Goal: Task Accomplishment & Management: Use online tool/utility

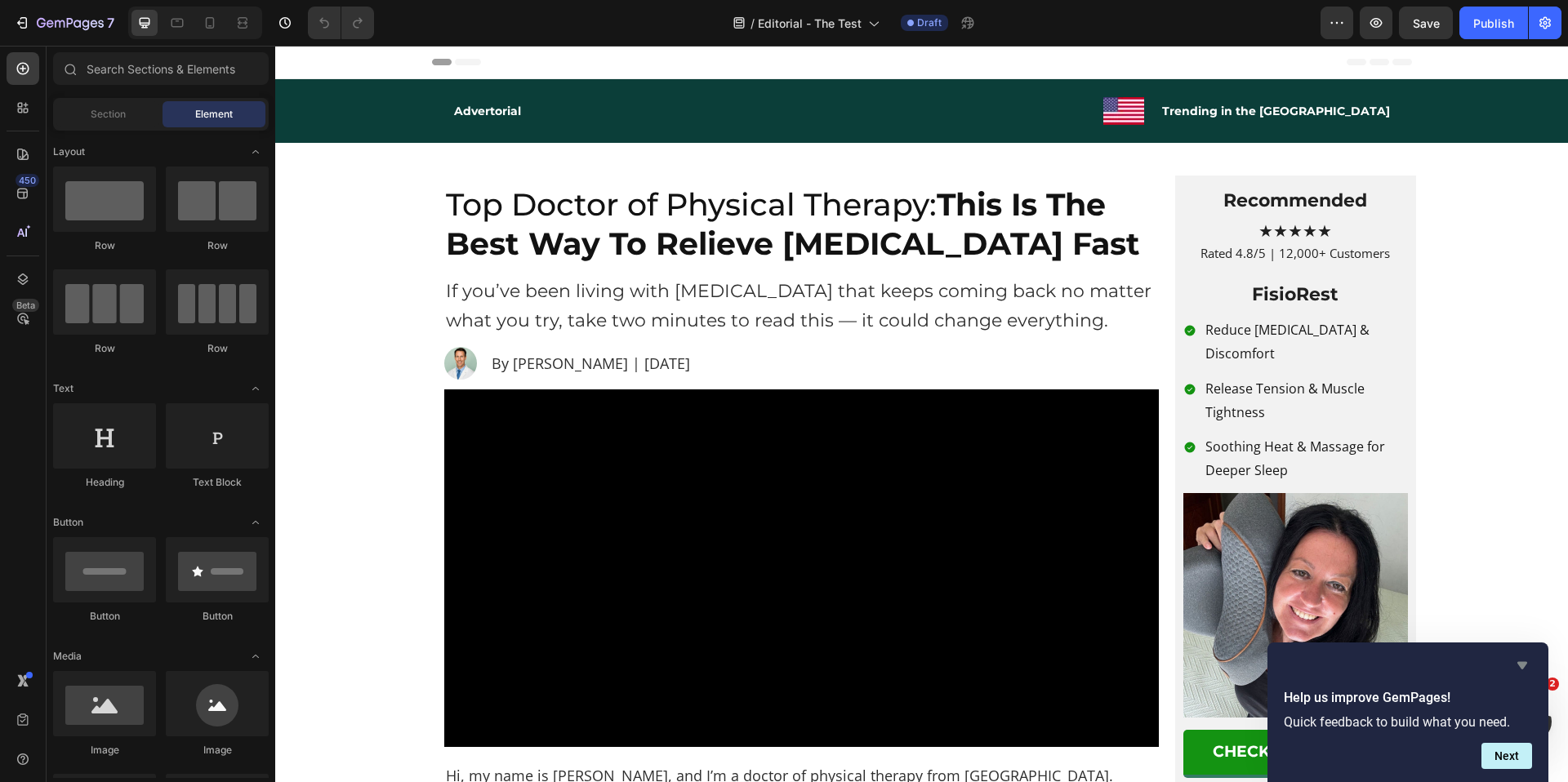
click at [1523, 661] on icon "Hide survey" at bounding box center [1522, 666] width 20 height 20
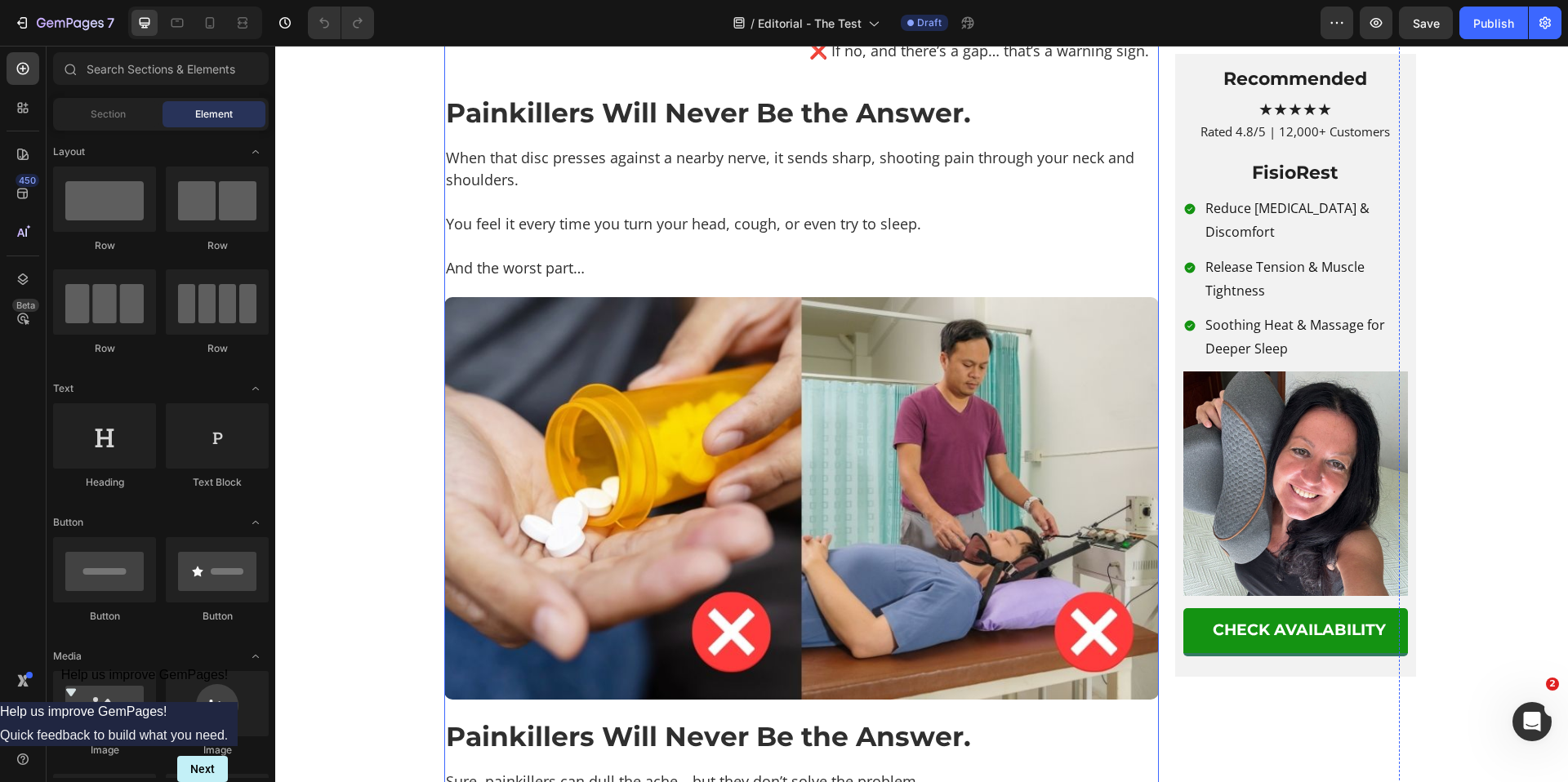
scroll to position [1852, 0]
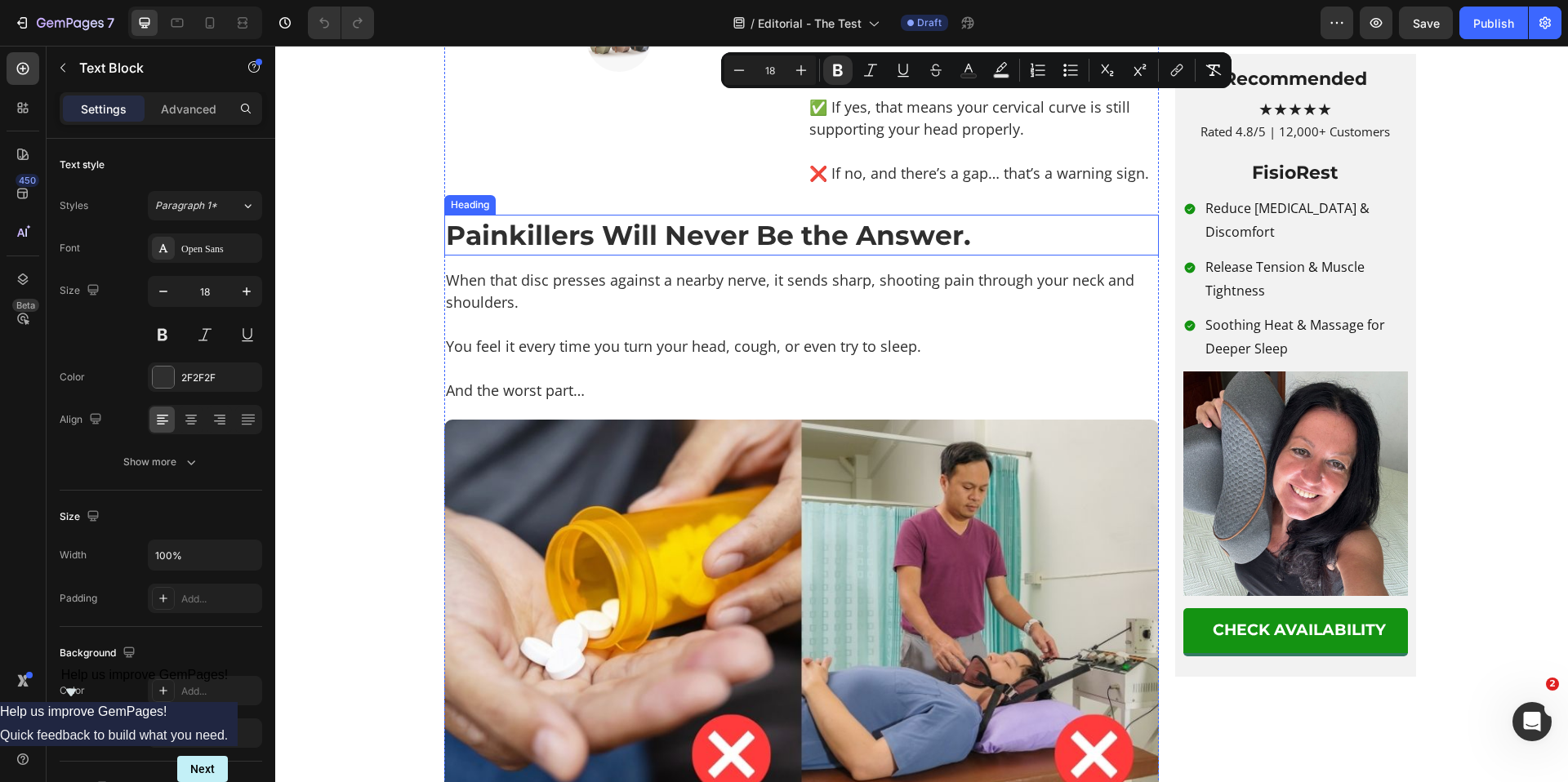
scroll to position [2065, 0]
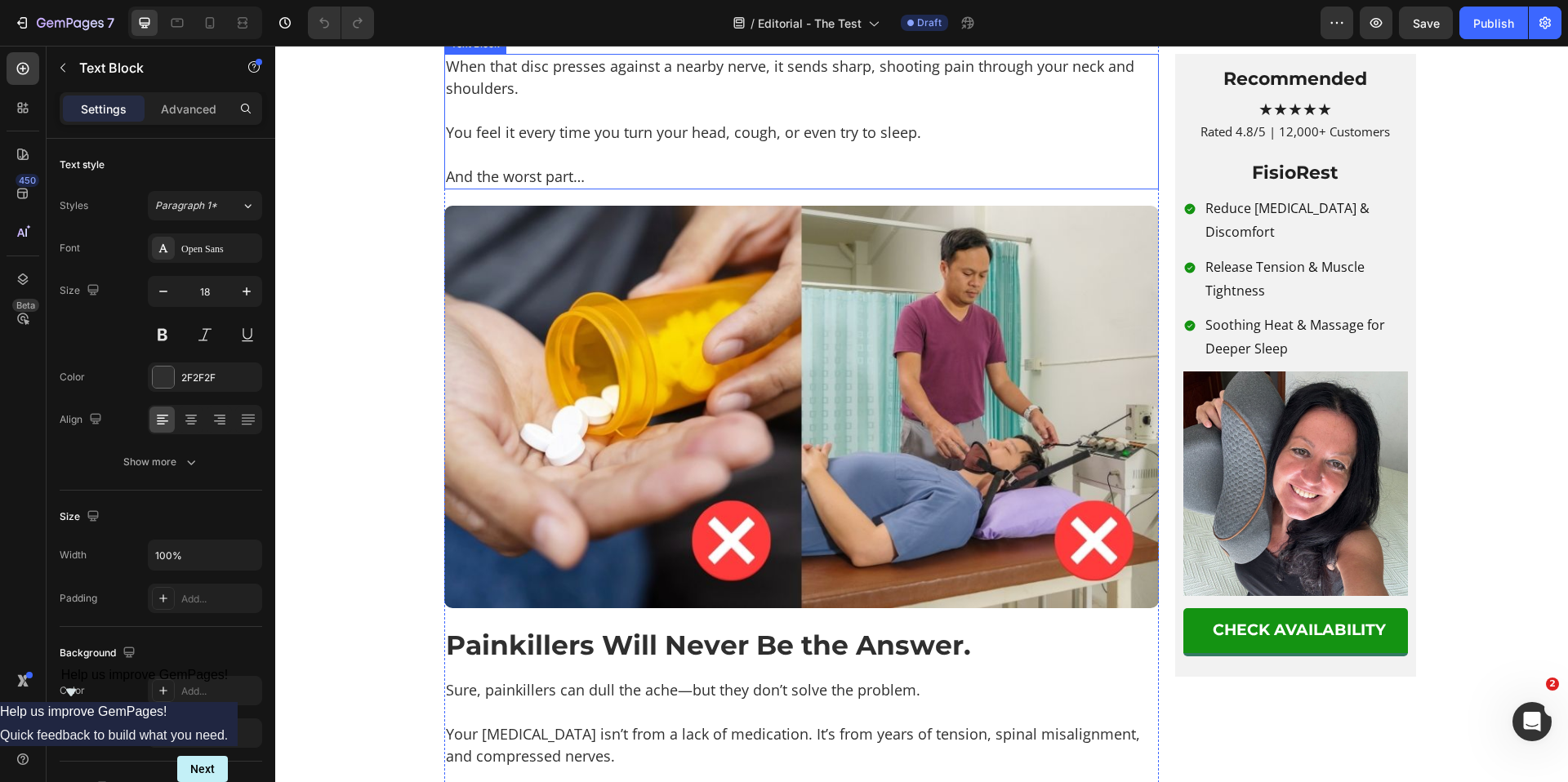
click at [623, 144] on p "You feel it every time you turn your head, cough, or even try to sleep." at bounding box center [802, 132] width 712 height 23
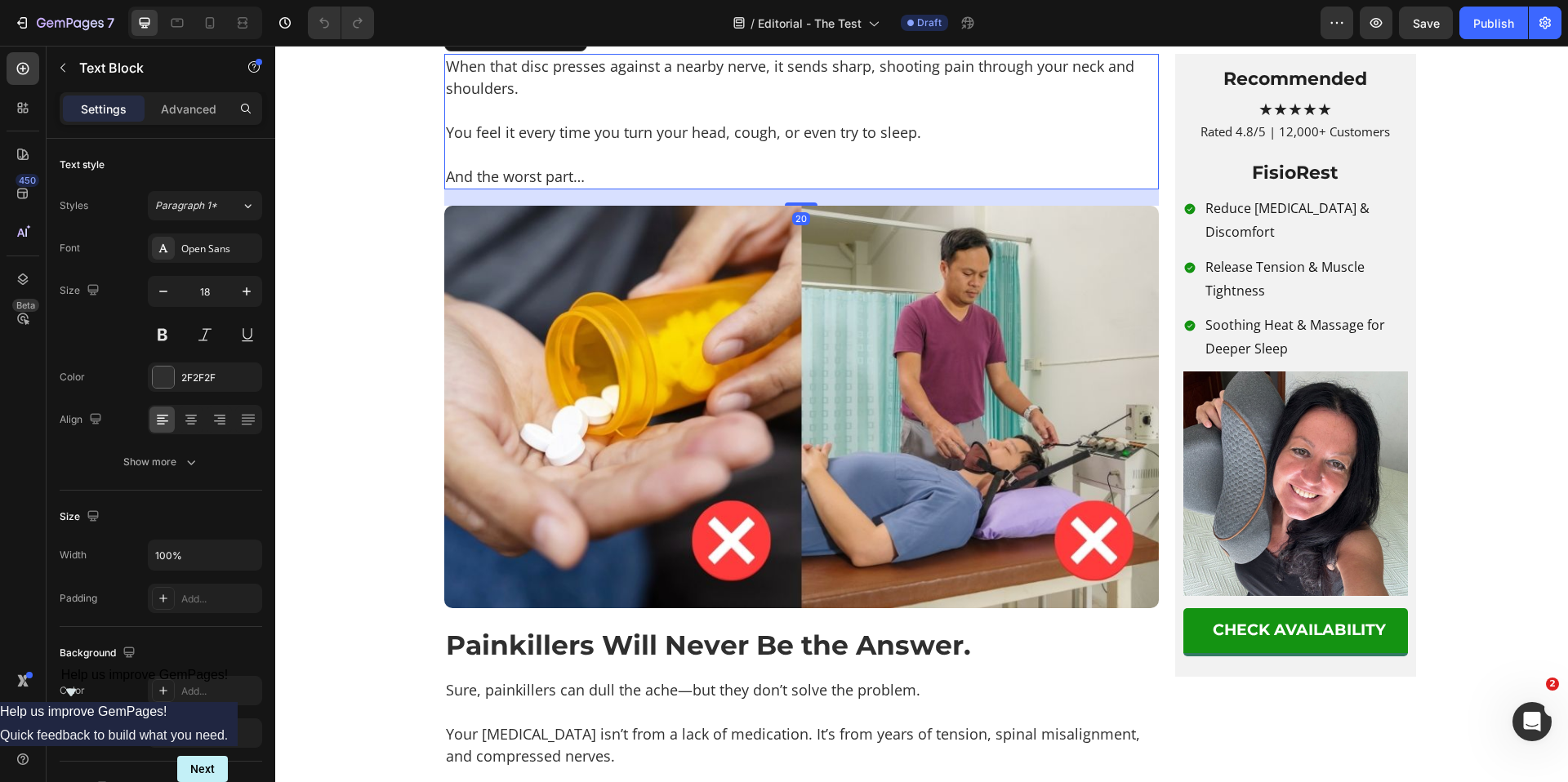
click at [598, 100] on p "When that disc presses against a nearby nerve, it sends sharp, shooting pain th…" at bounding box center [802, 77] width 712 height 44
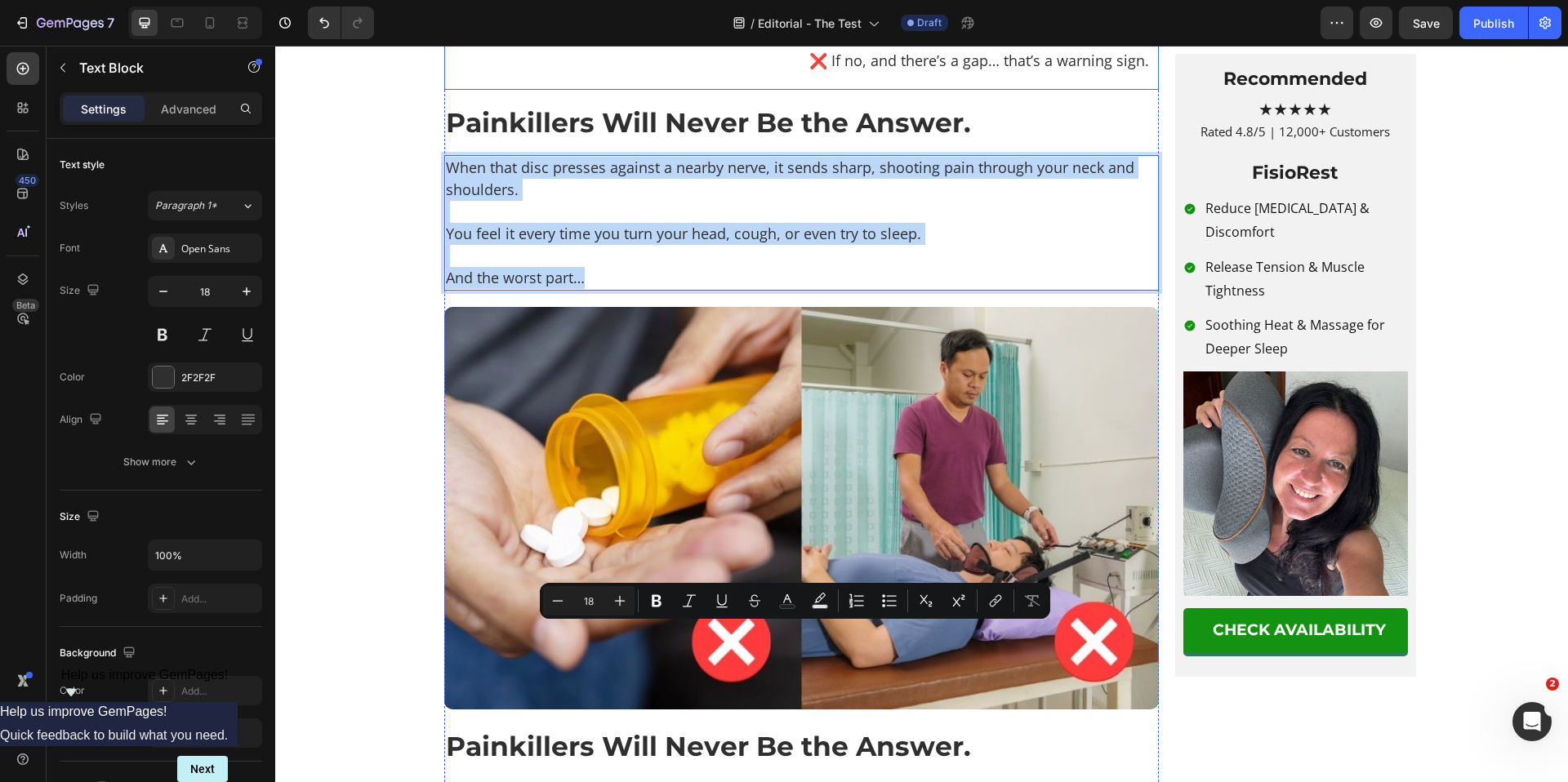
scroll to position [1916, 0]
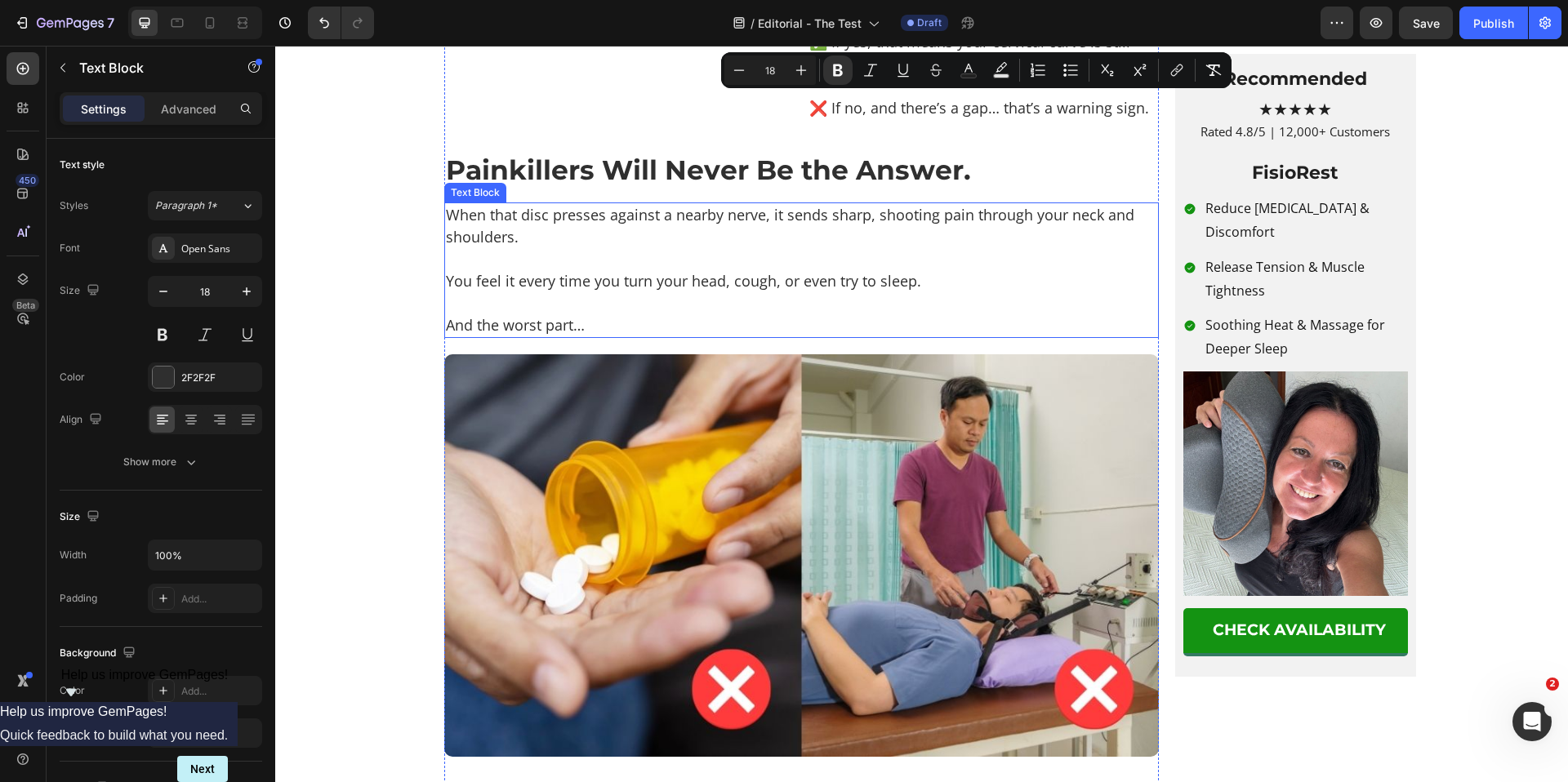
click at [504, 249] on p "When that disc presses against a nearby nerve, it sends sharp, shooting pain th…" at bounding box center [802, 226] width 712 height 44
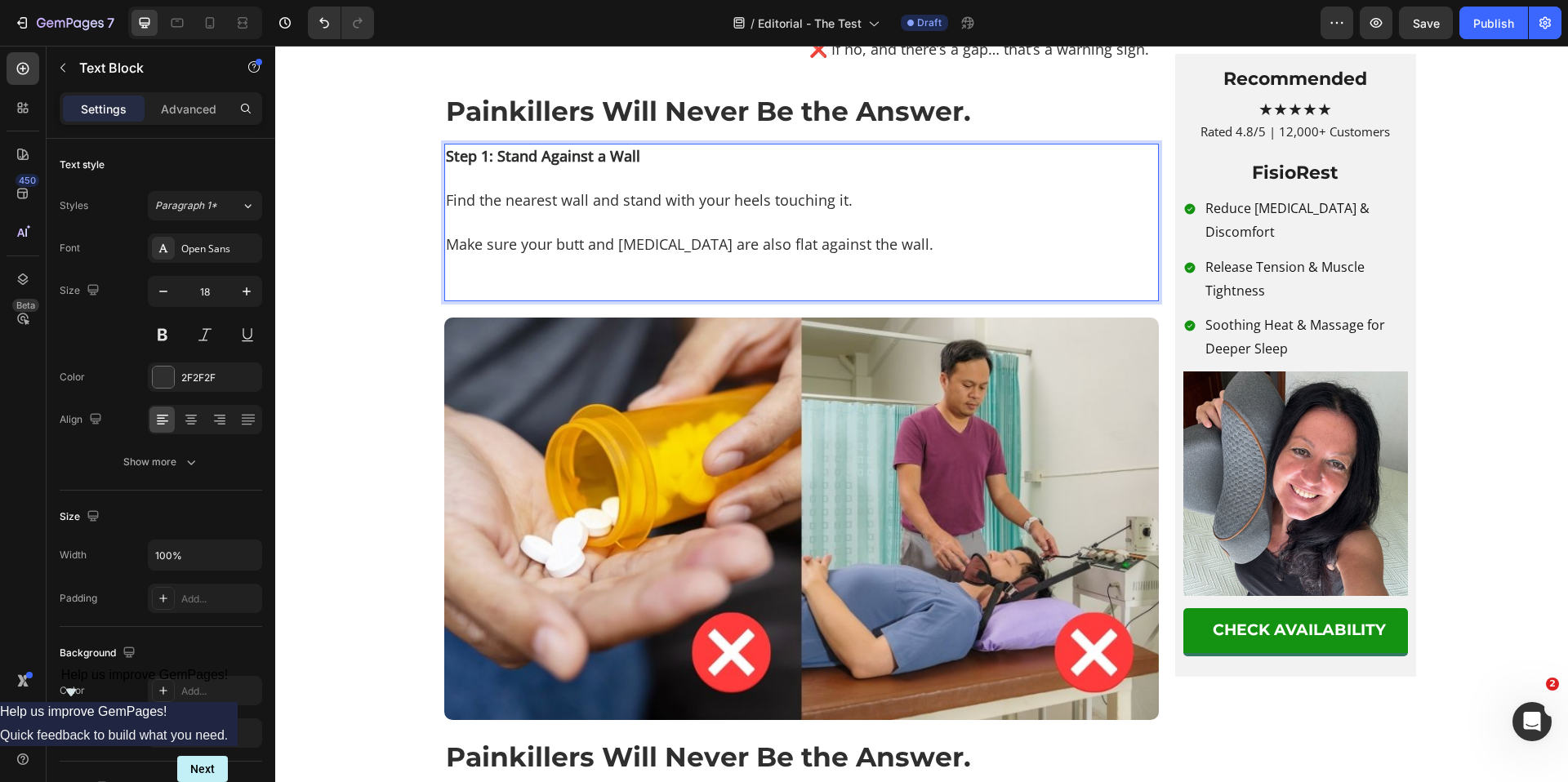
scroll to position [1978, 0]
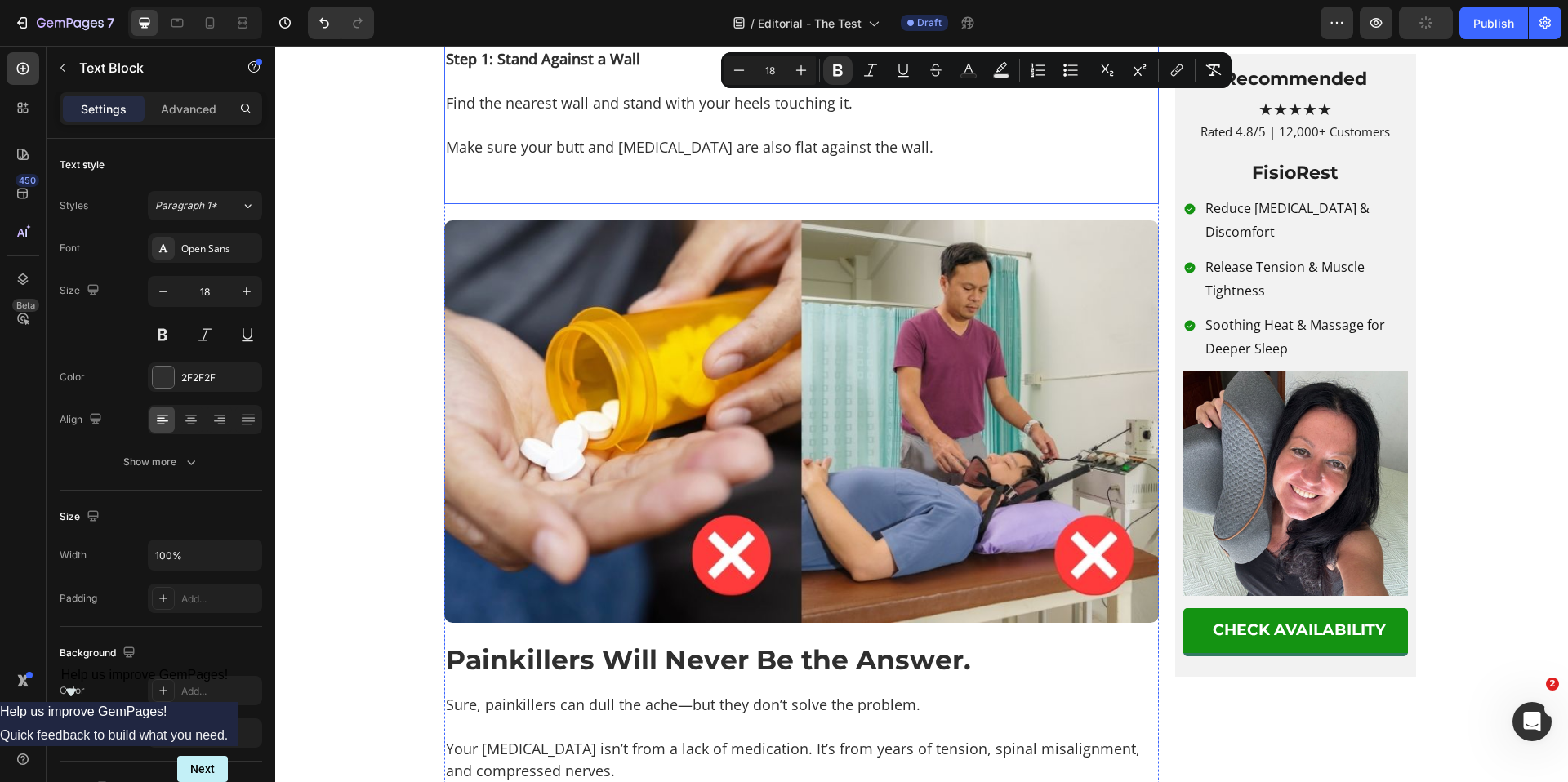
scroll to position [2123, 0]
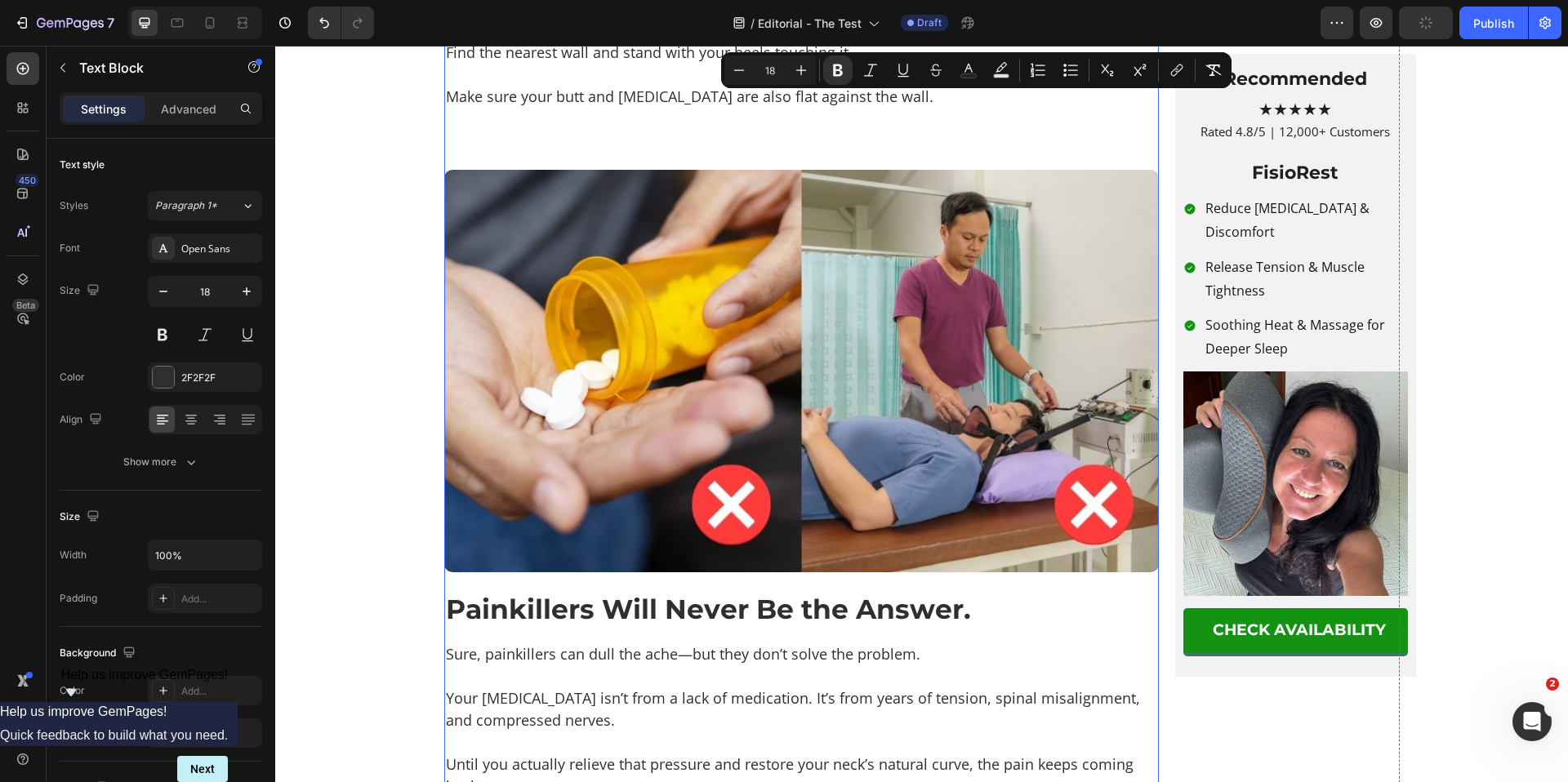
click at [488, 152] on p "Rich Text Editor. Editing area: main" at bounding box center [802, 141] width 712 height 23
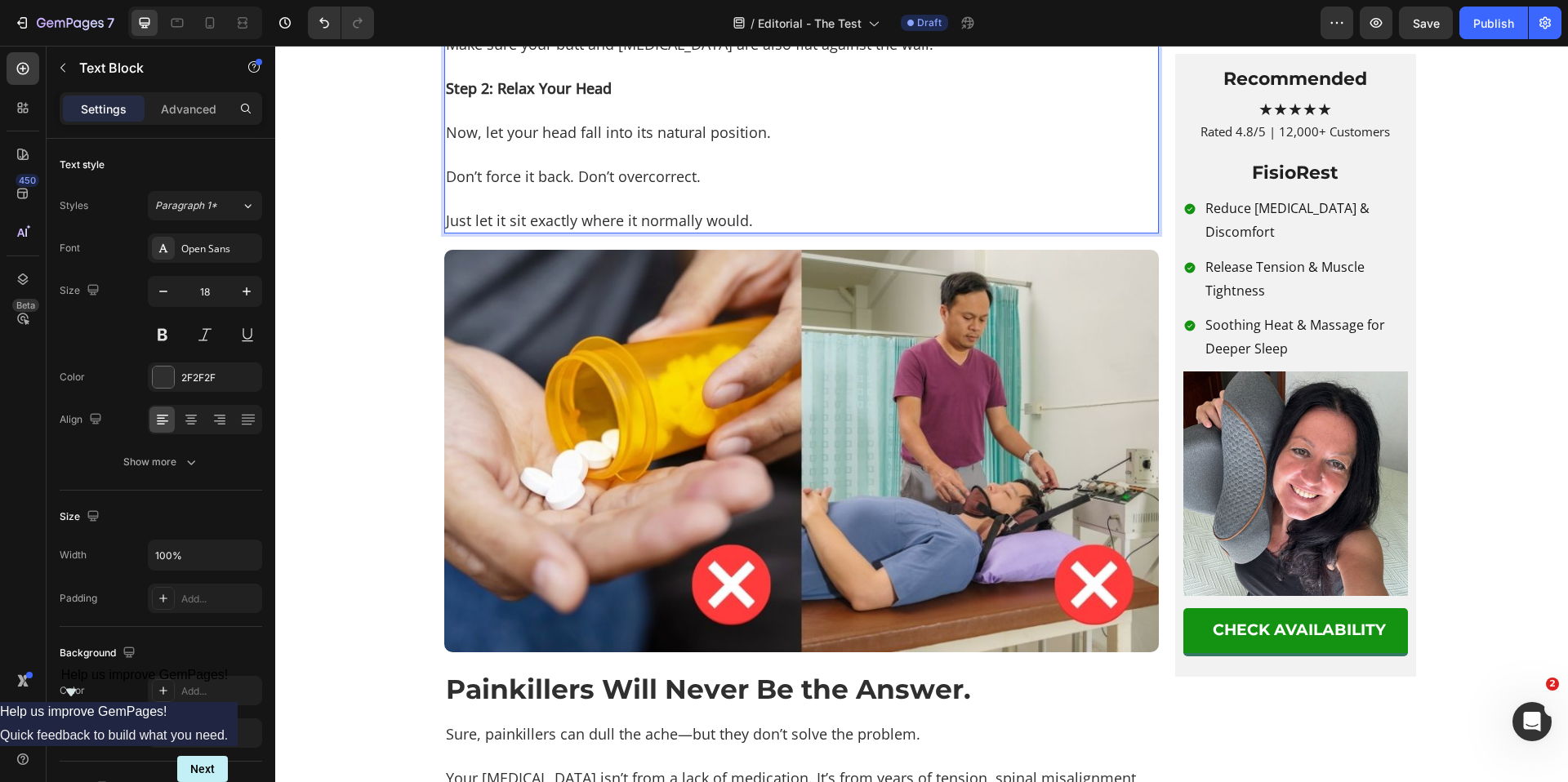
scroll to position [2164, 0]
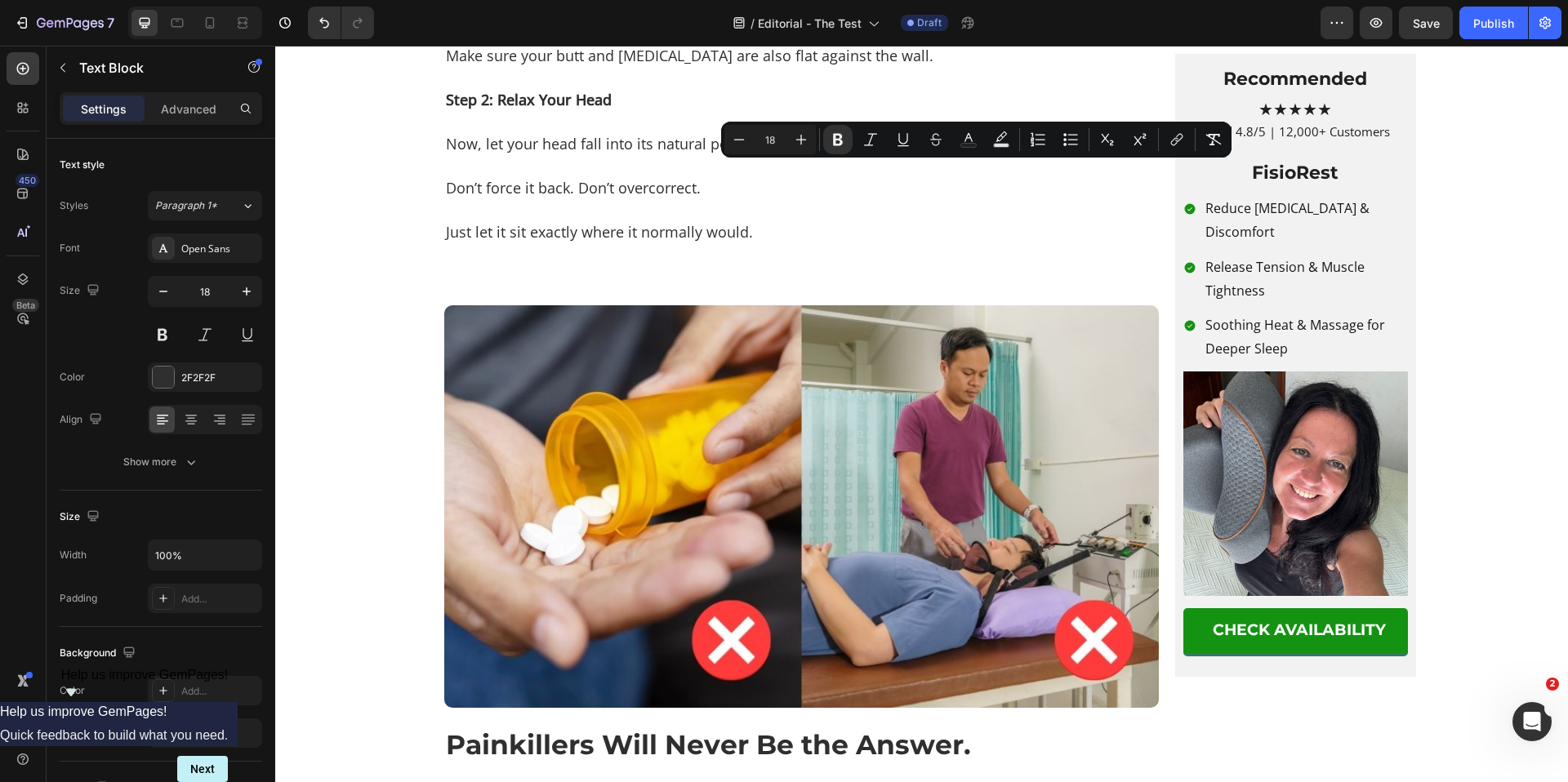
copy div "Step 3: Check The Gap Is the back of your head touching the wall? ✅ If yes, tha…"
click at [538, 244] on p "Just let it sit exactly where it normally would." at bounding box center [802, 221] width 712 height 44
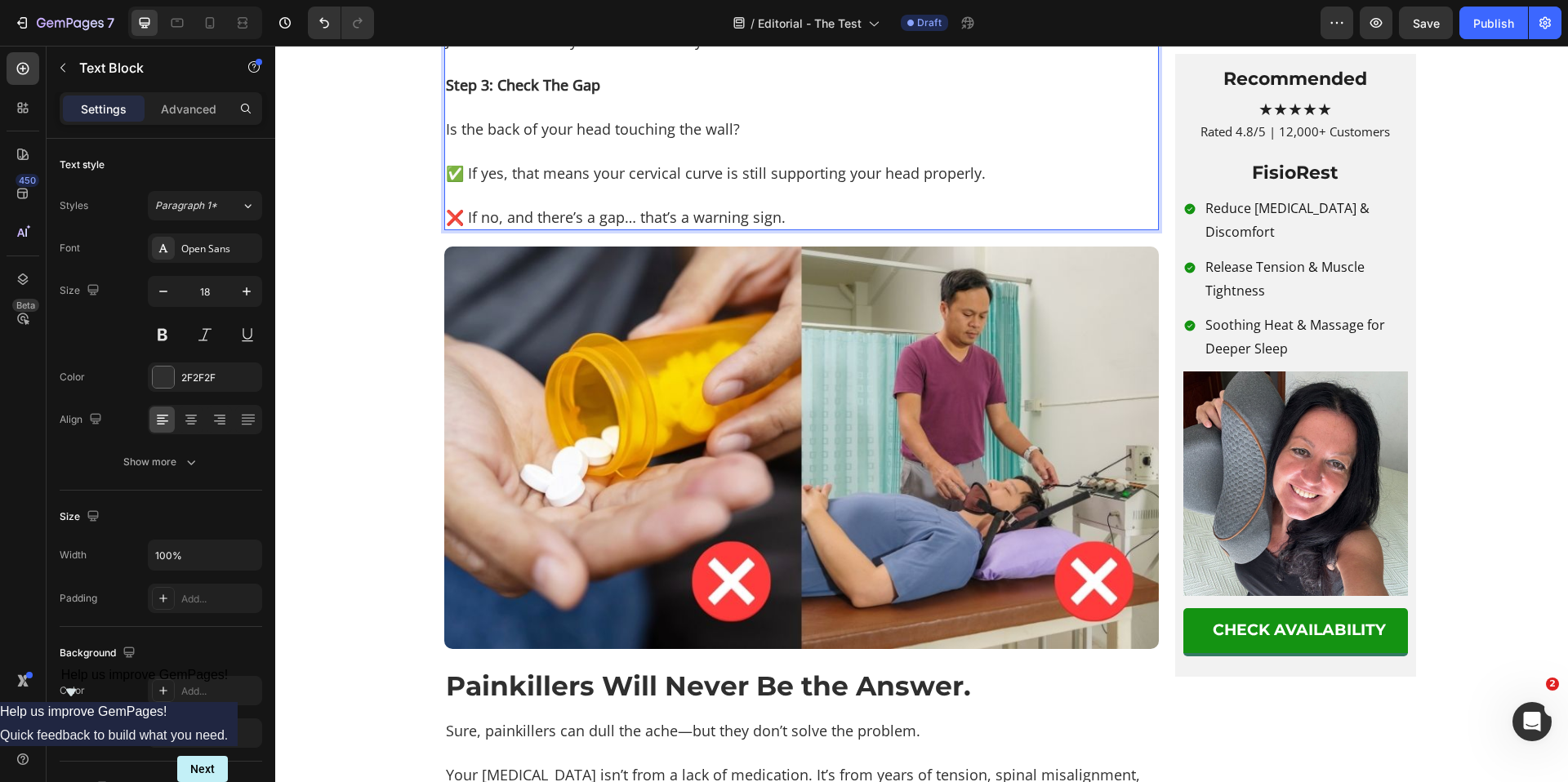
scroll to position [2359, 0]
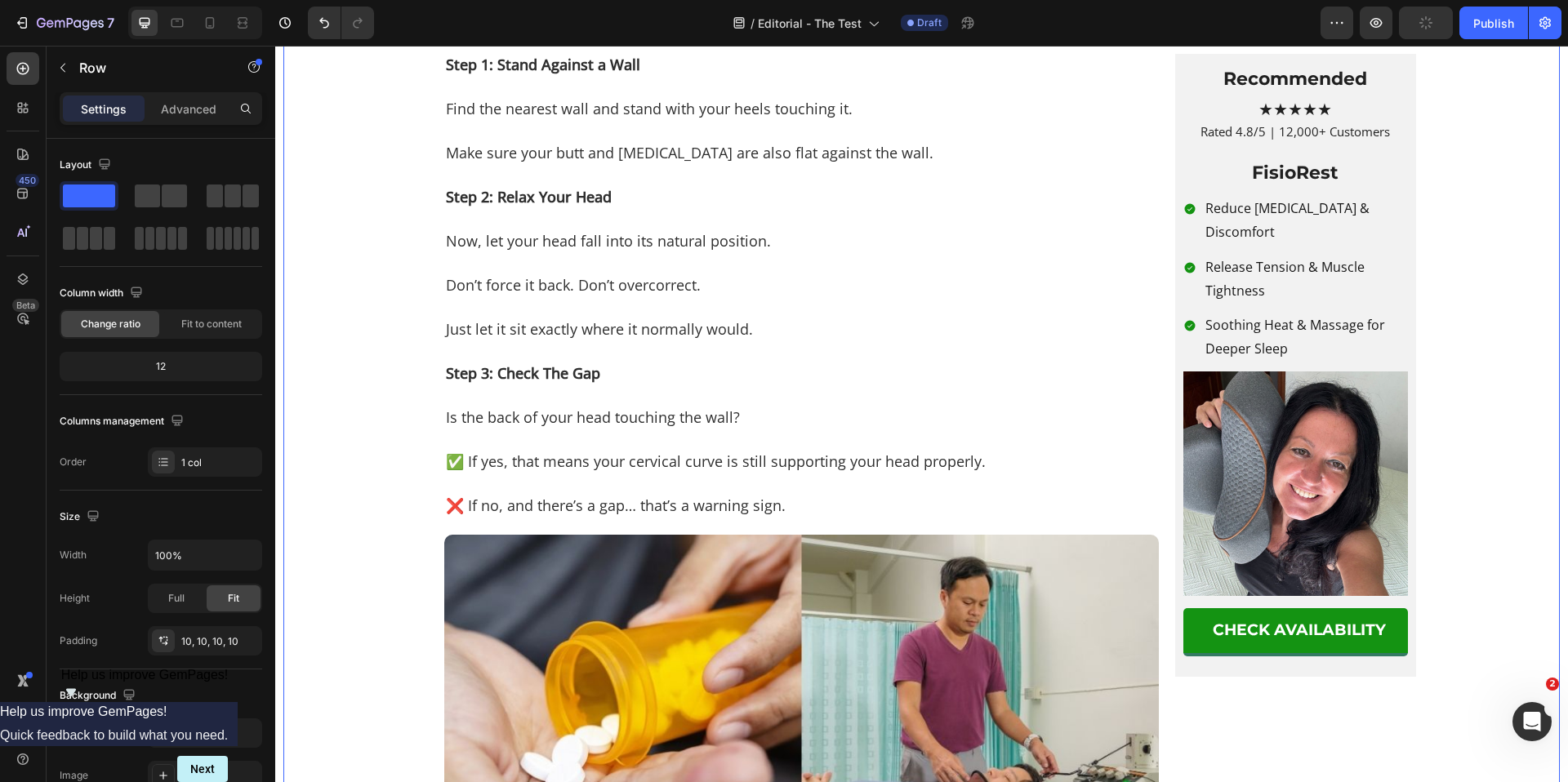
scroll to position [2013, 0]
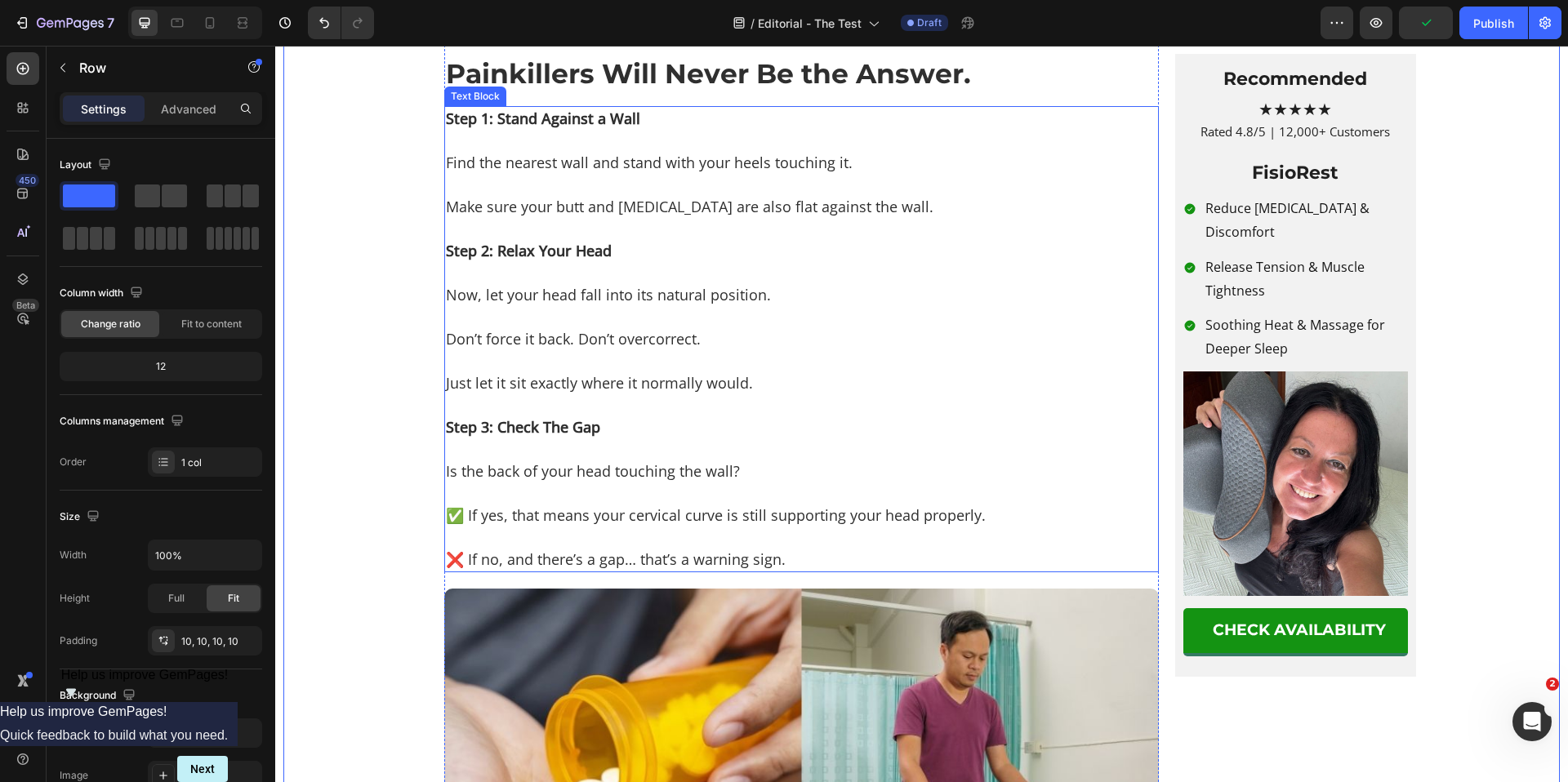
click at [468, 152] on p "Step 1: Stand Against a Wall" at bounding box center [802, 129] width 712 height 44
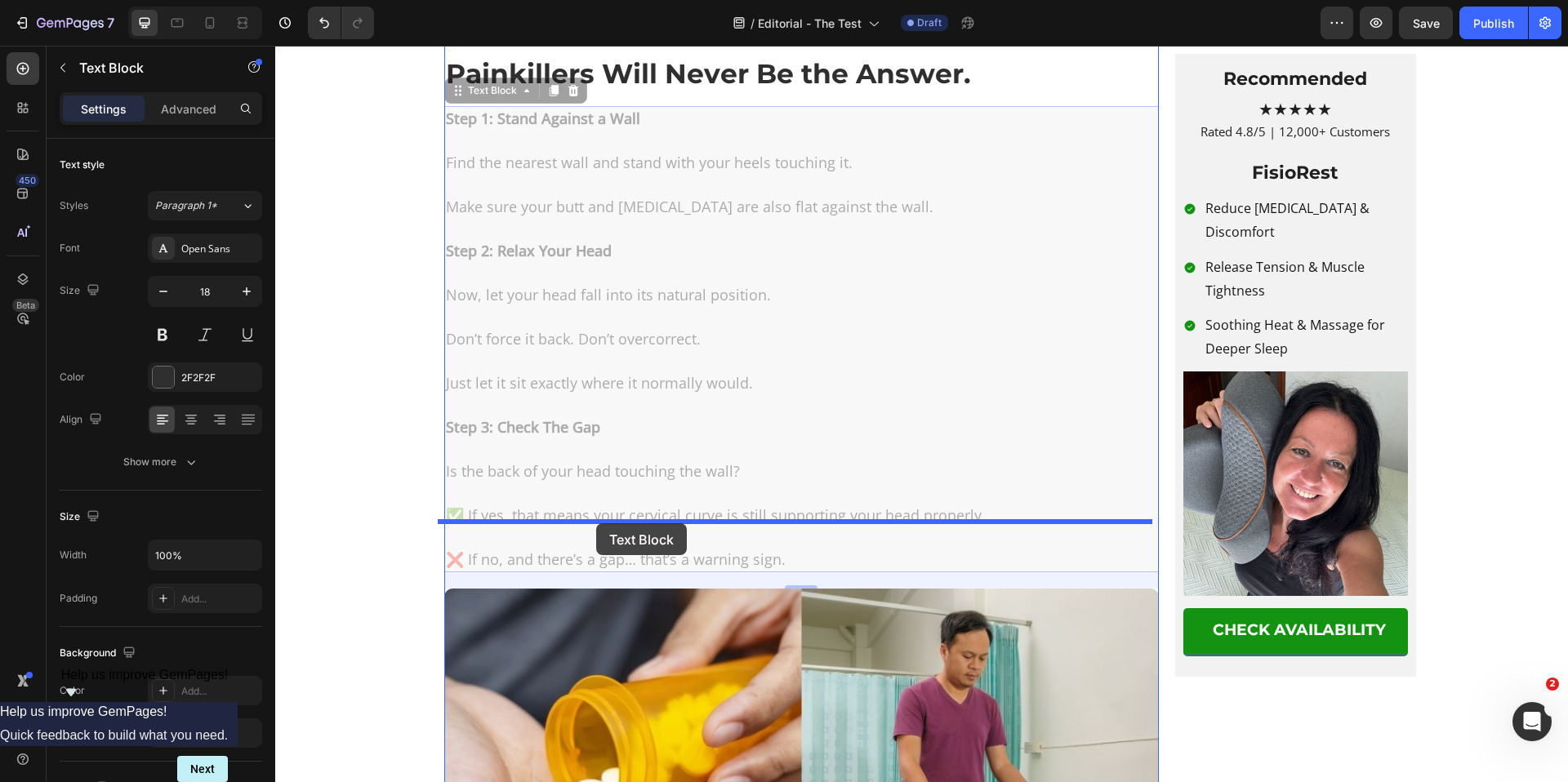
drag, startPoint x: 451, startPoint y: 561, endPoint x: 594, endPoint y: 525, distance: 147.5
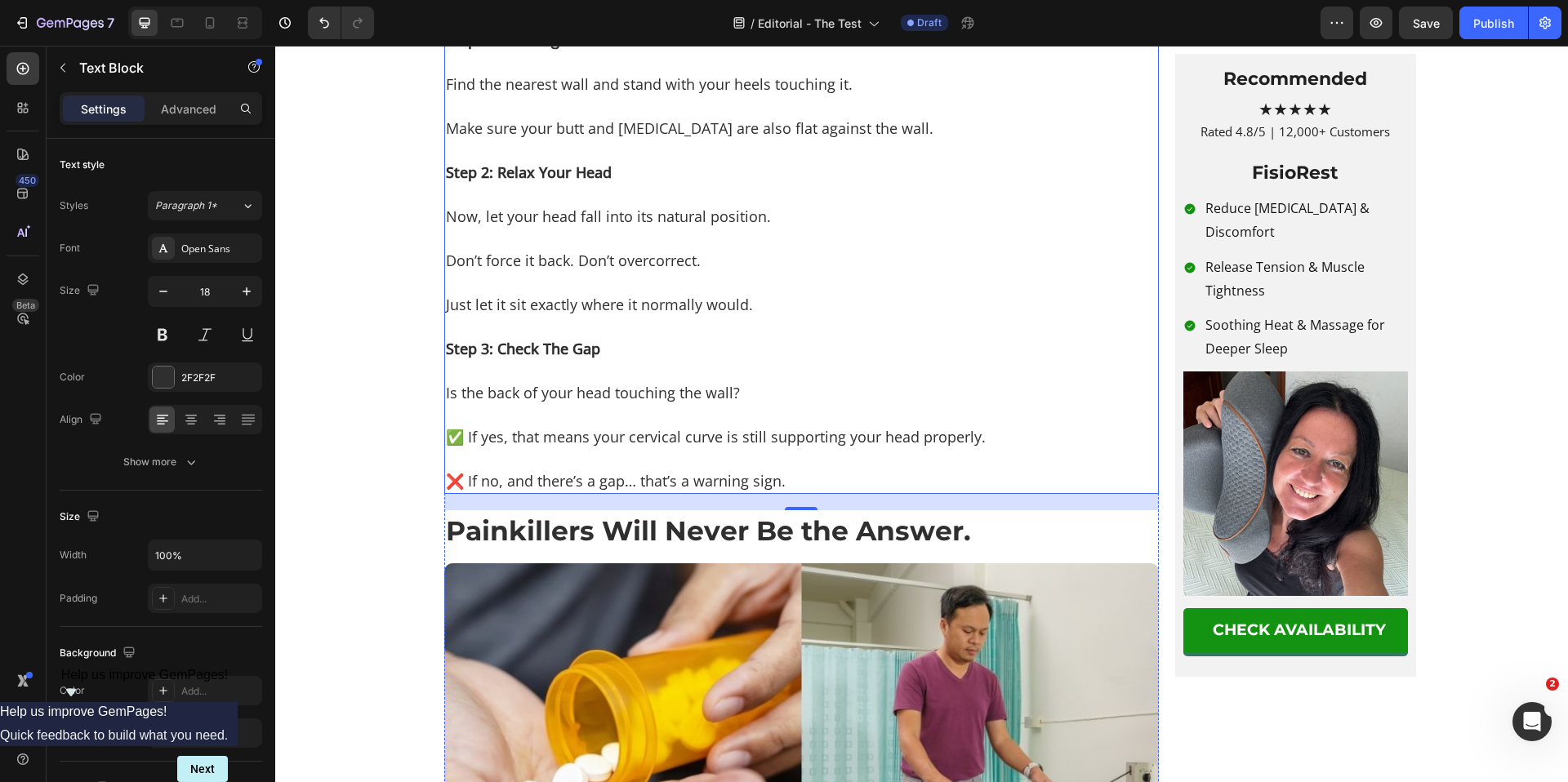
scroll to position [1921, 0]
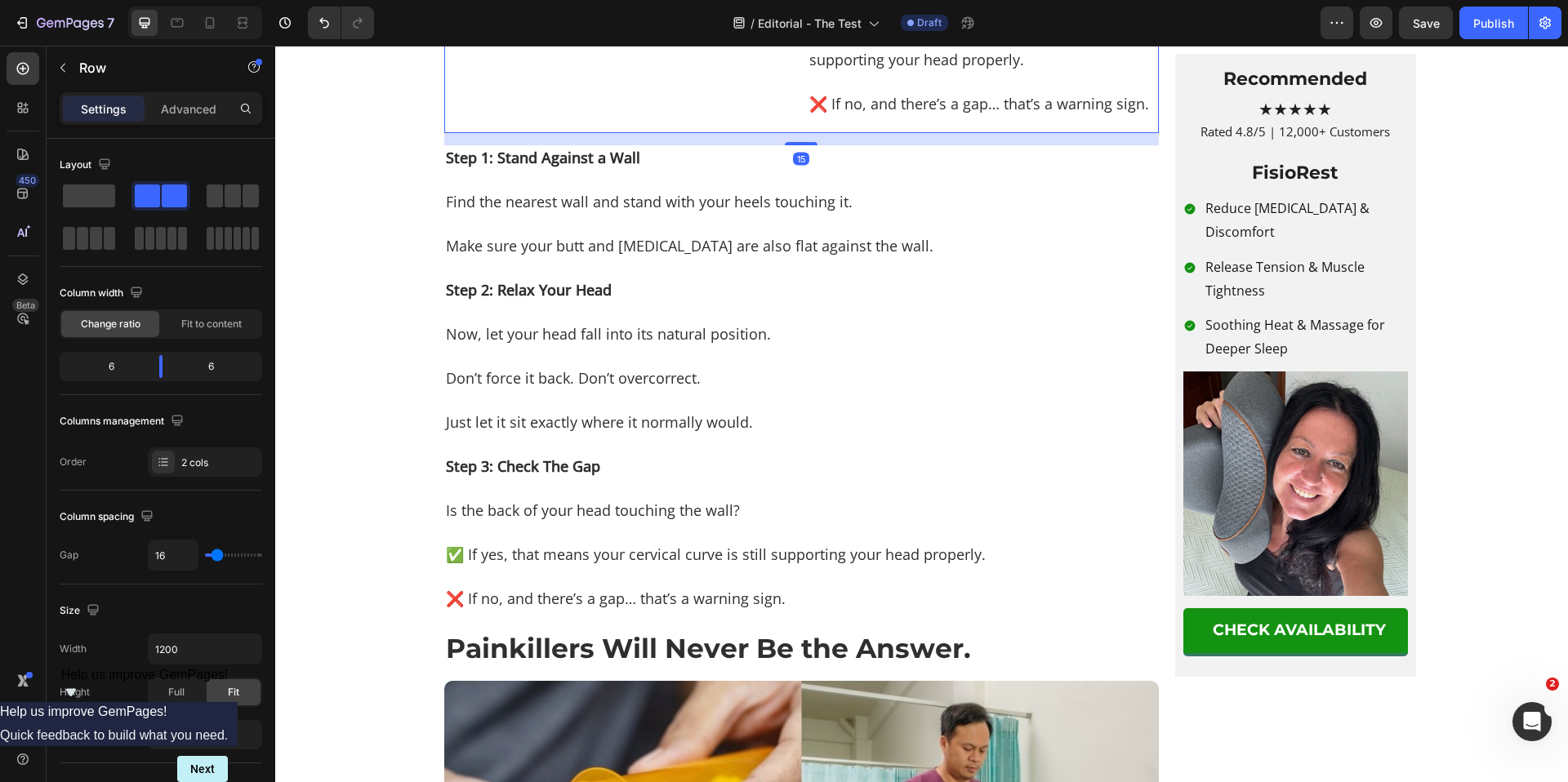
click at [775, 133] on div "Image" at bounding box center [620, 35] width 351 height 196
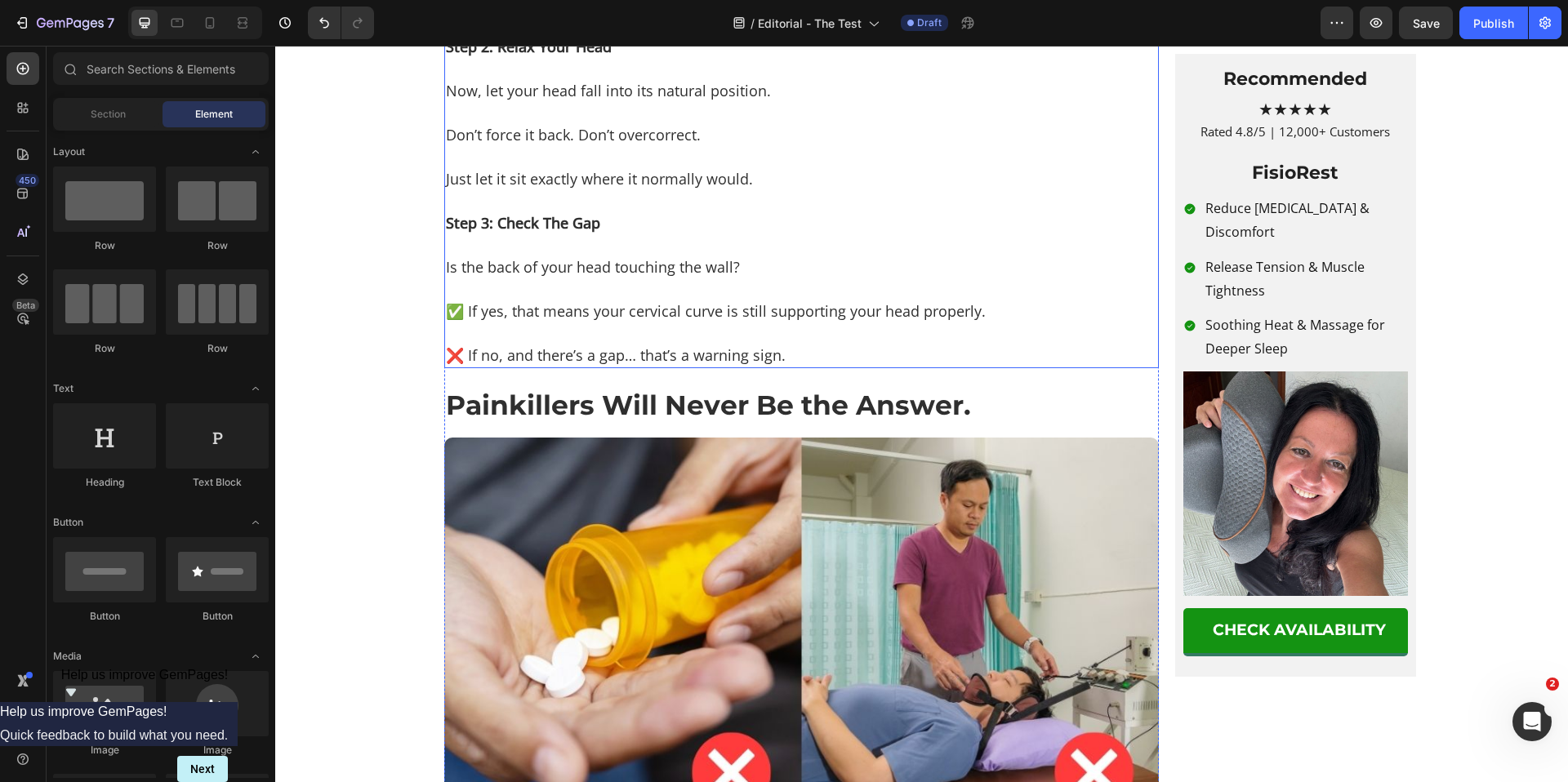
scroll to position [1692, 0]
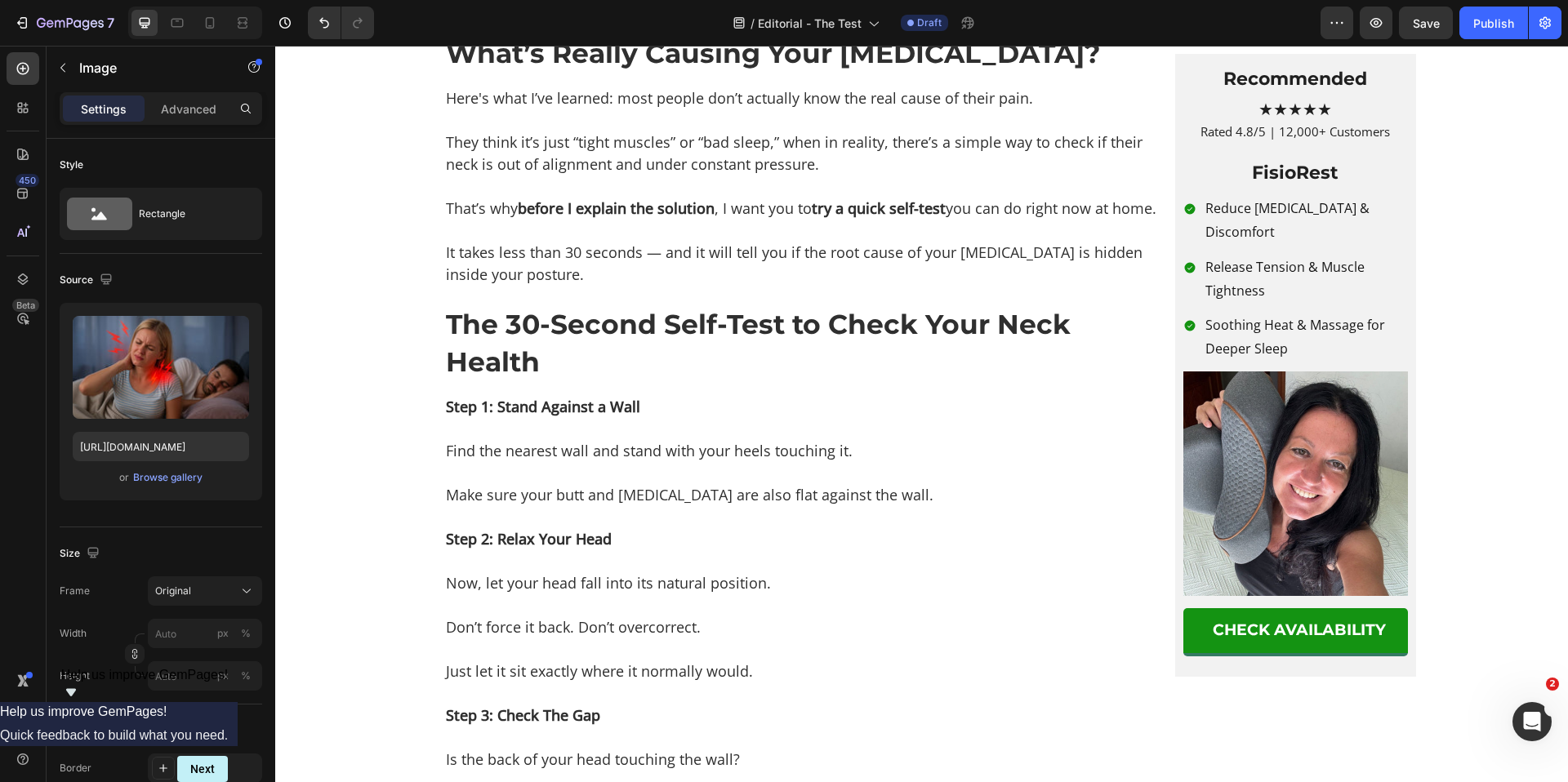
scroll to position [979, 0]
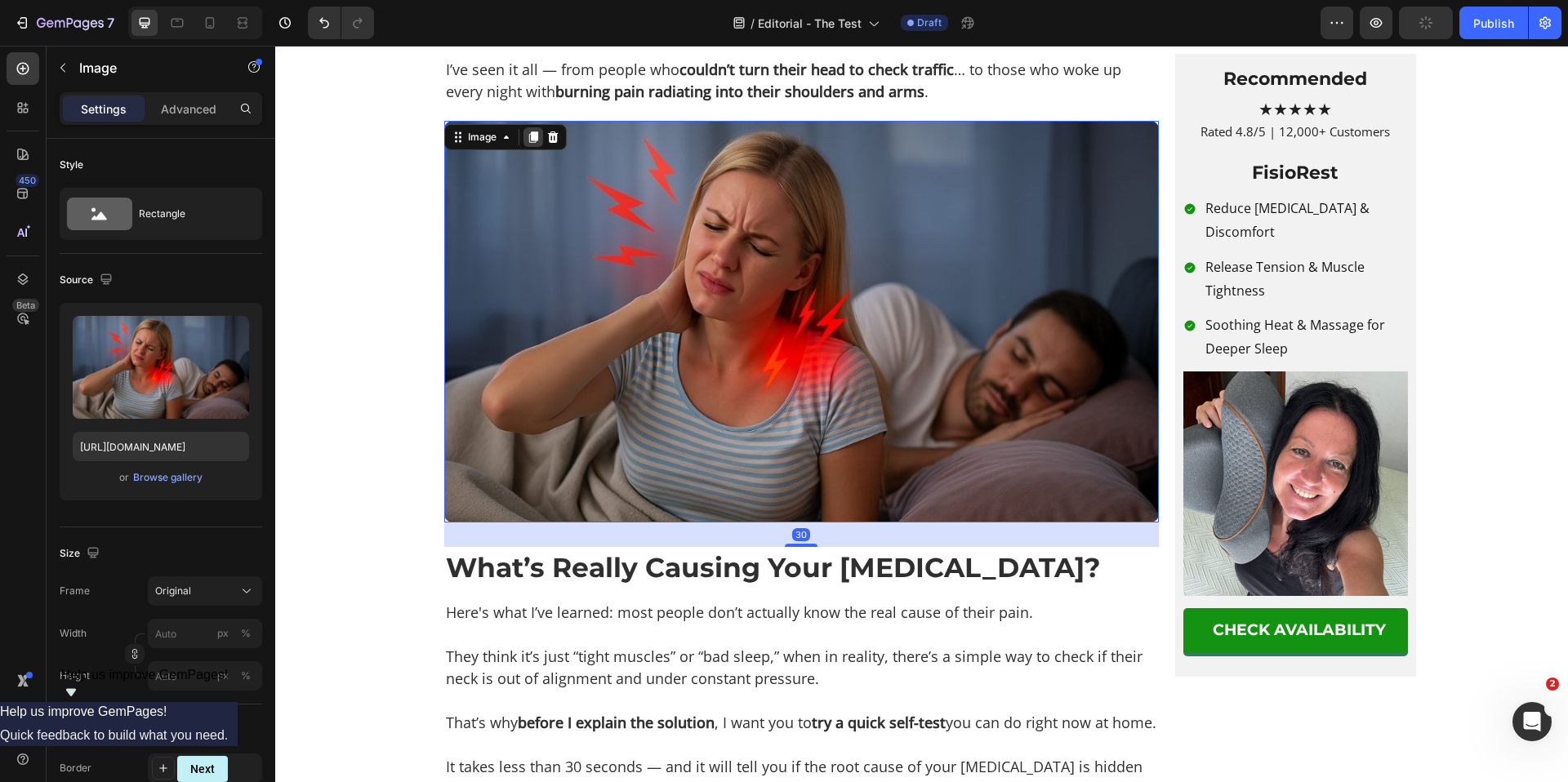
click at [529, 143] on icon at bounding box center [532, 137] width 9 height 12
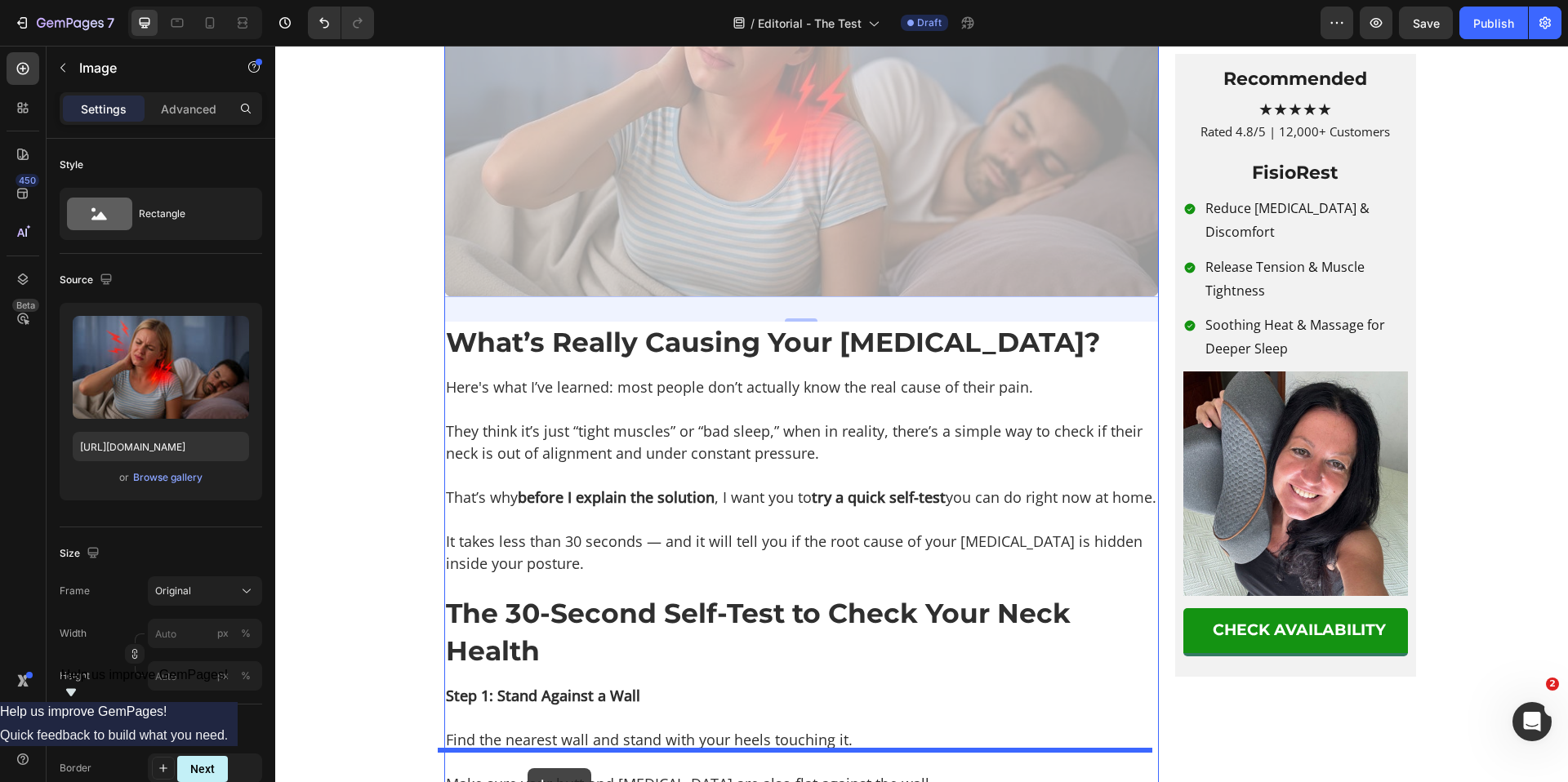
scroll to position [1795, 0]
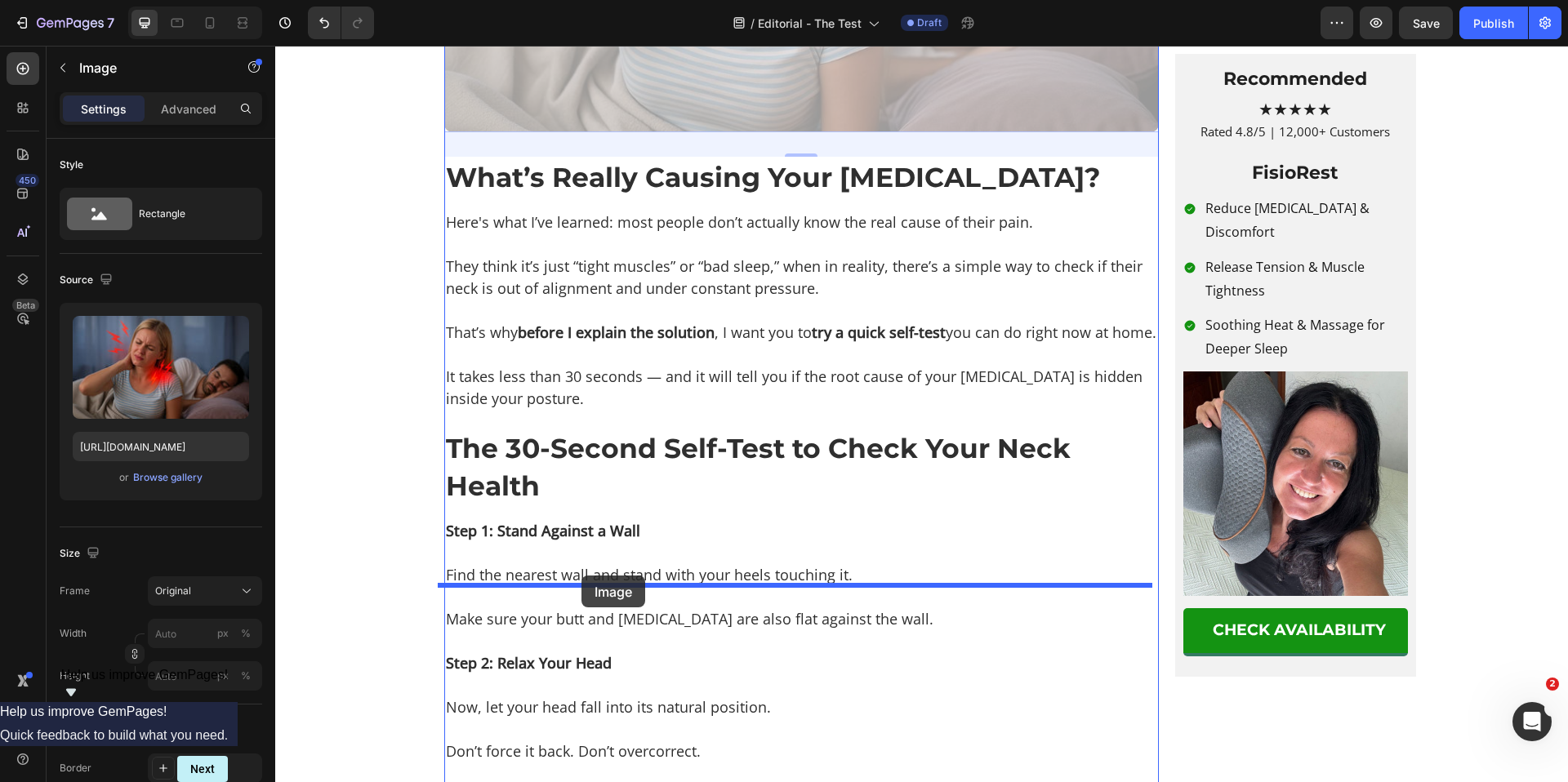
drag, startPoint x: 447, startPoint y: 91, endPoint x: 581, endPoint y: 575, distance: 502.2
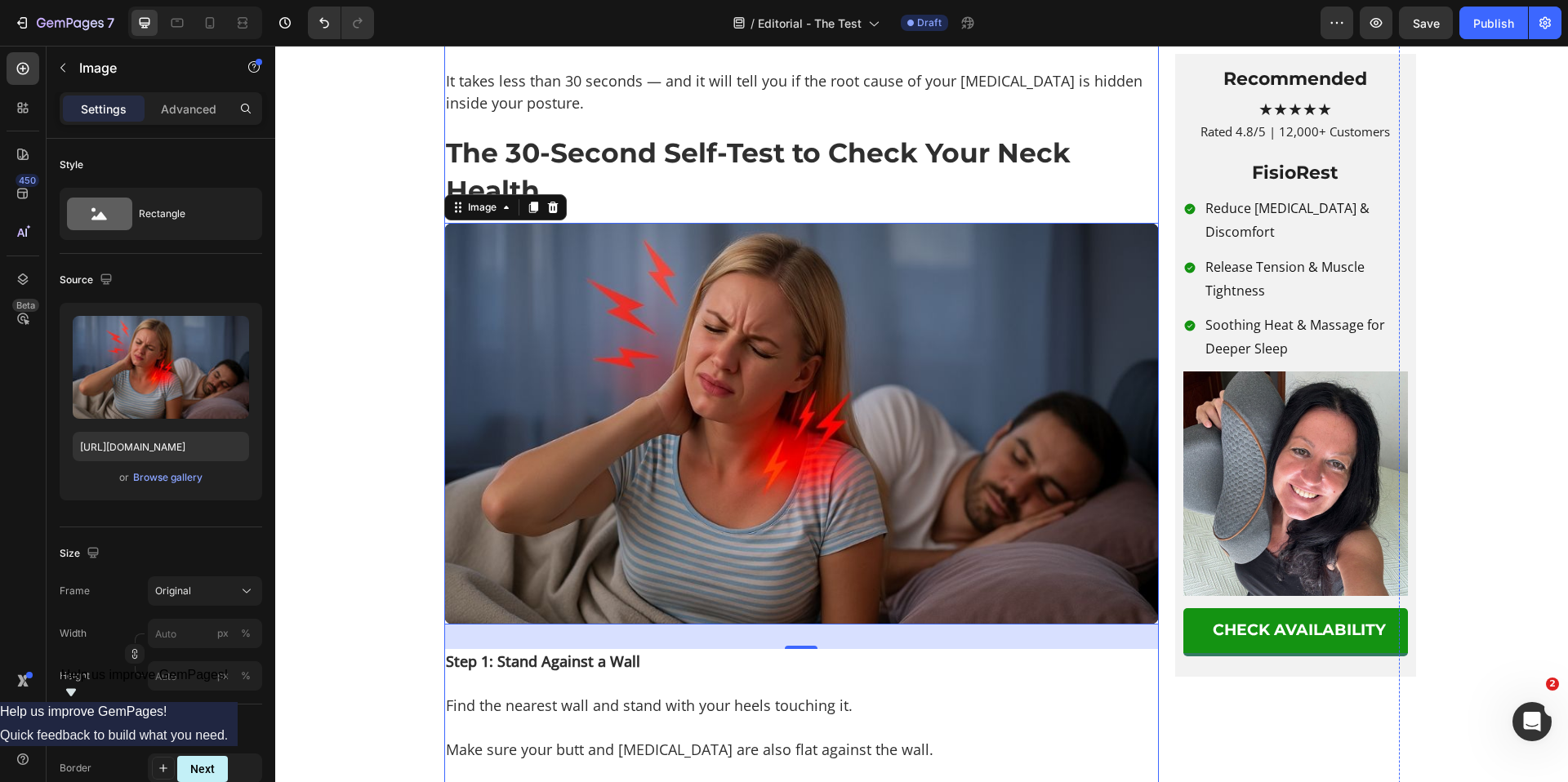
scroll to position [1837, 0]
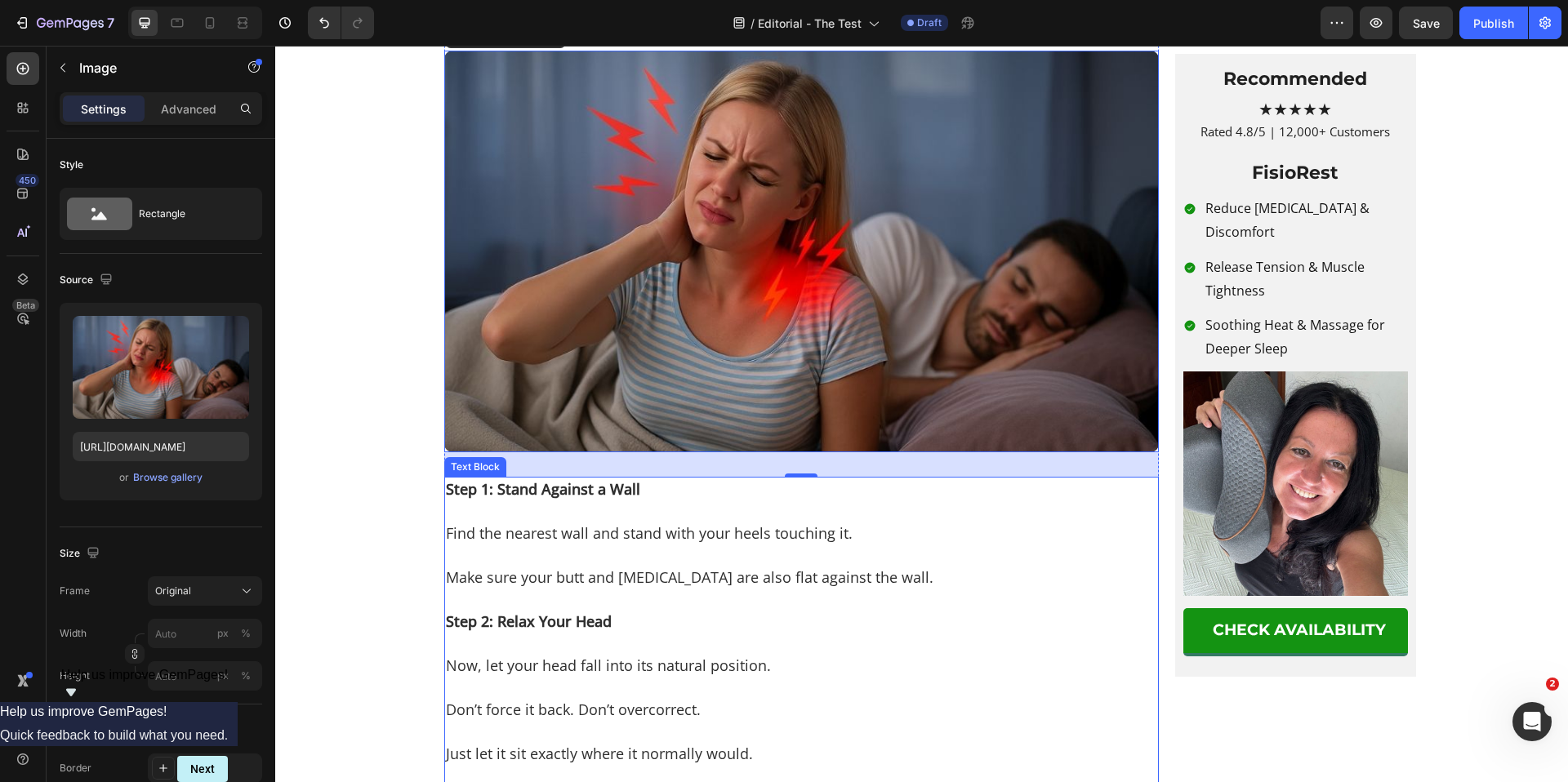
click at [558, 567] on p "Find the nearest wall and stand with your heels touching it." at bounding box center [802, 544] width 712 height 44
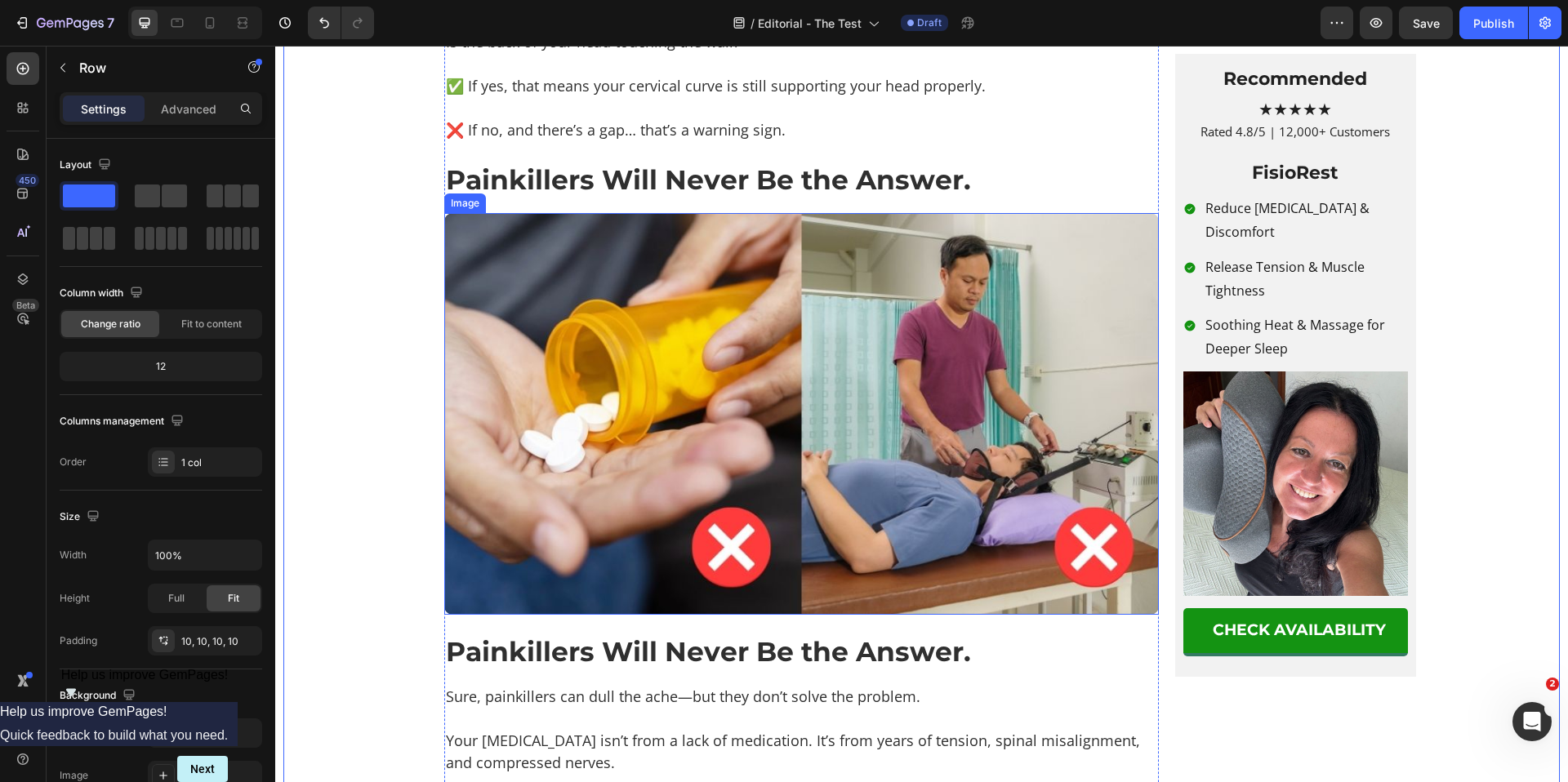
scroll to position [2439, 0]
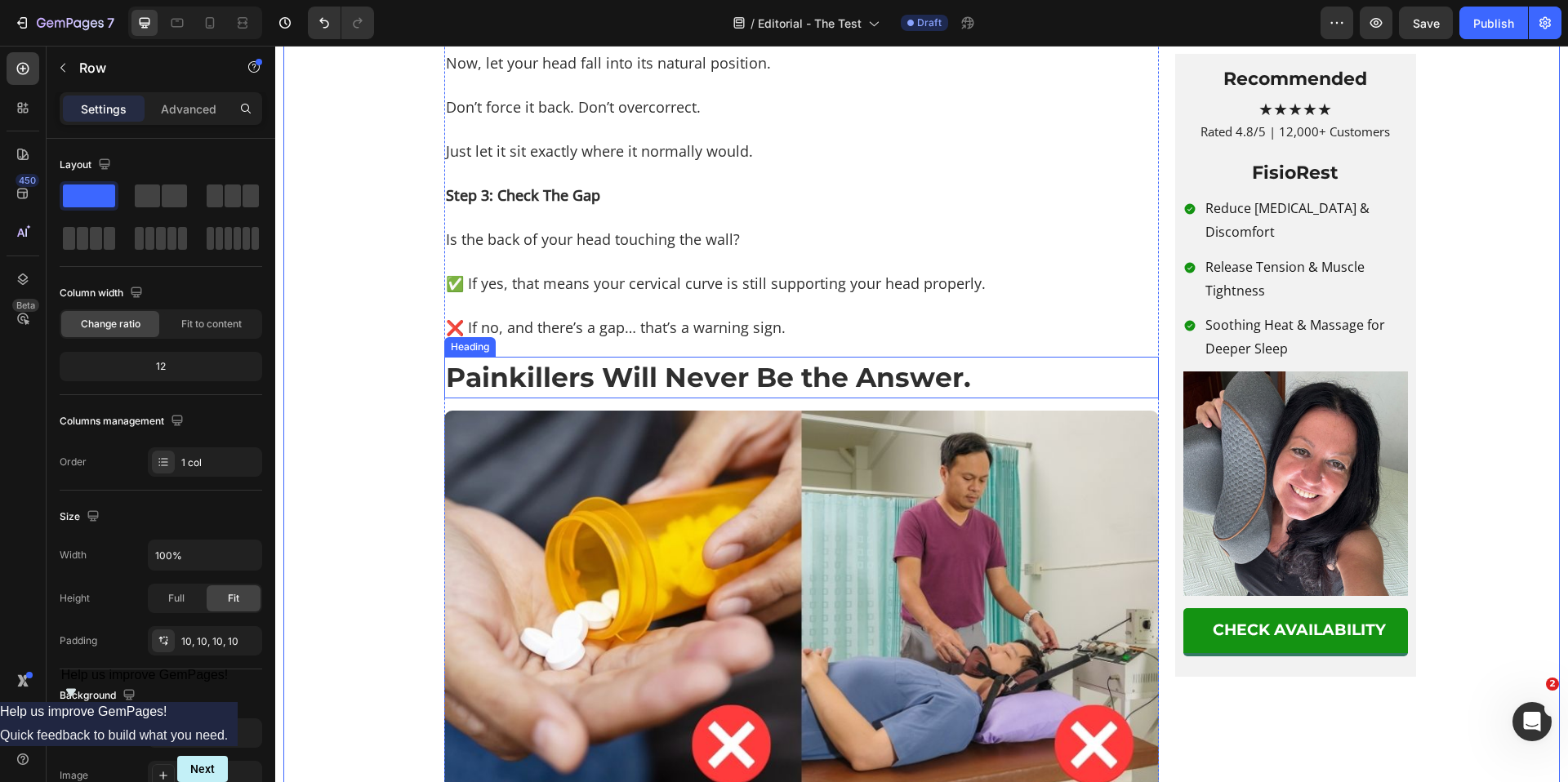
click at [631, 397] on h2 "Painkillers Will Never Be the Answer." at bounding box center [802, 378] width 715 height 41
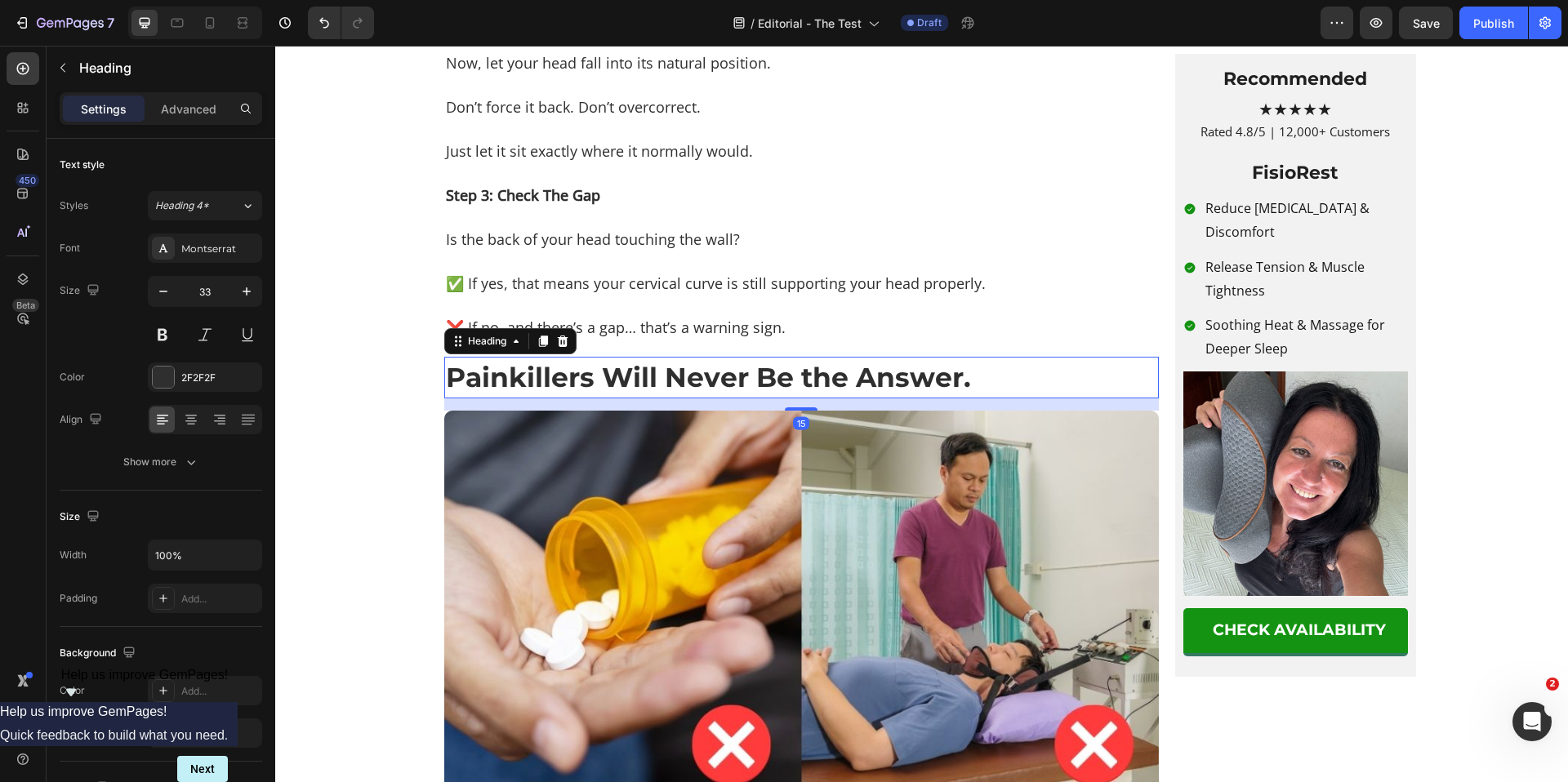
click at [606, 397] on h2 "Painkillers Will Never Be the Answer." at bounding box center [802, 378] width 715 height 41
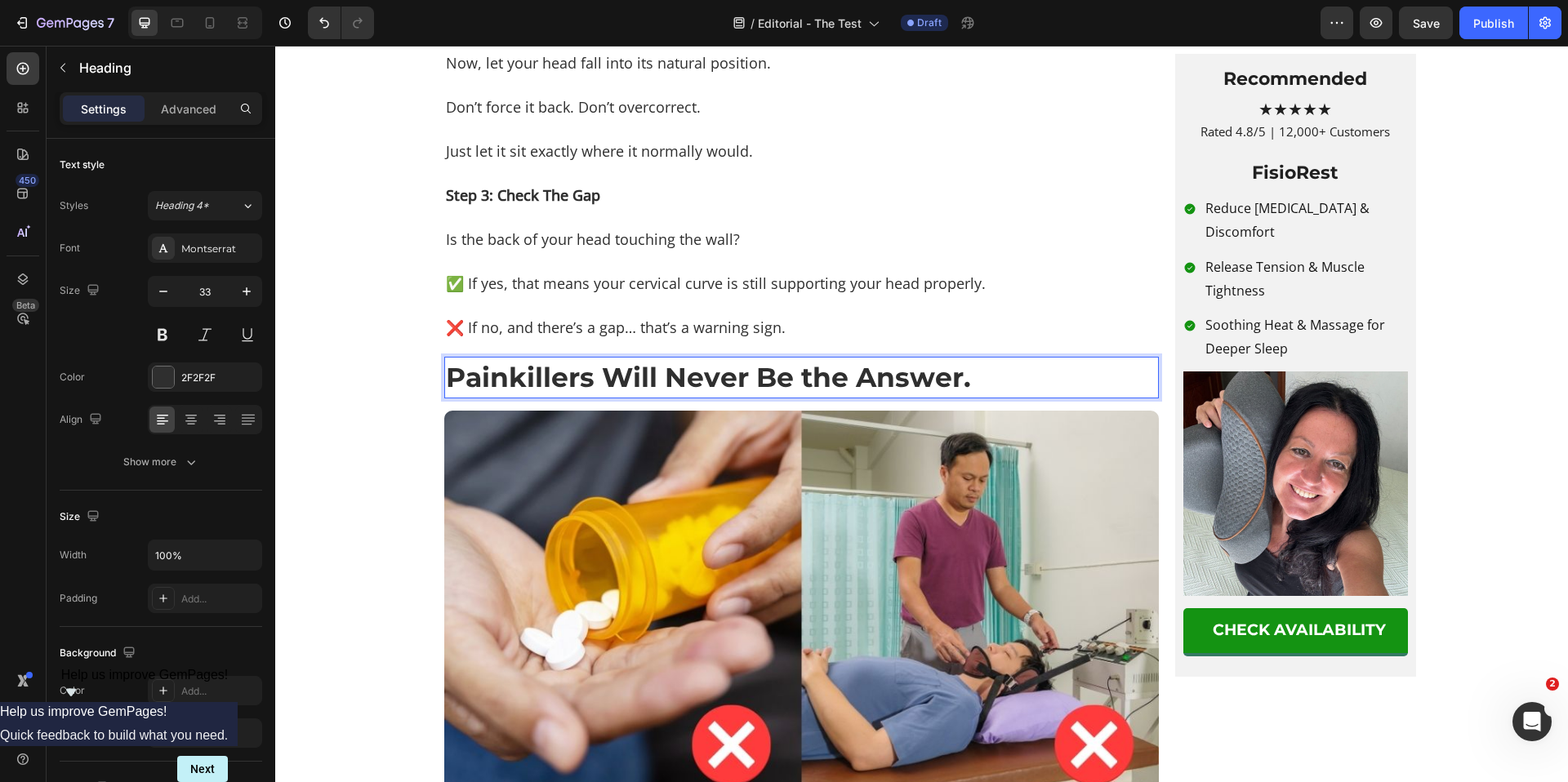
click at [606, 396] on p "Painkillers Will Never Be the Answer." at bounding box center [802, 377] width 712 height 37
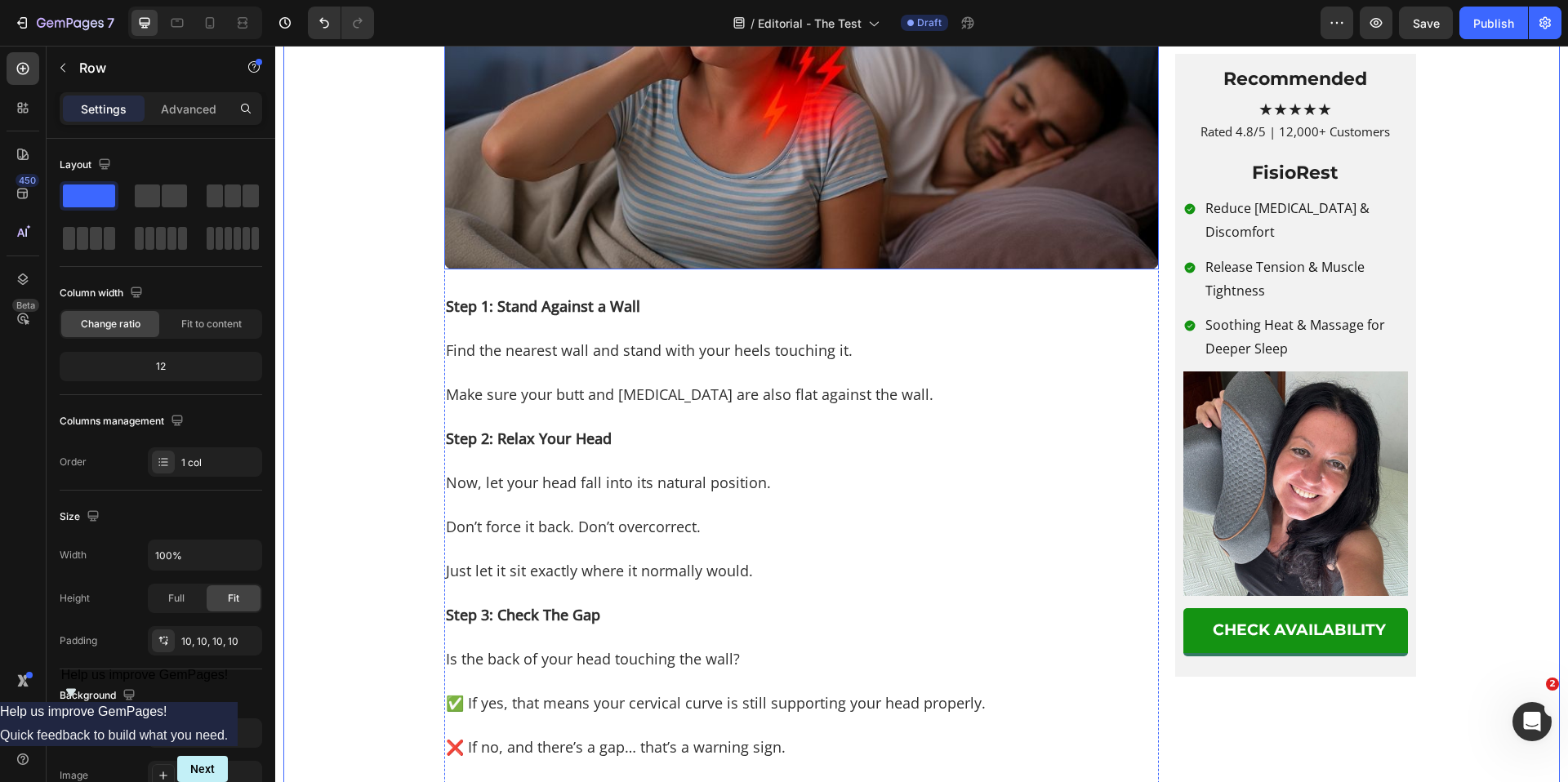
scroll to position [2302, 0]
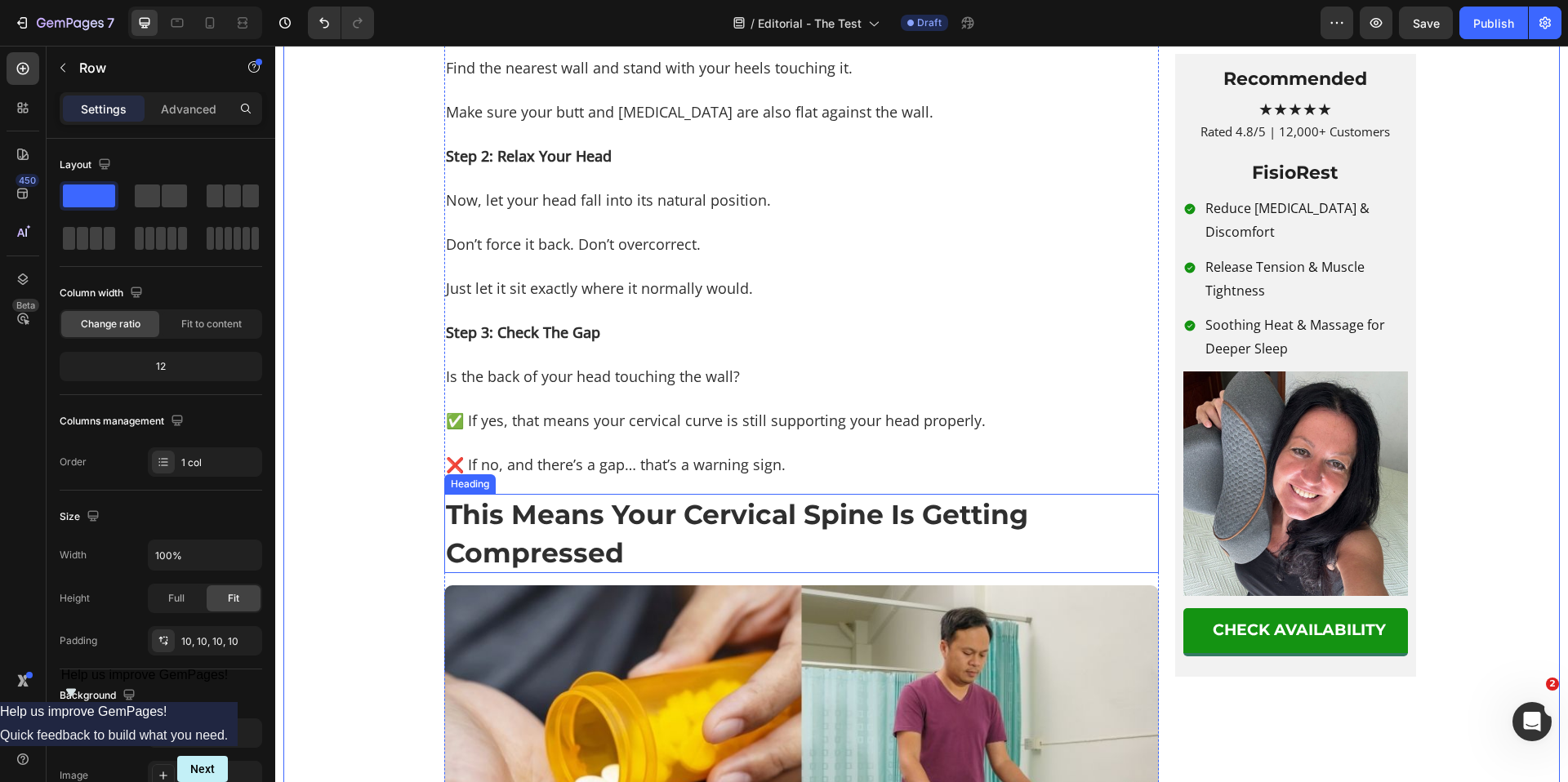
click at [599, 571] on p "This Means Your Cervical Spine Is Getting Compressed" at bounding box center [802, 532] width 712 height 75
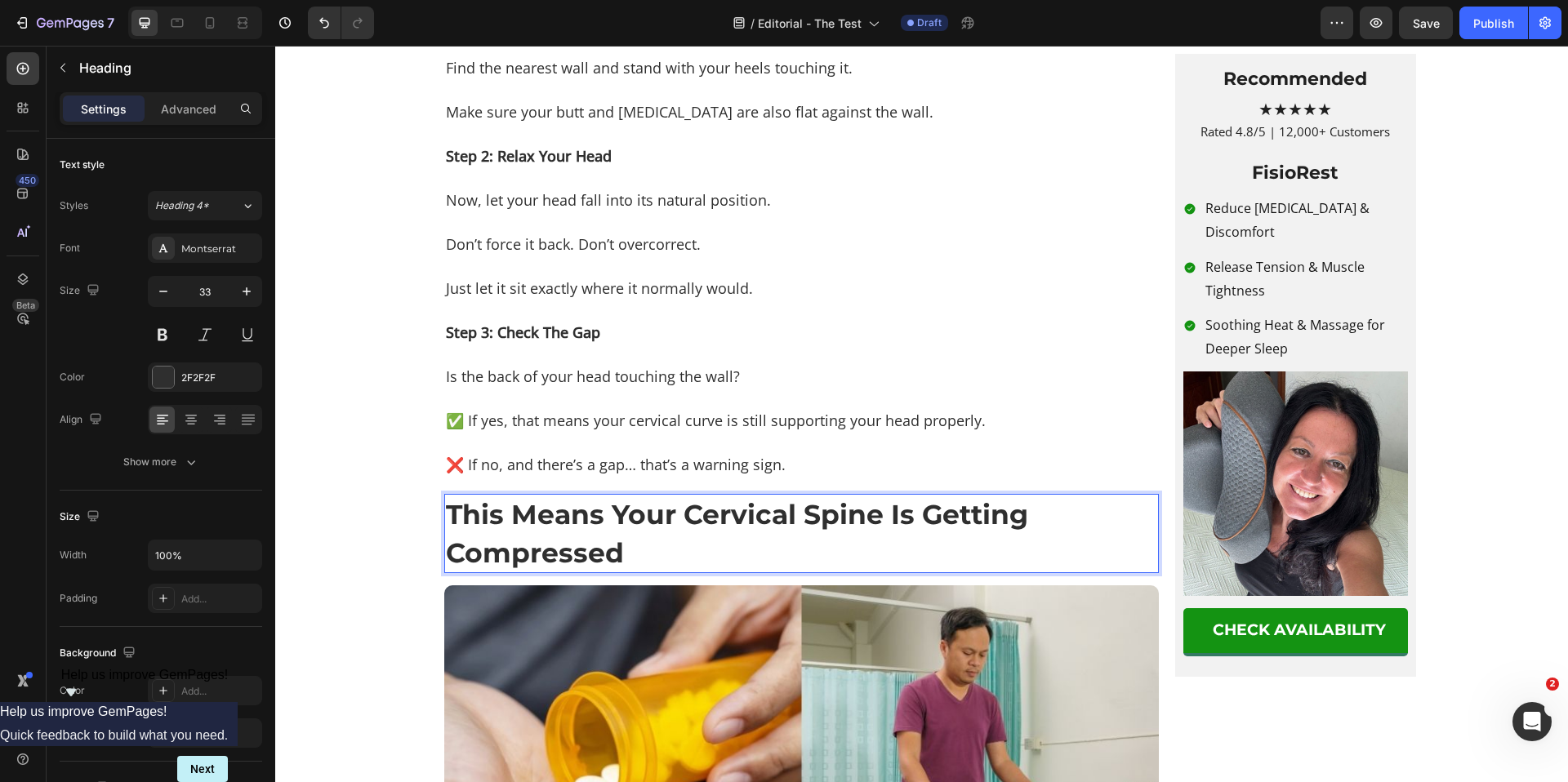
click at [671, 571] on p "This Means Your Cervical Spine Is Getting Compressed" at bounding box center [802, 532] width 712 height 75
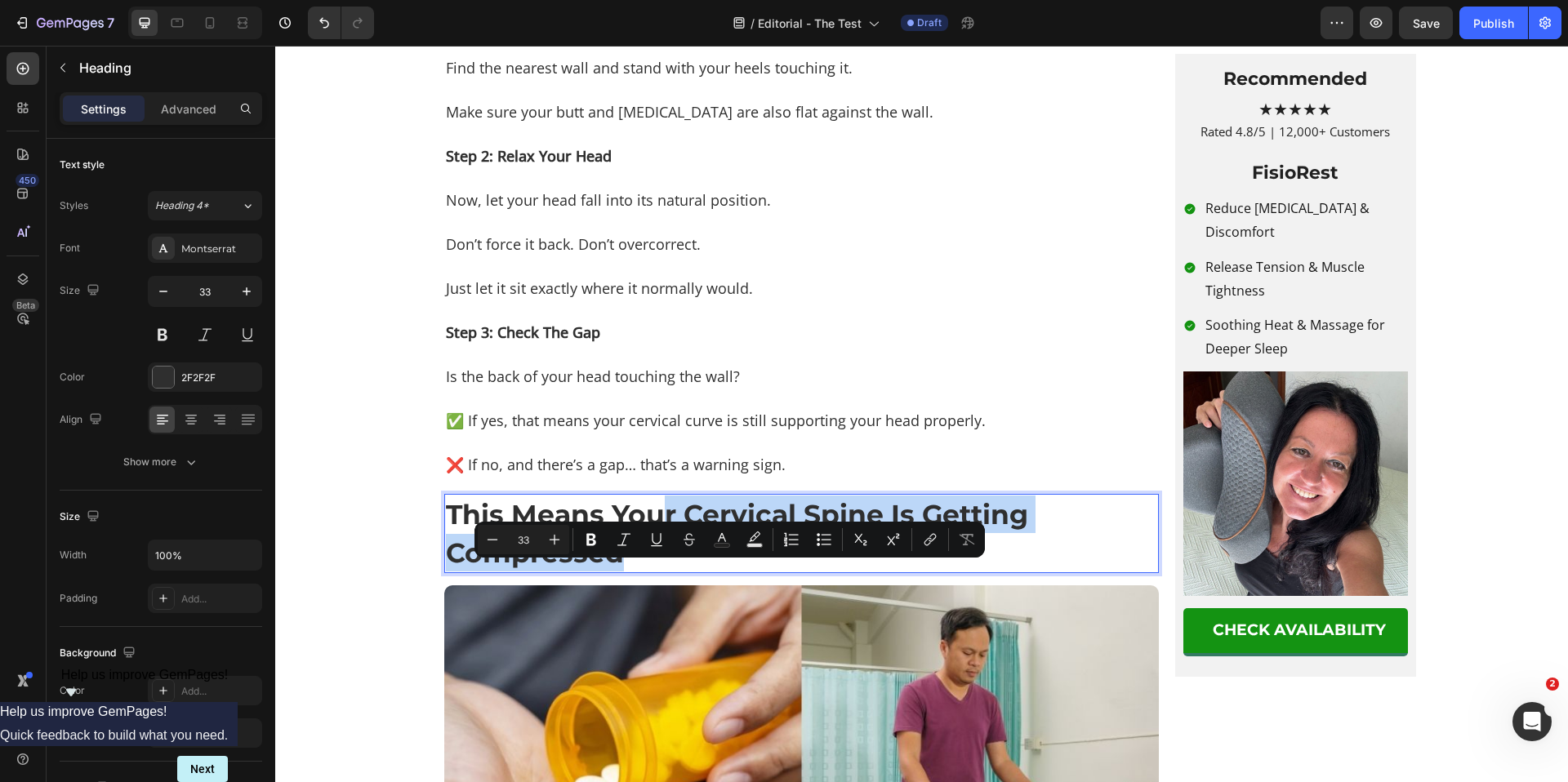
drag, startPoint x: 659, startPoint y: 582, endPoint x: 693, endPoint y: 625, distance: 54.8
click at [693, 571] on p "This Means Your Cervical Spine Is Getting Compressed" at bounding box center [802, 532] width 712 height 75
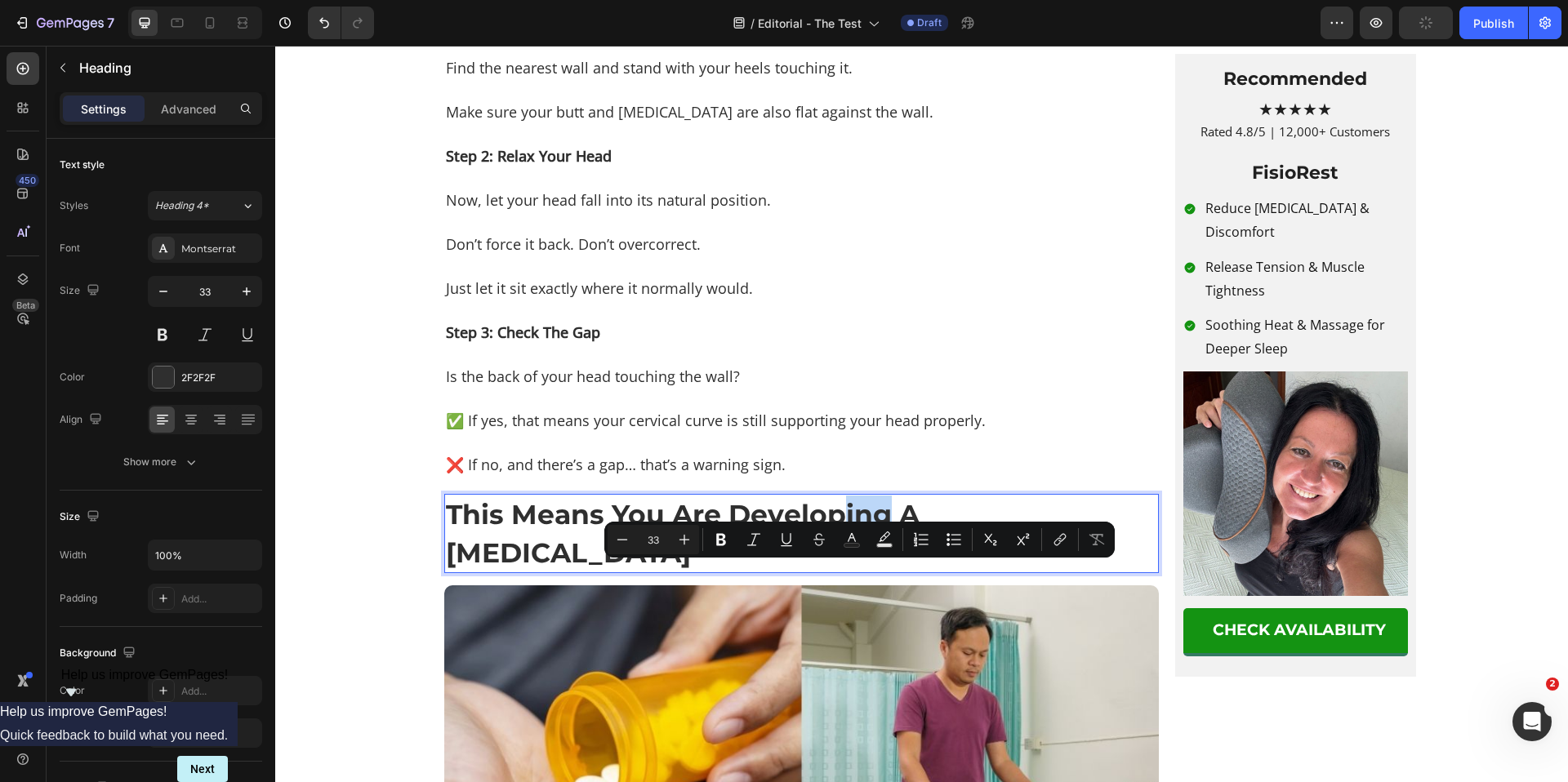
drag, startPoint x: 835, startPoint y: 585, endPoint x: 875, endPoint y: 589, distance: 40.2
click at [875, 571] on p "This Means You Are Developing A [MEDICAL_DATA]" at bounding box center [802, 532] width 712 height 75
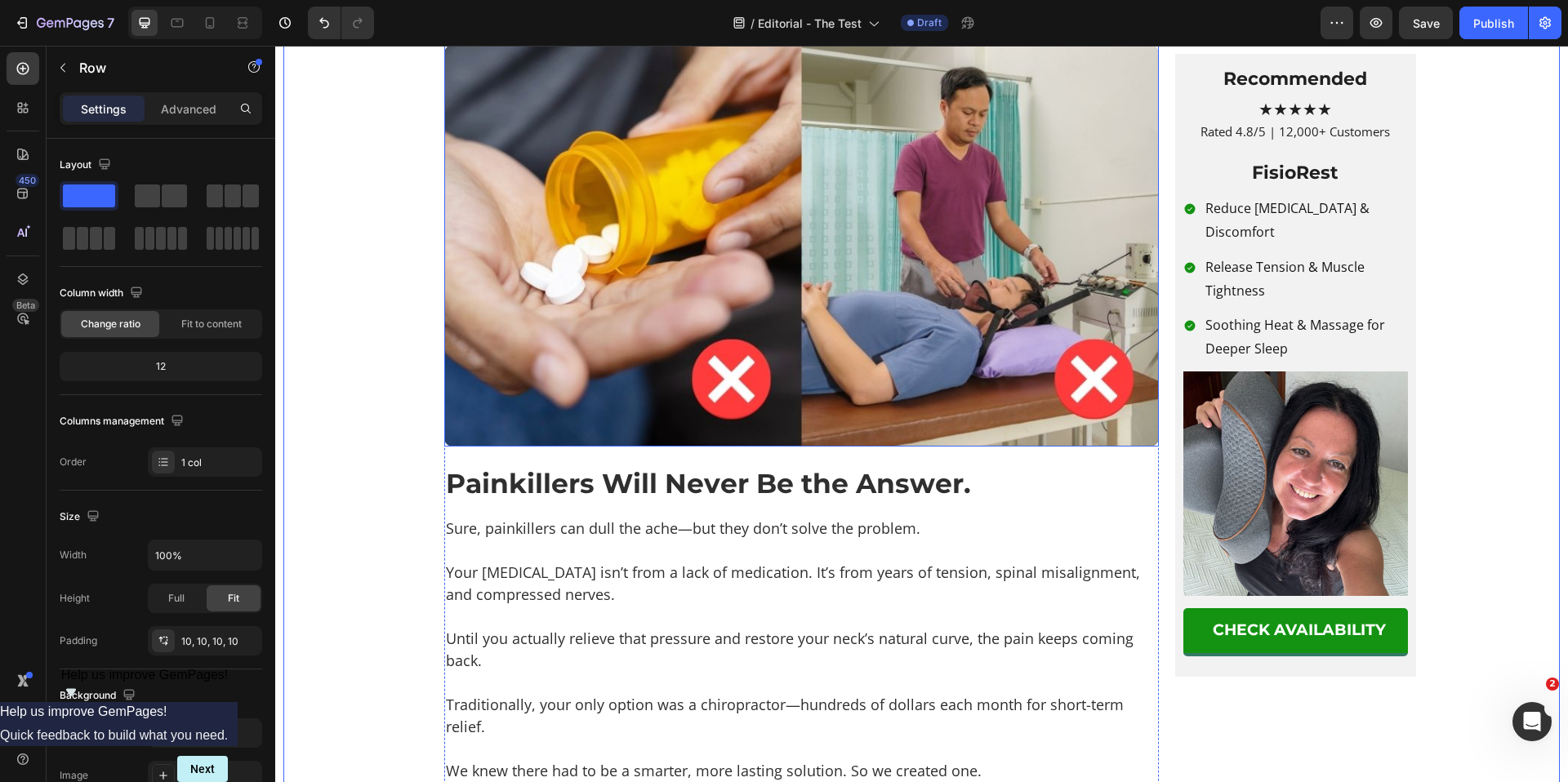
scroll to position [3033, 0]
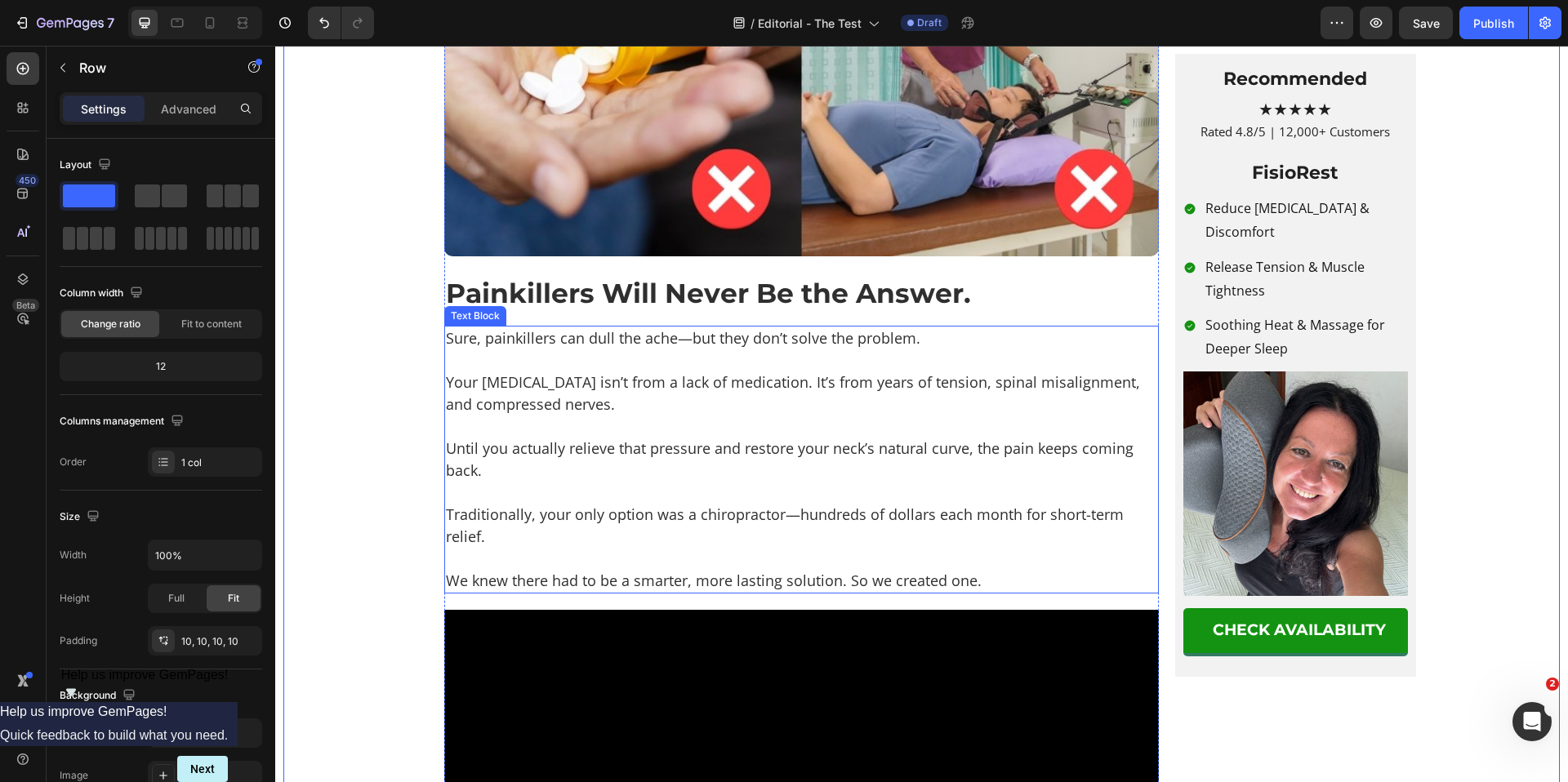
click at [614, 482] on p "Until you actually relieve that pressure and restore your neck’s natural curve,…" at bounding box center [802, 449] width 712 height 67
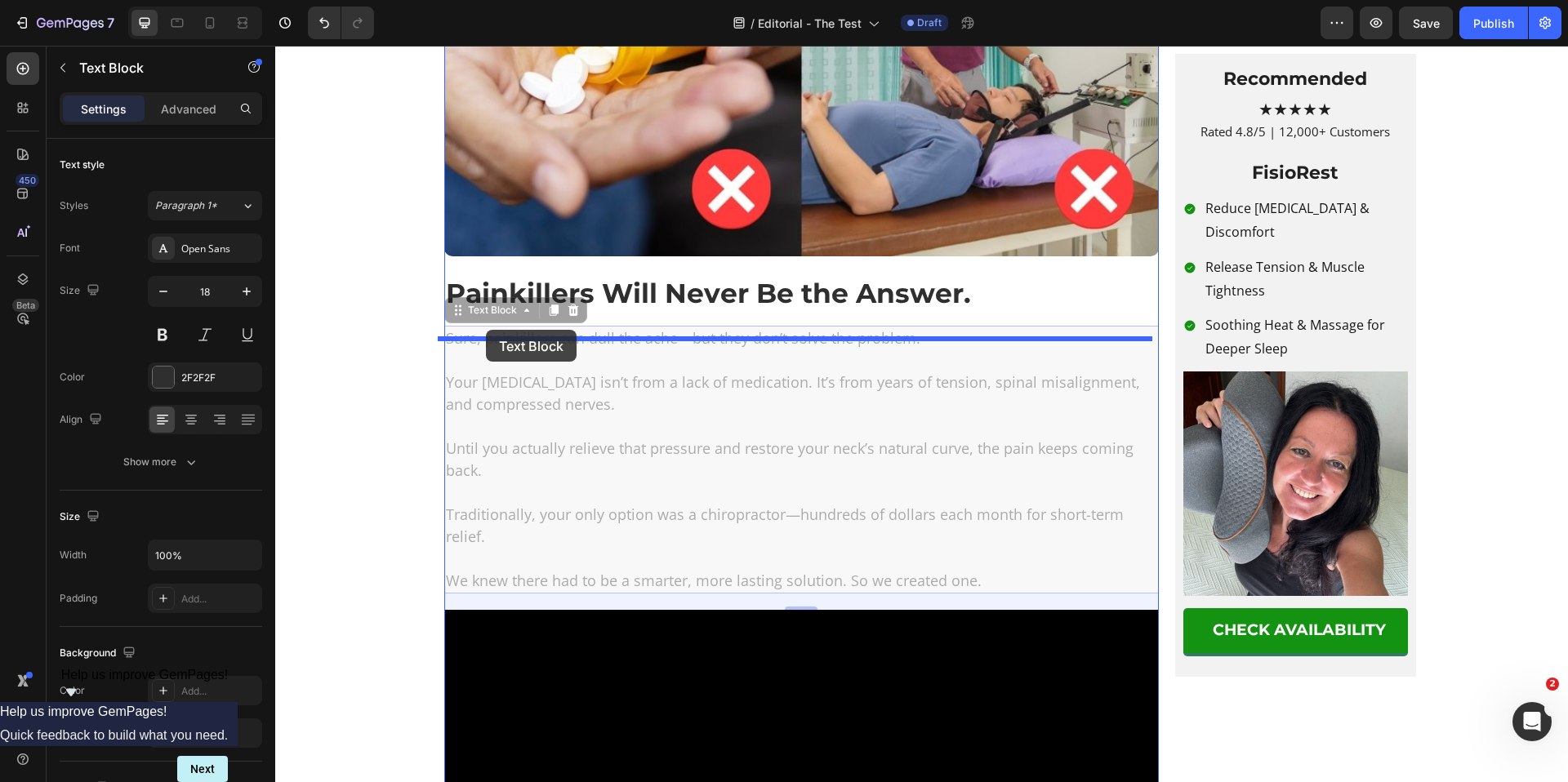
drag, startPoint x: 451, startPoint y: 376, endPoint x: 485, endPoint y: 331, distance: 56.4
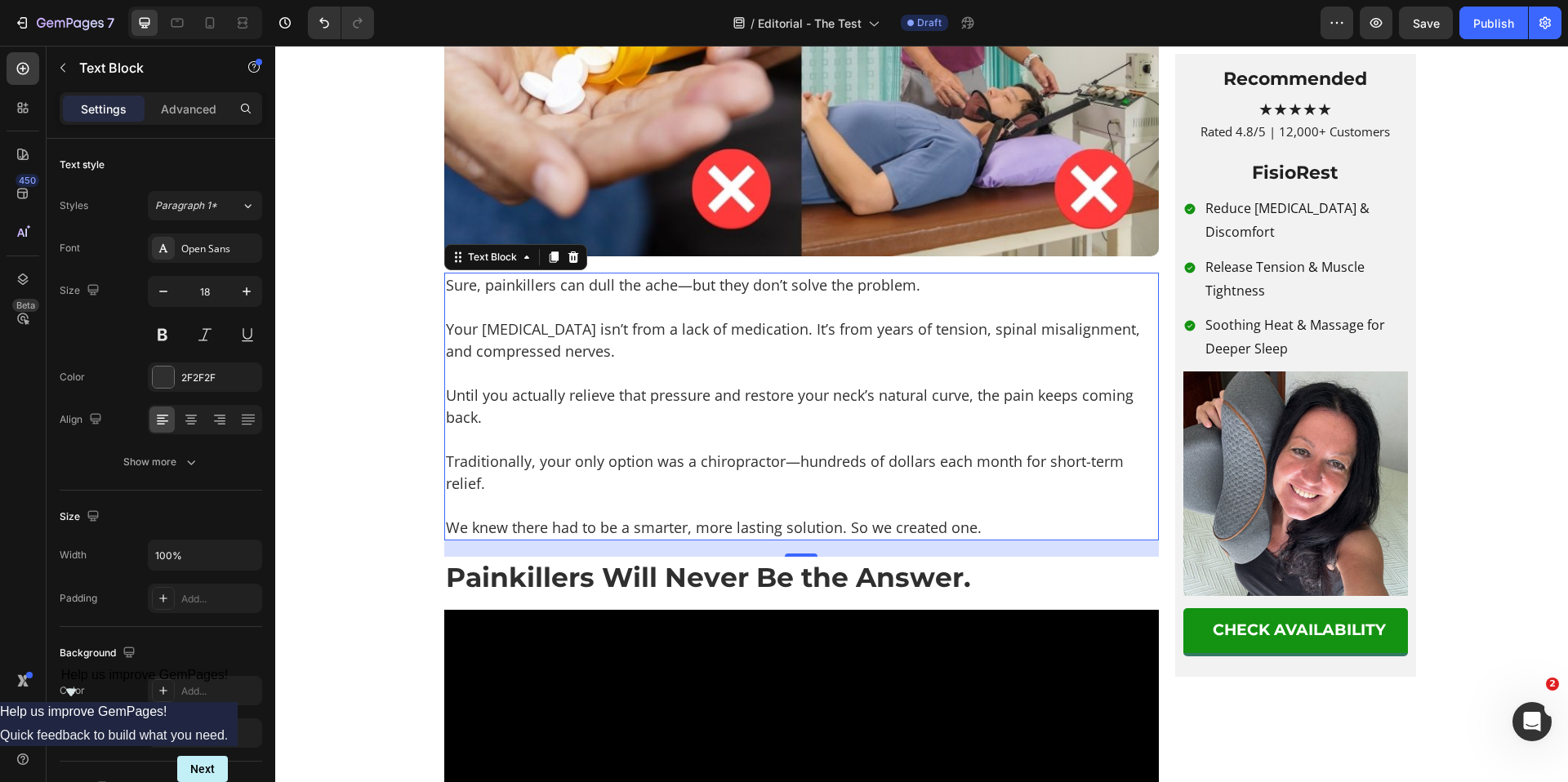
click at [606, 362] on p "Your [MEDICAL_DATA] isn’t from a lack of medication. It’s from years of tension…" at bounding box center [802, 340] width 712 height 44
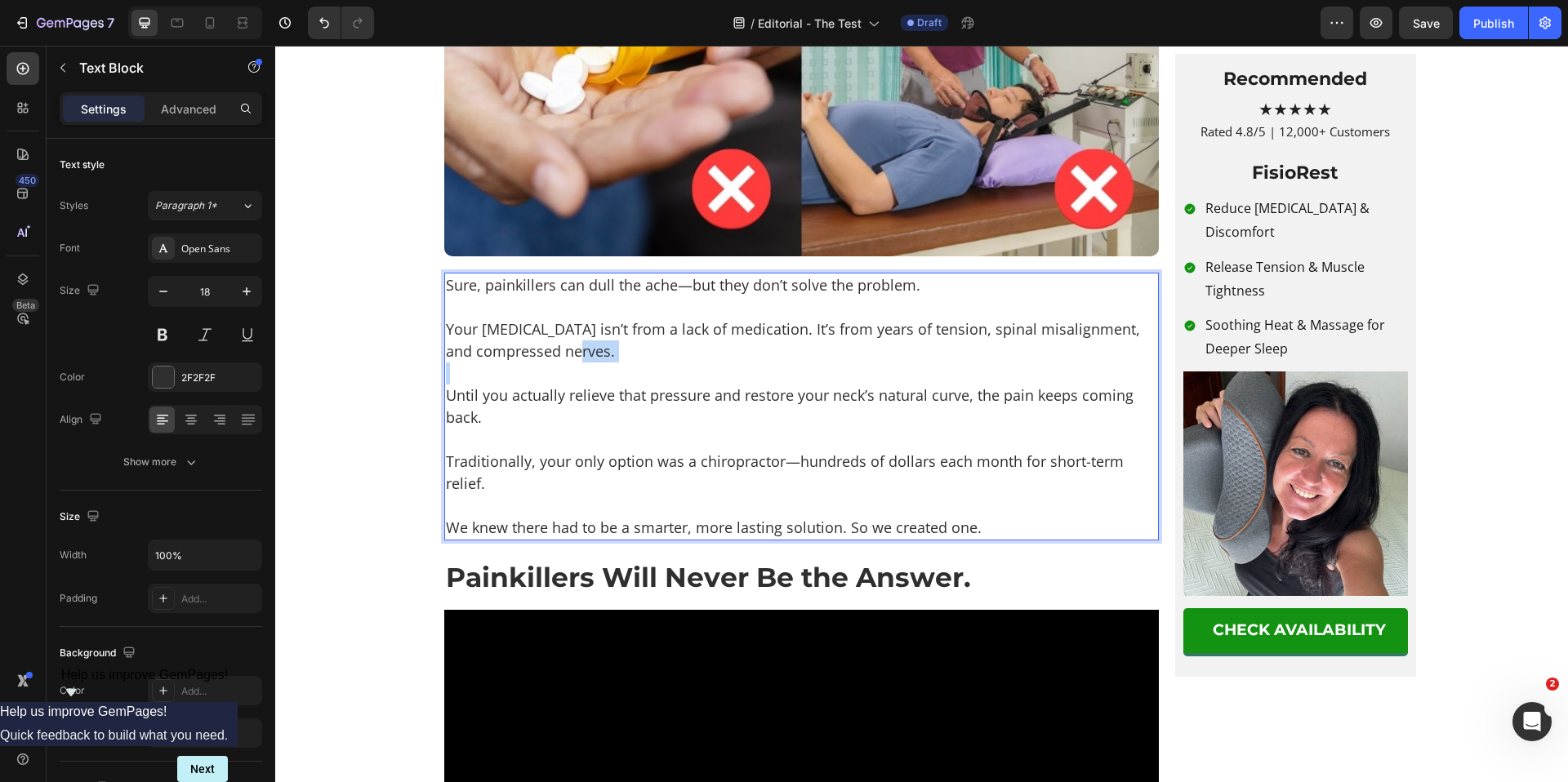
click at [606, 362] on p "Your [MEDICAL_DATA] isn’t from a lack of medication. It’s from years of tension…" at bounding box center [802, 340] width 712 height 44
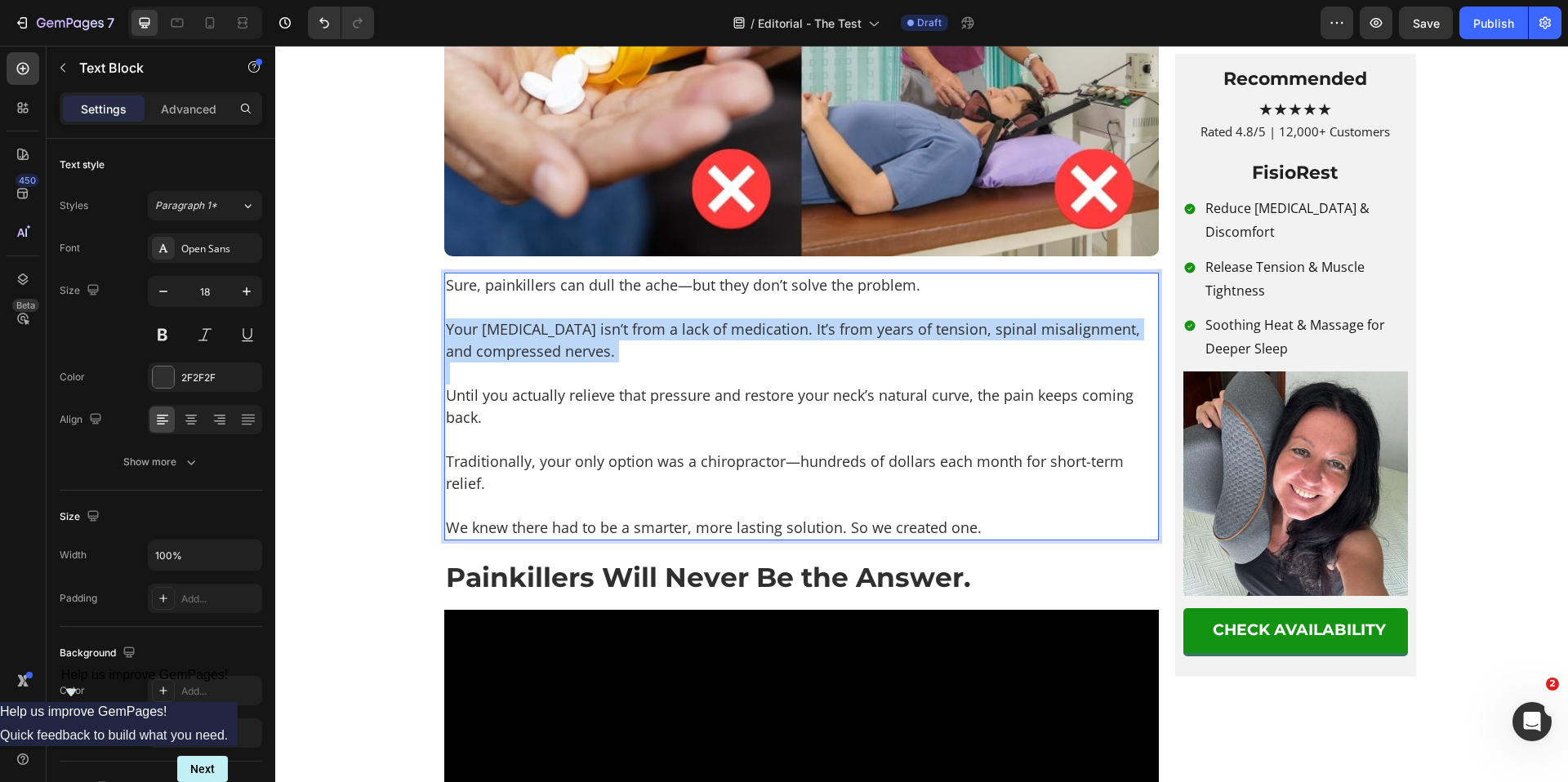
click at [606, 362] on p "Your [MEDICAL_DATA] isn’t from a lack of medication. It’s from years of tension…" at bounding box center [802, 340] width 712 height 44
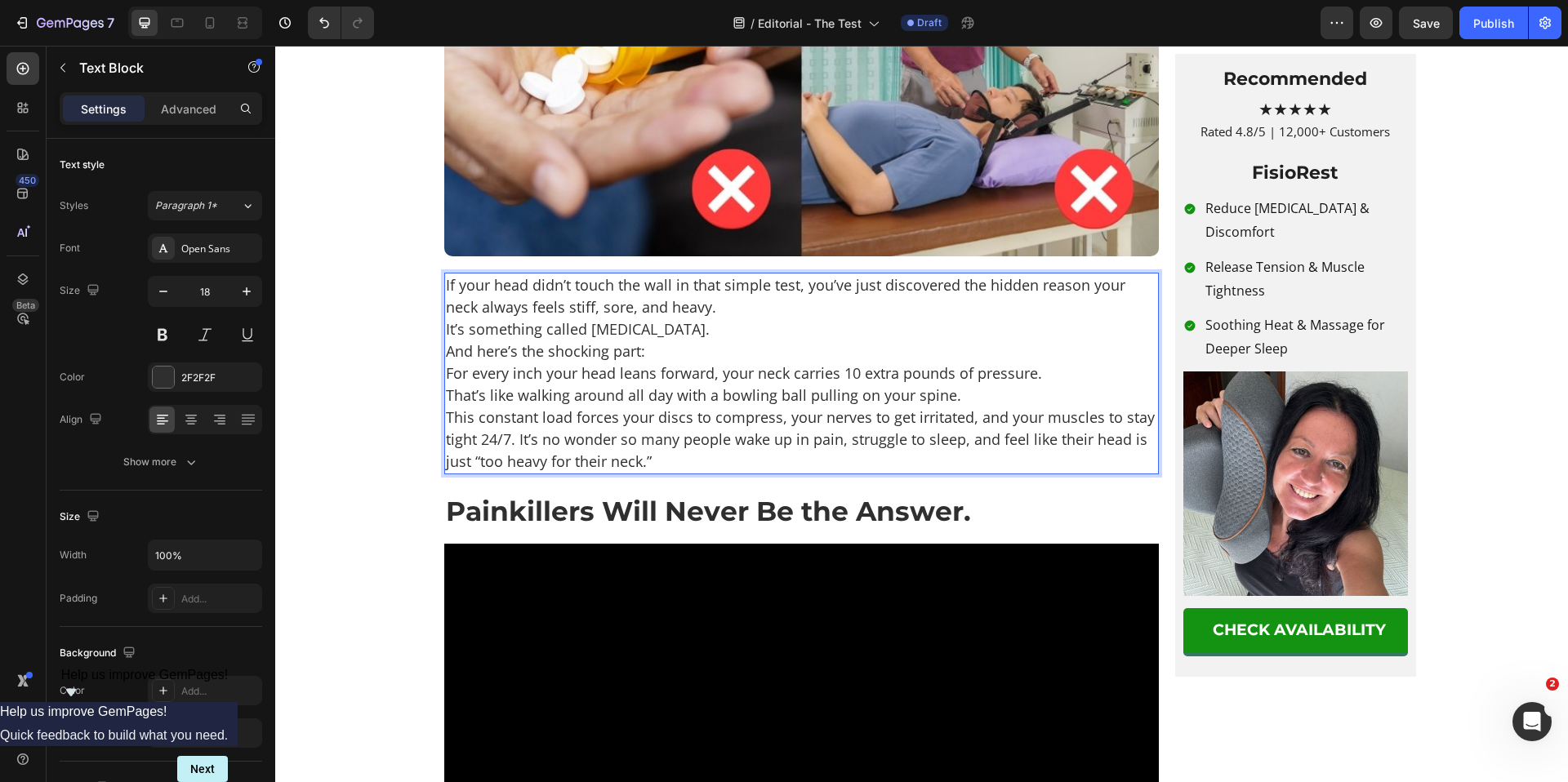
click at [678, 318] on p "If your head didn’t touch the wall in that simple test, you’ve just discovered …" at bounding box center [802, 296] width 712 height 44
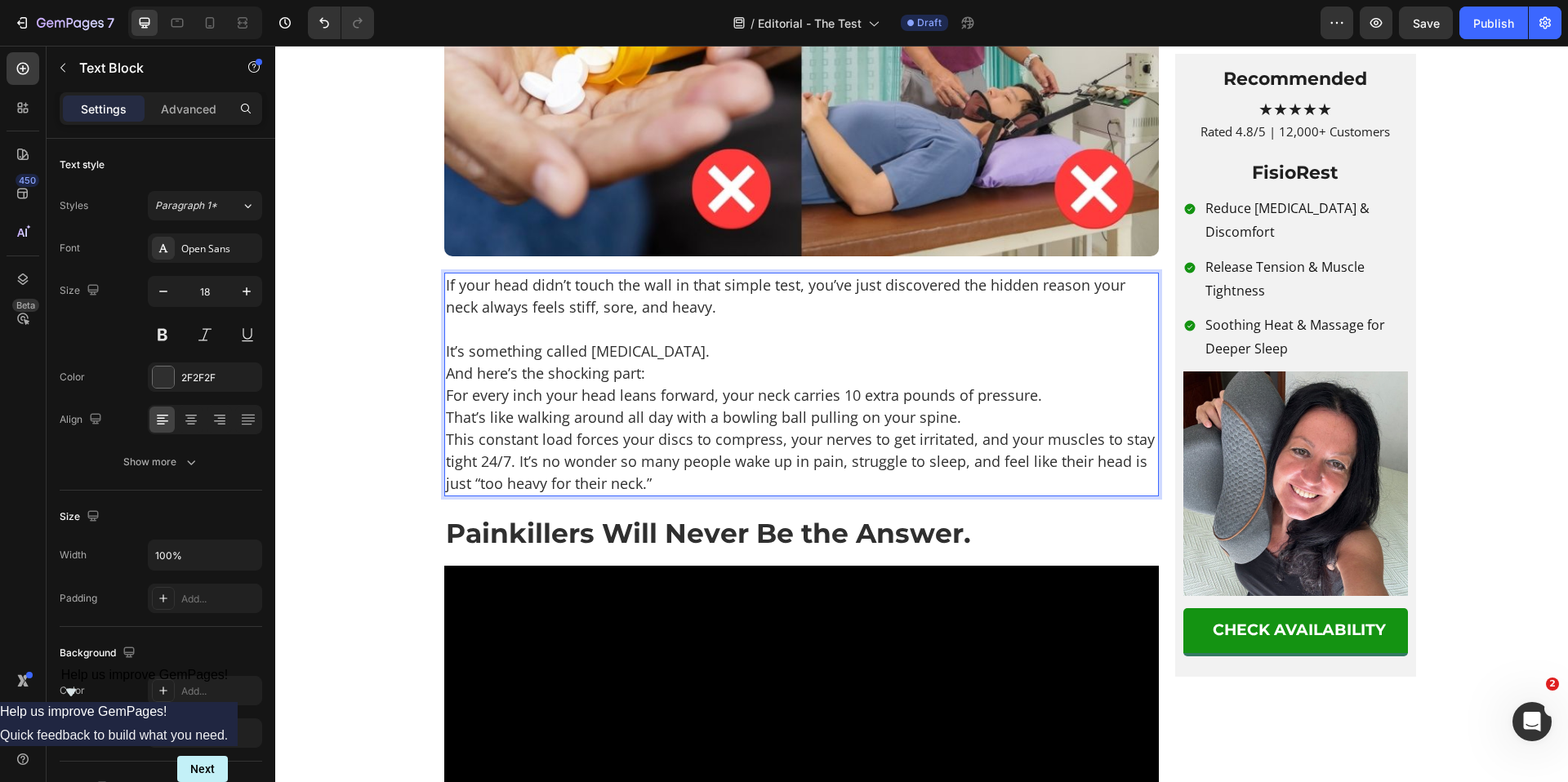
click at [744, 362] on p "It’s something called [MEDICAL_DATA]." at bounding box center [802, 351] width 712 height 23
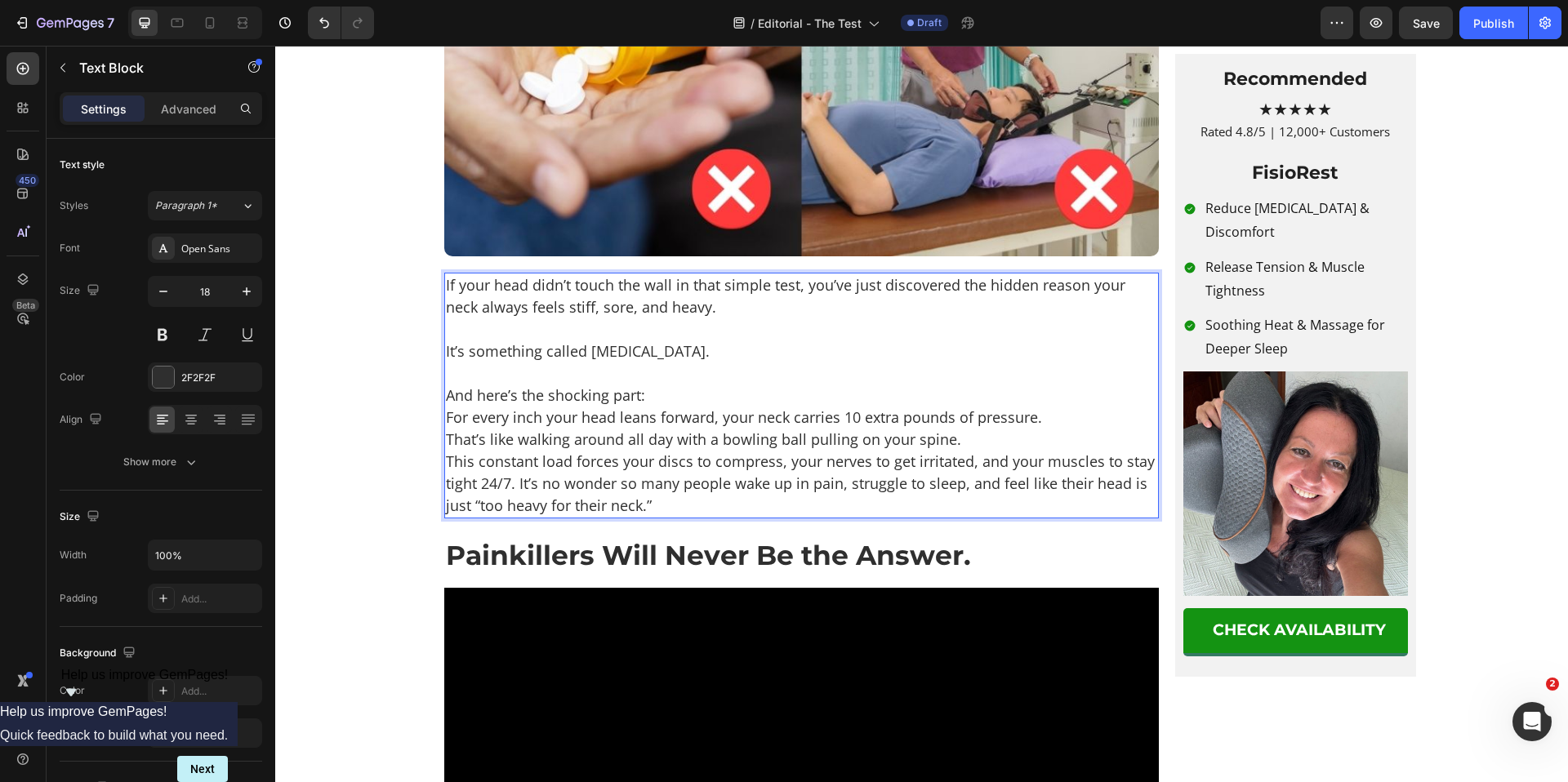
click at [667, 429] on p "And here’s the shocking part: For every inch your head leans forward, your neck…" at bounding box center [802, 406] width 712 height 44
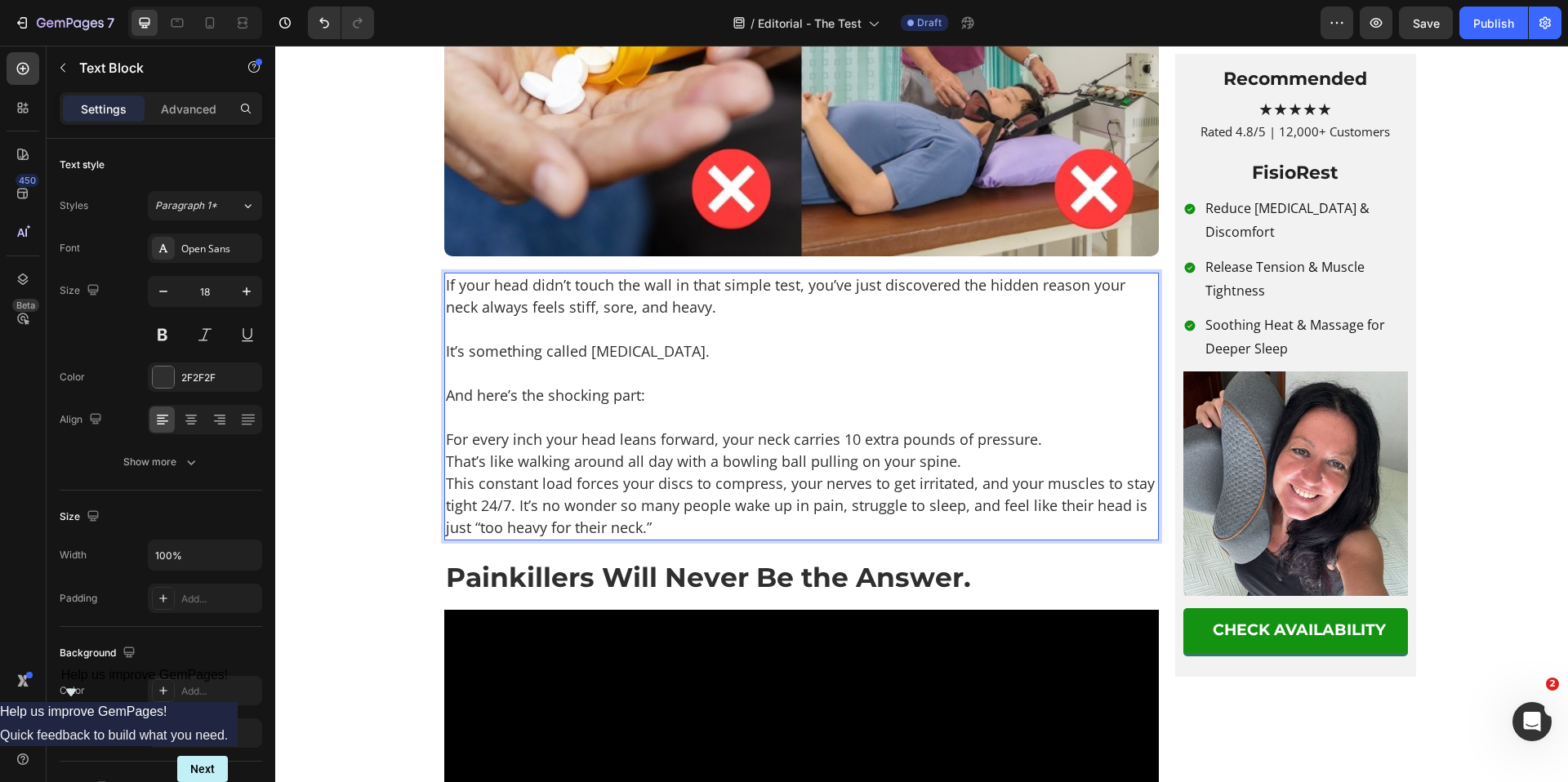
click at [1050, 451] on p "⁠⁠⁠⁠⁠⁠⁠ For every inch your head leans forward, your neck carries 10 extra poun…" at bounding box center [802, 429] width 712 height 44
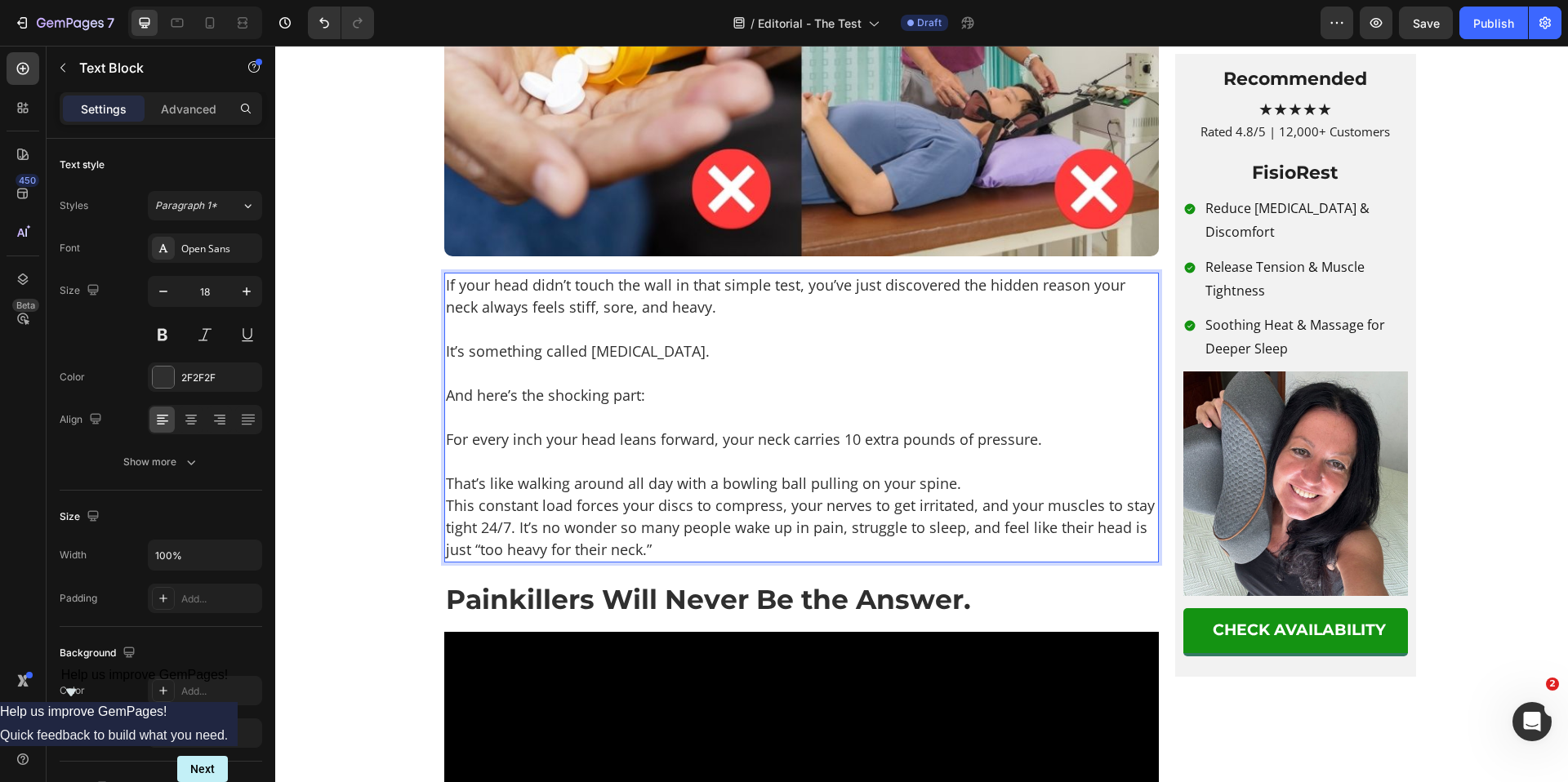
click at [964, 495] on p "That’s like walking around all day with a bowling ball pulling on your spine." at bounding box center [802, 483] width 712 height 23
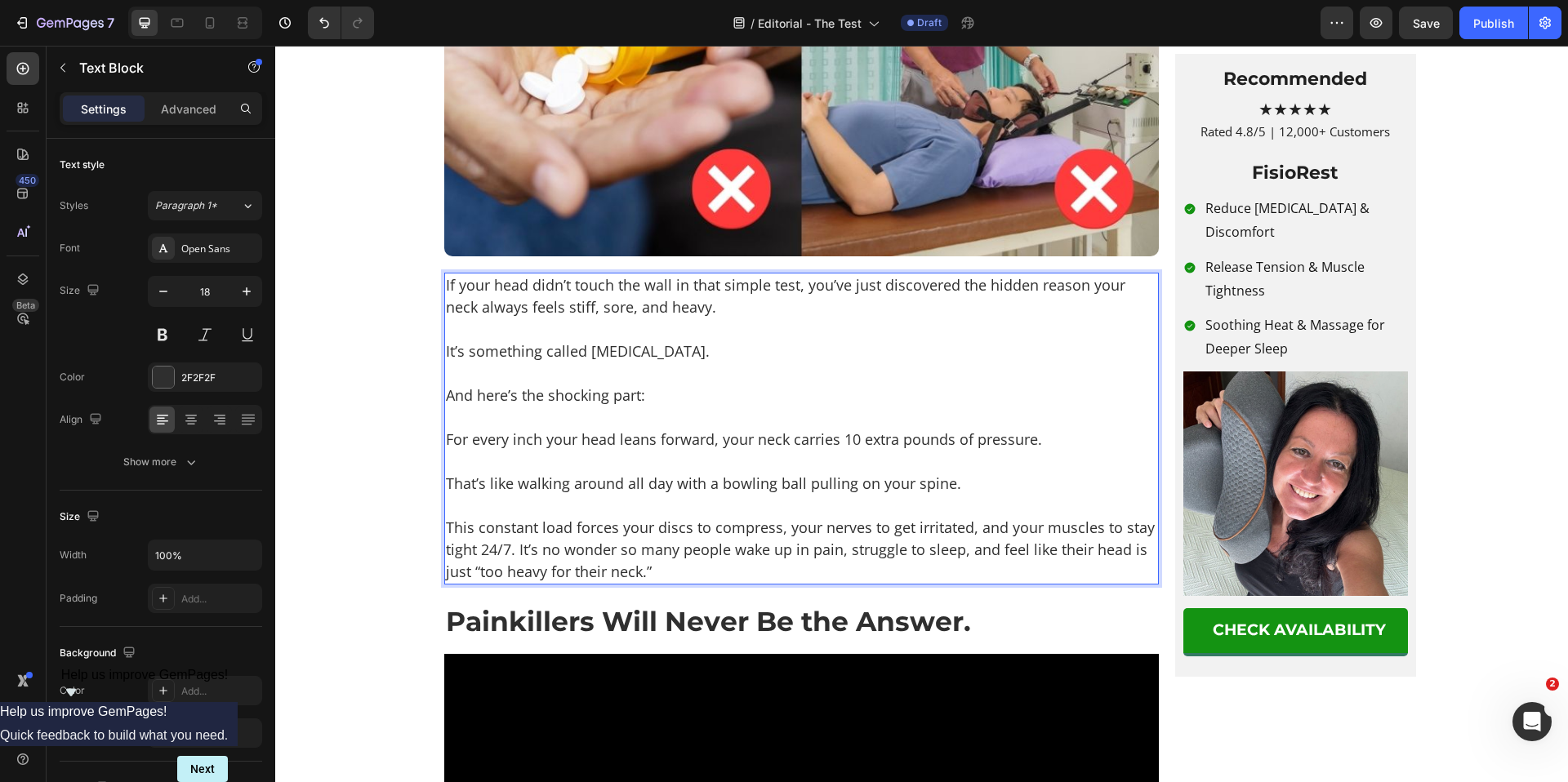
click at [512, 583] on p "This constant load forces your discs to compress, your nerves to get irritated,…" at bounding box center [802, 550] width 712 height 67
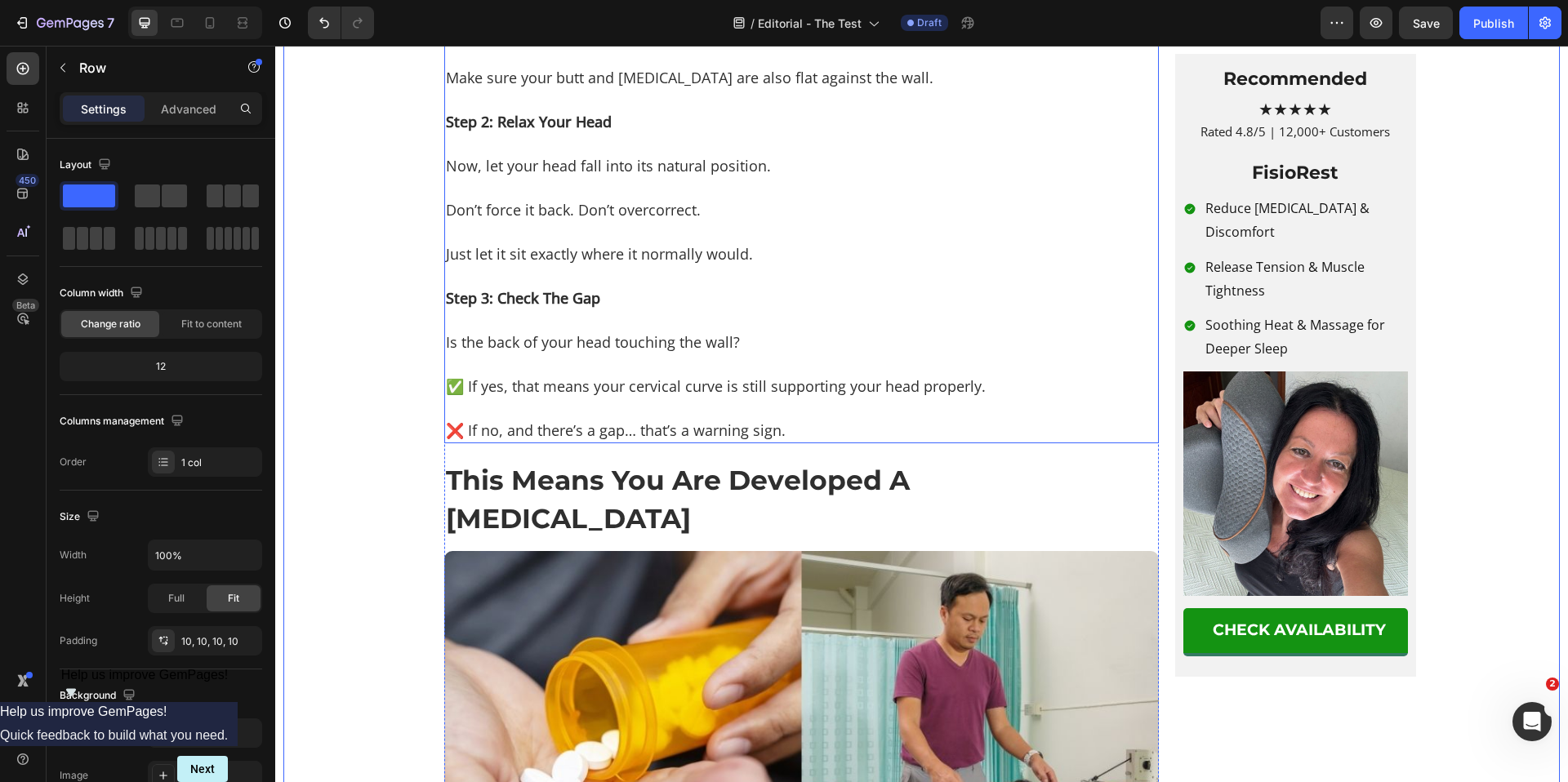
scroll to position [2782, 0]
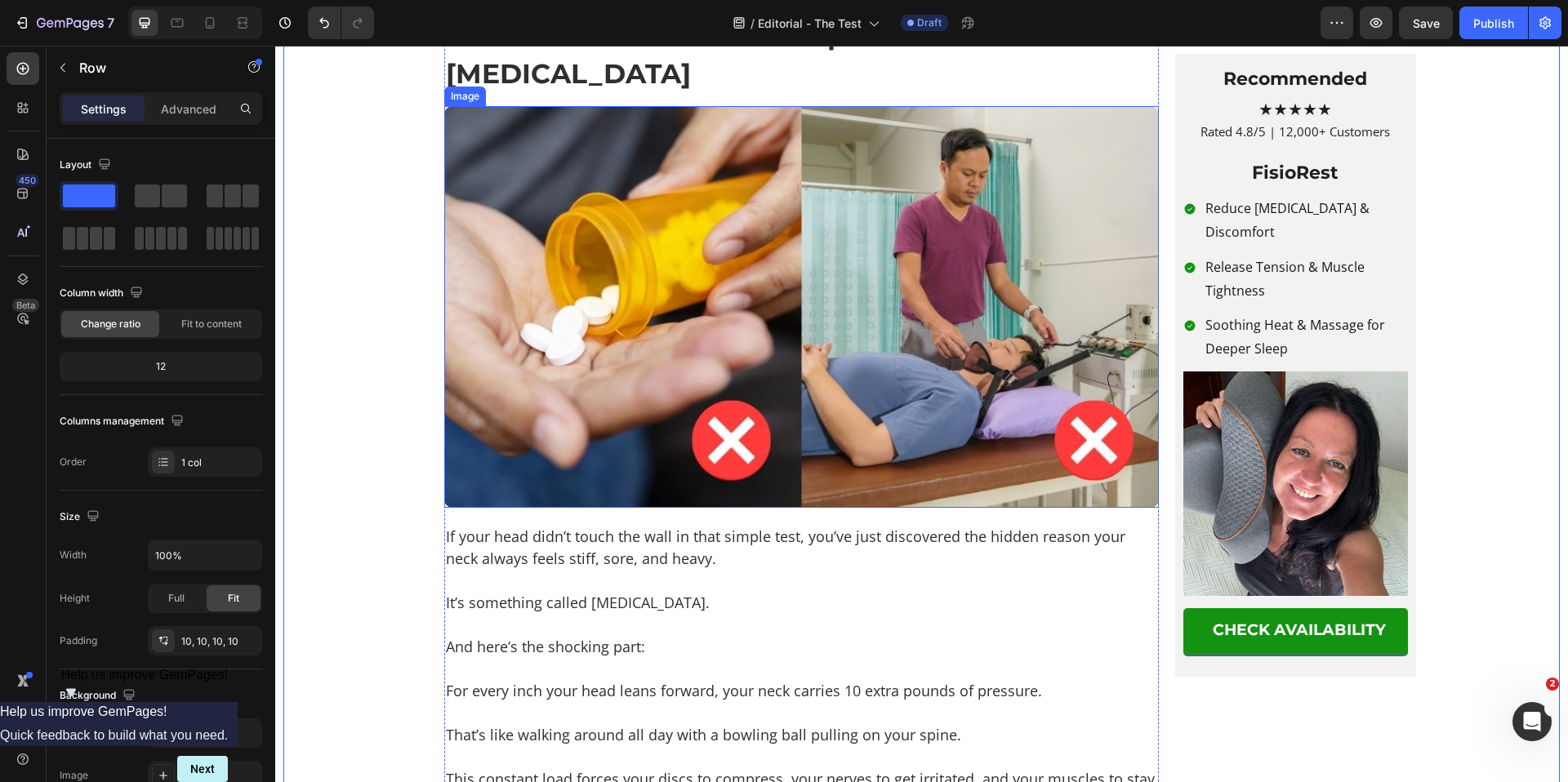
click at [590, 461] on img at bounding box center [802, 306] width 715 height 402
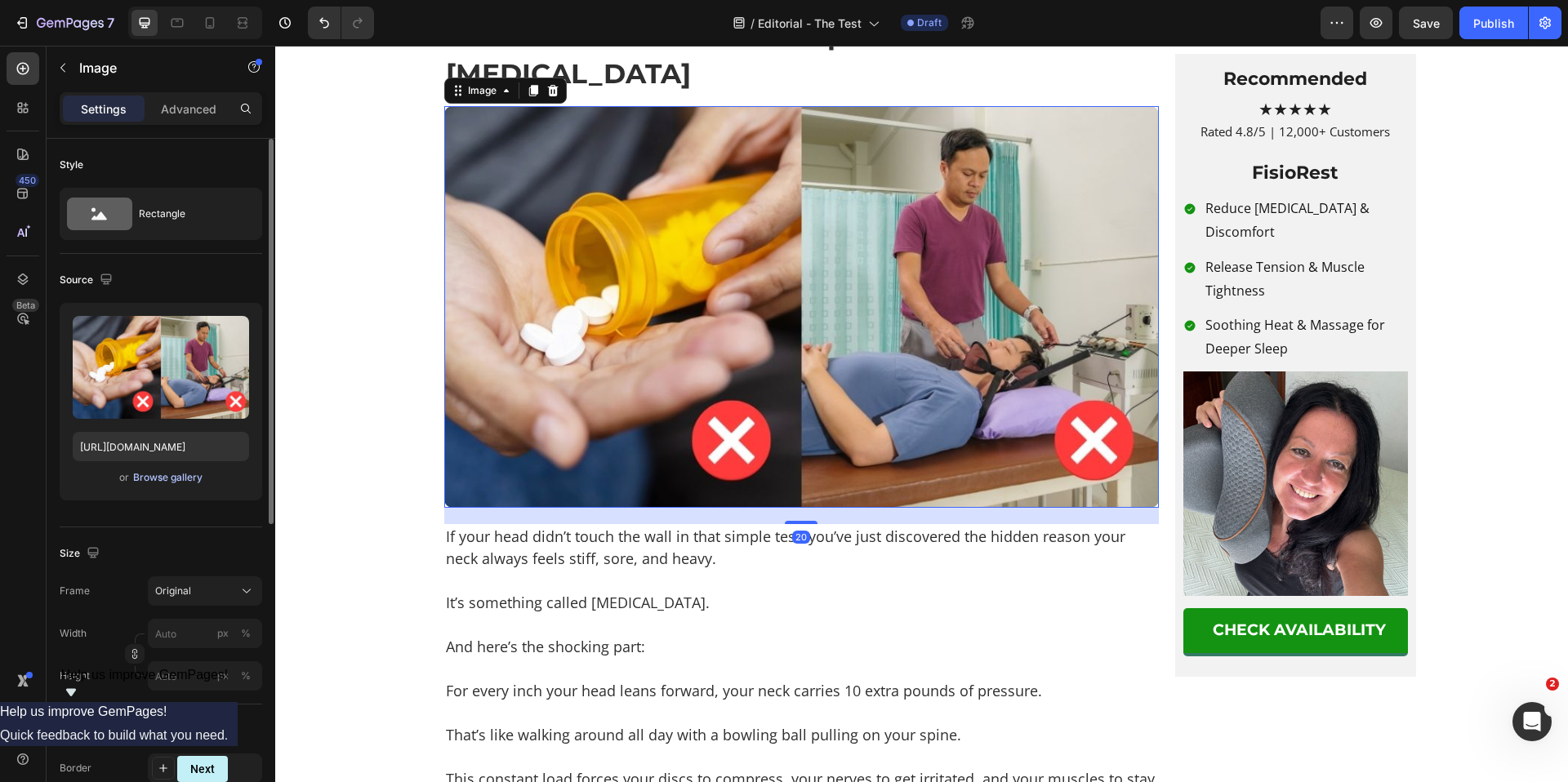
click at [184, 477] on div "Browse gallery" at bounding box center [167, 478] width 69 height 15
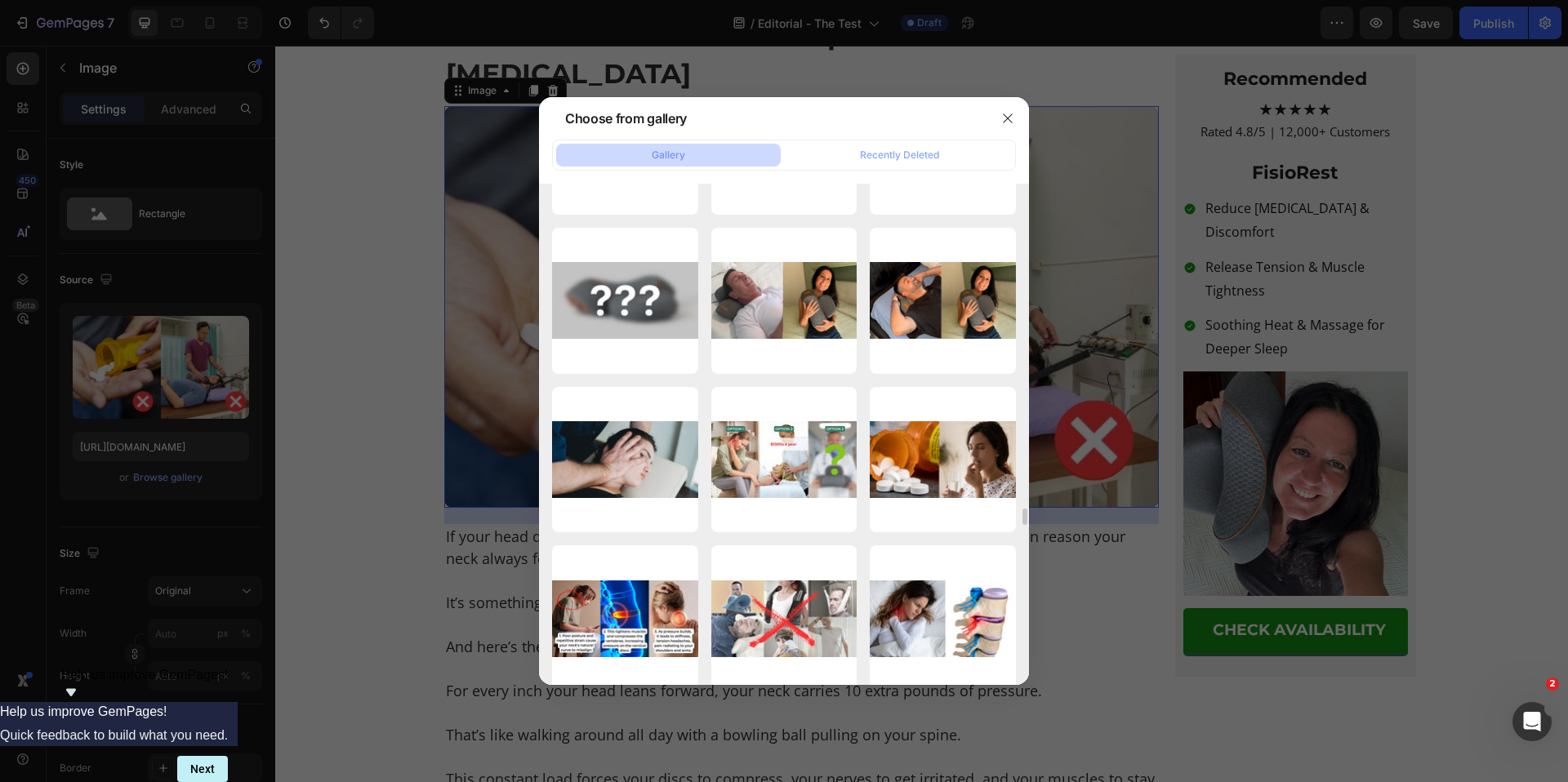
scroll to position [9791, 0]
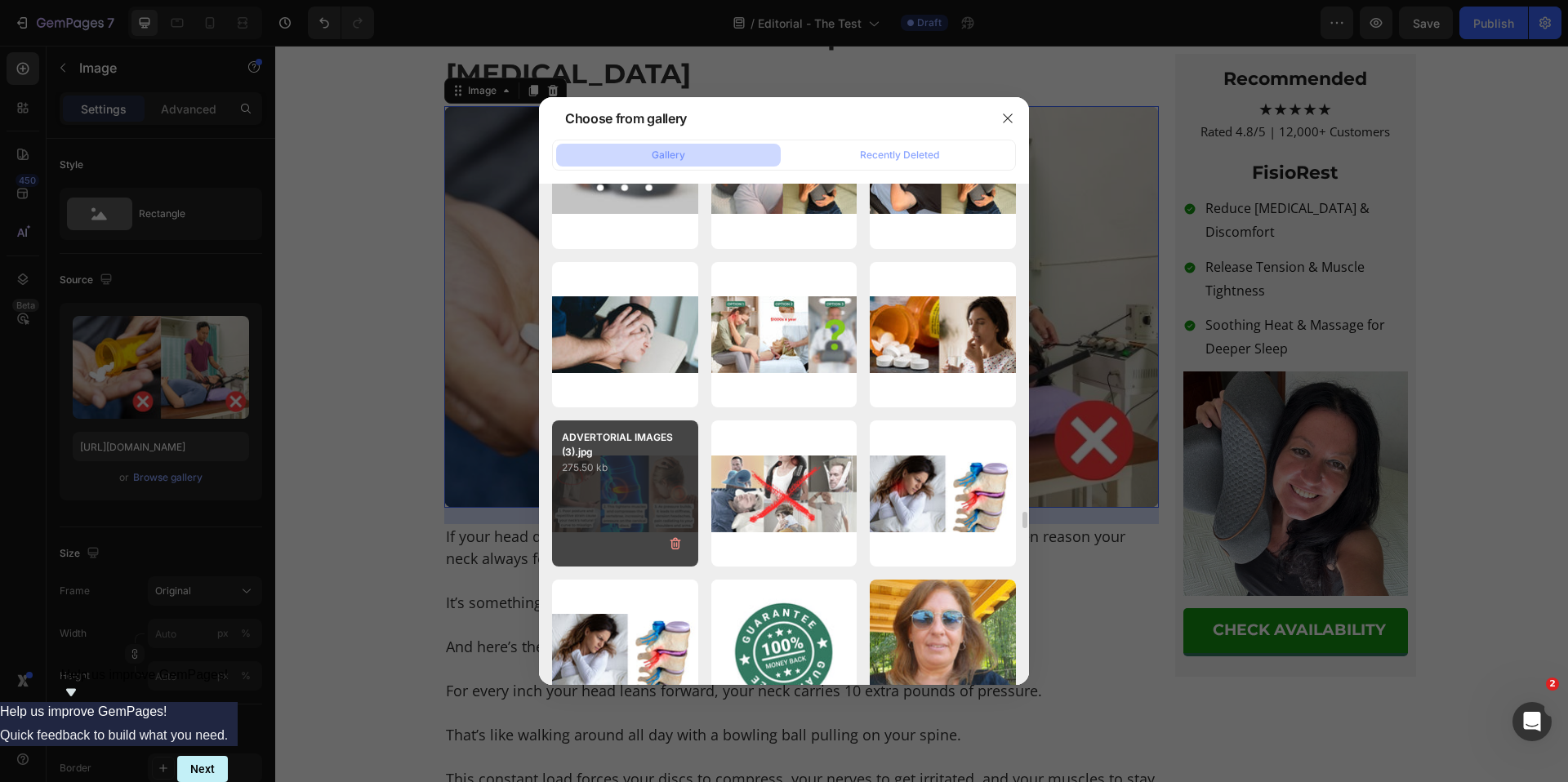
click at [639, 479] on div "ADVERTORIAL IMAGES (3).jpg 275.50 kb" at bounding box center [624, 493] width 146 height 146
type input "[URL][DOMAIN_NAME]"
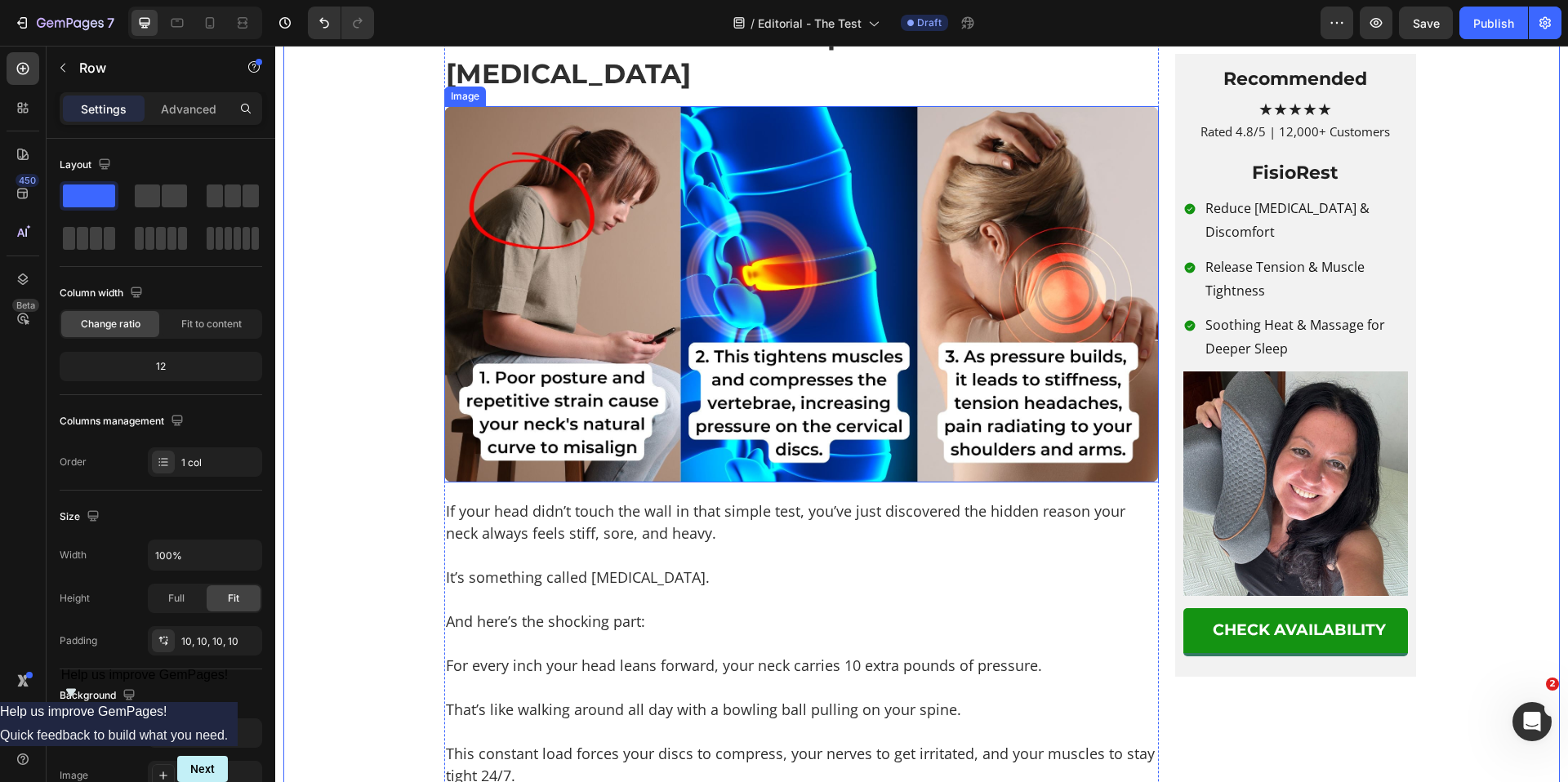
click at [588, 450] on img at bounding box center [802, 294] width 715 height 377
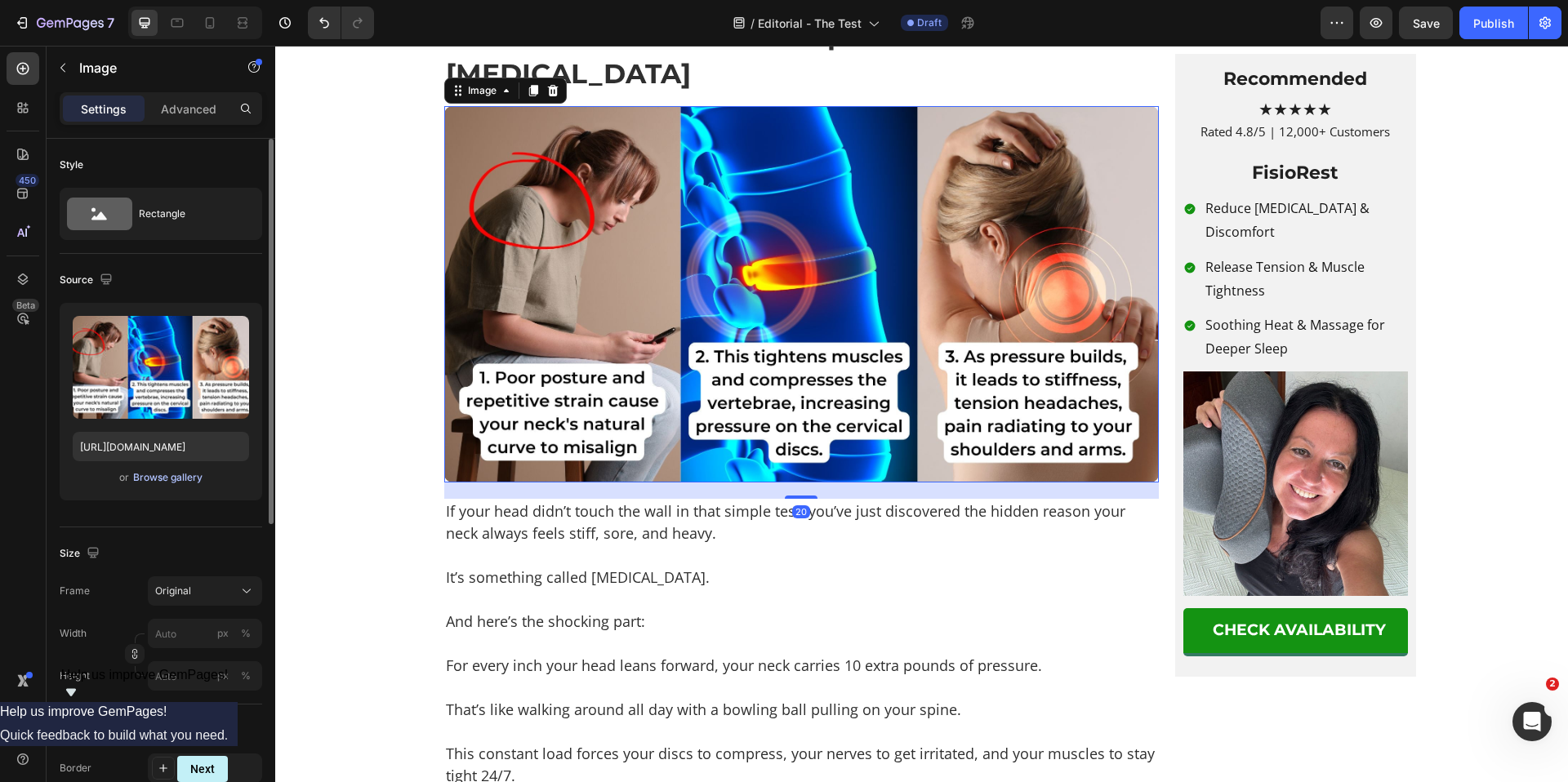
click at [165, 472] on div "Browse gallery" at bounding box center [167, 478] width 69 height 15
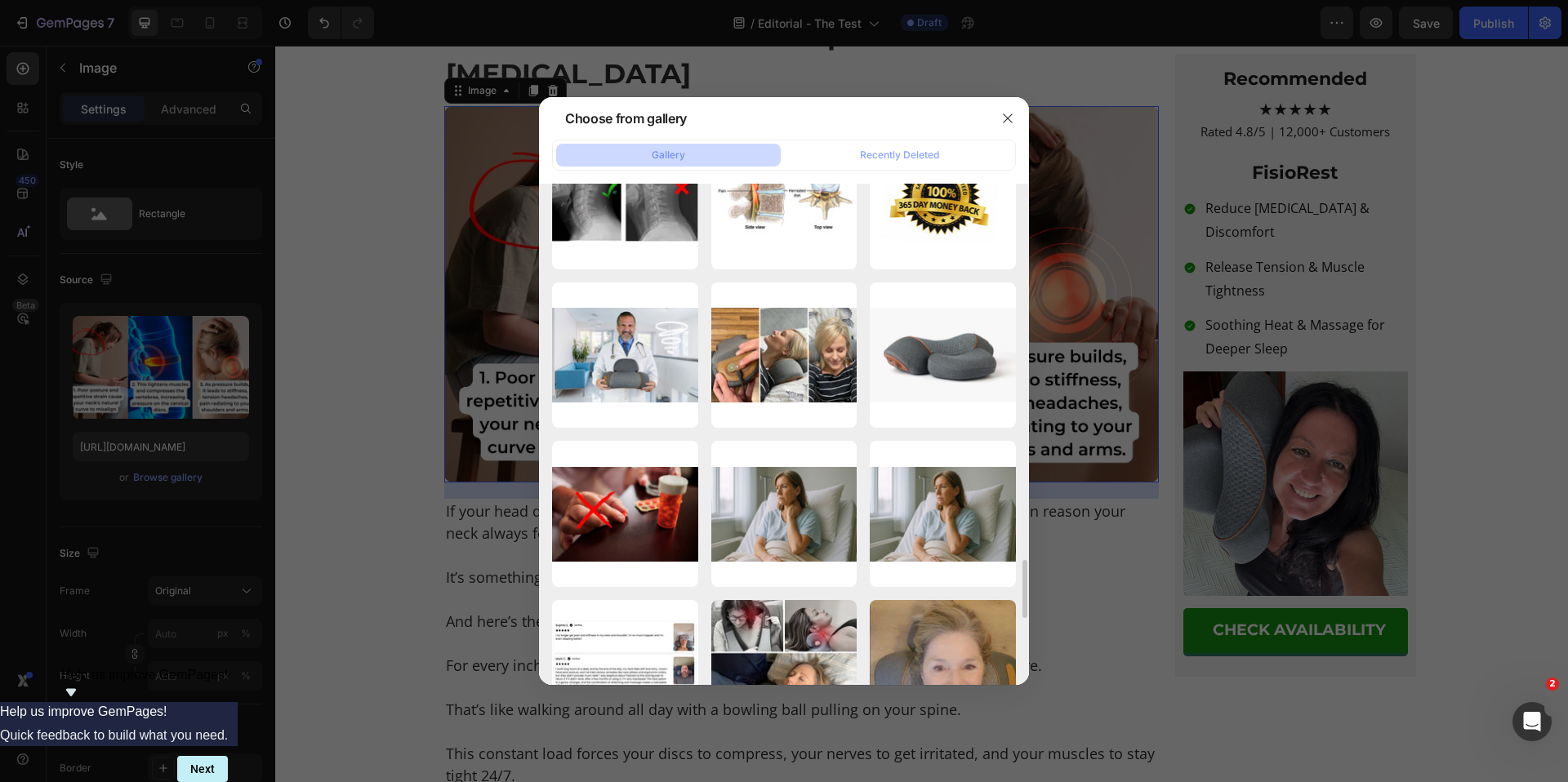
scroll to position [3129, 0]
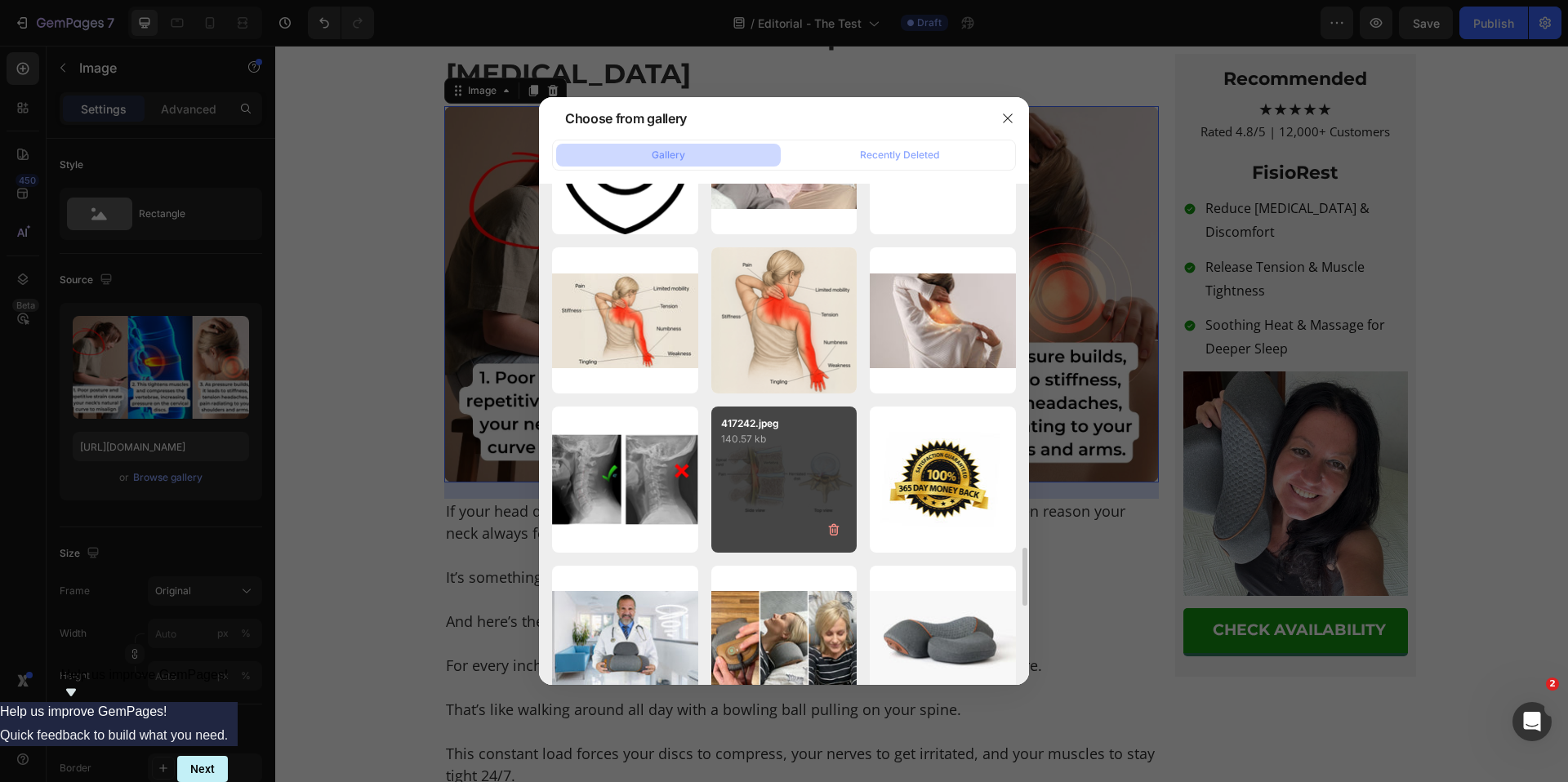
click at [768, 454] on div "417242.jpeg 140.57 kb" at bounding box center [784, 480] width 146 height 146
type input "[URL][DOMAIN_NAME]"
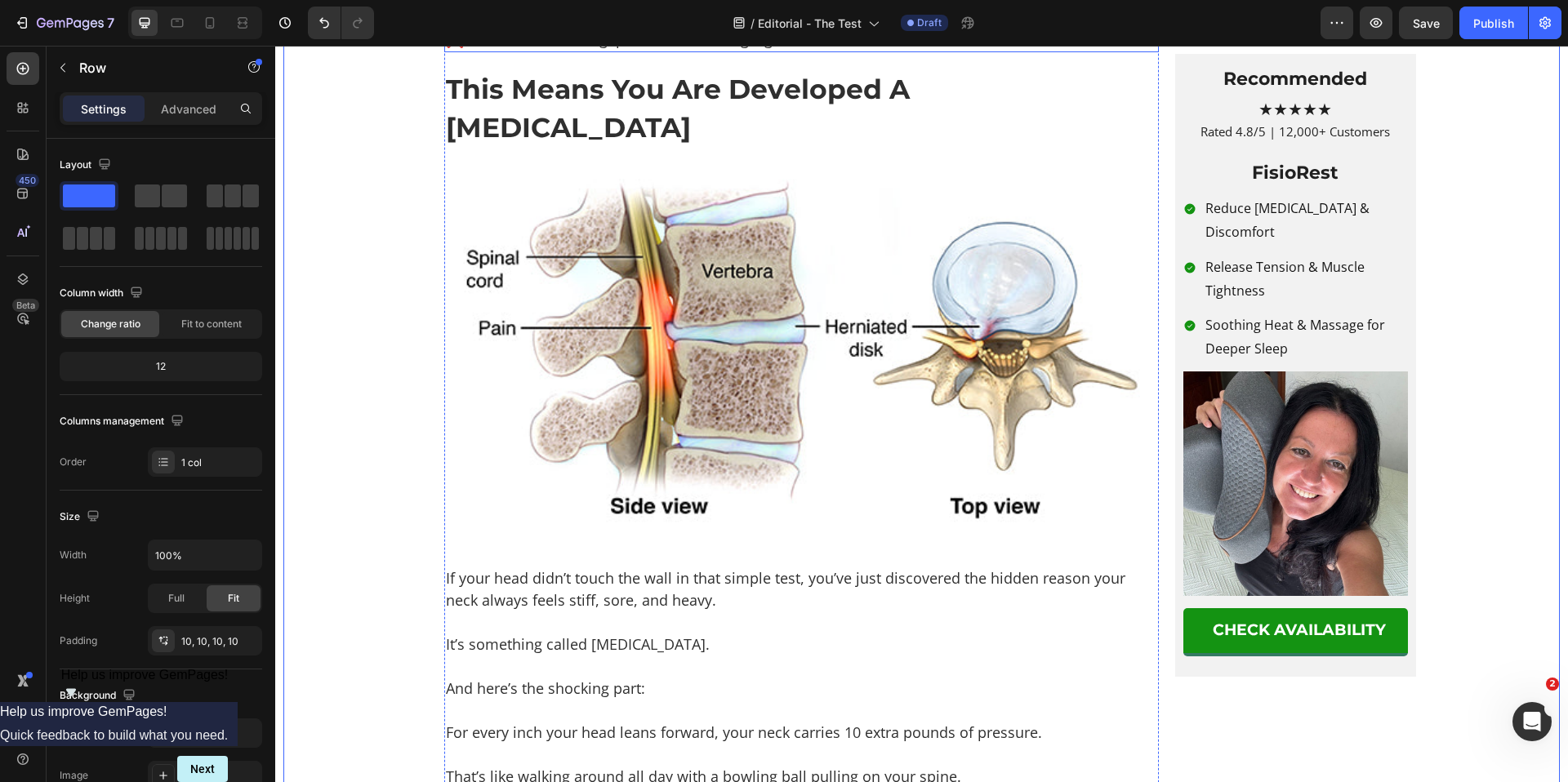
scroll to position [2749, 0]
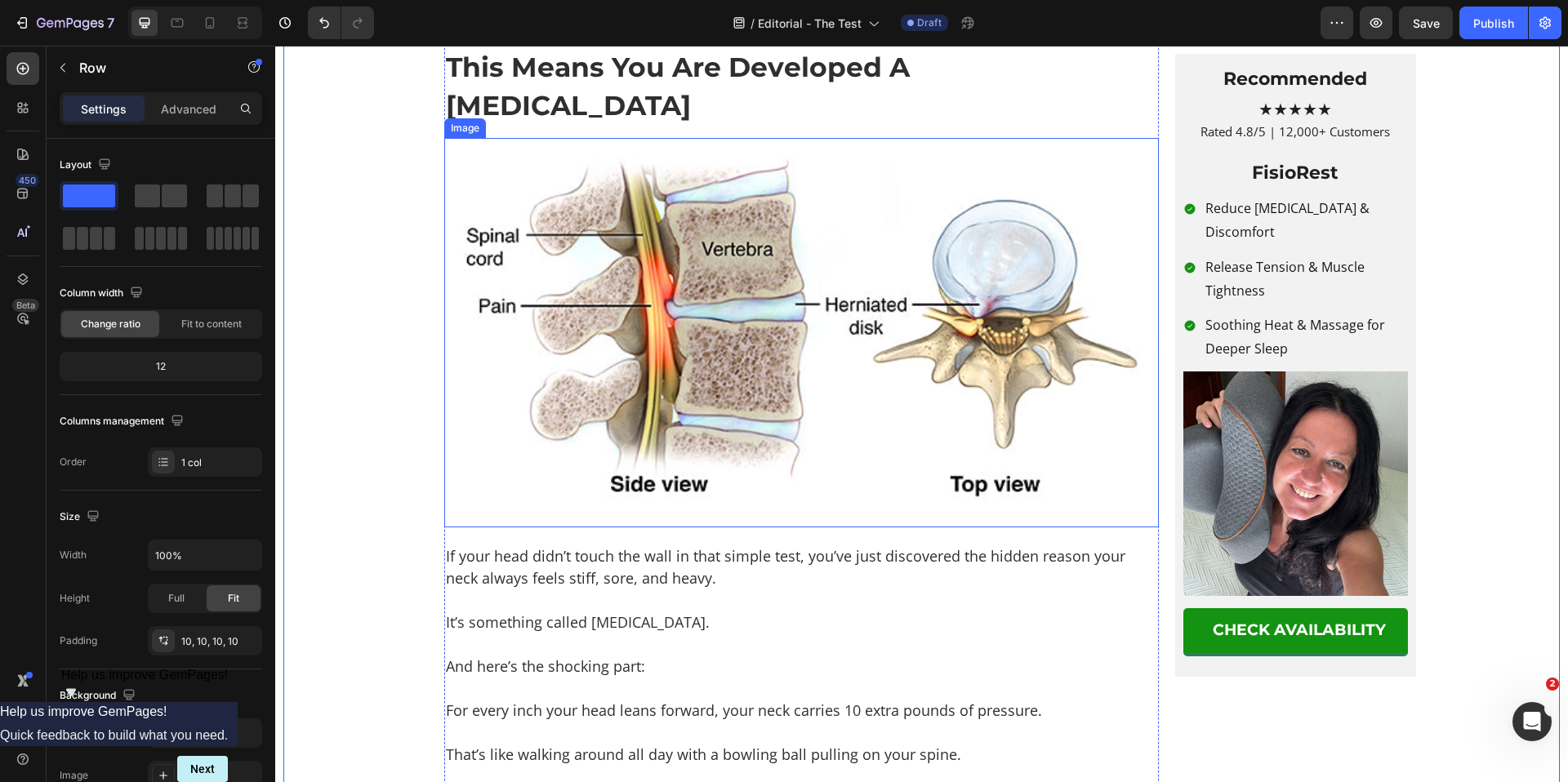
click at [688, 416] on img at bounding box center [802, 333] width 715 height 390
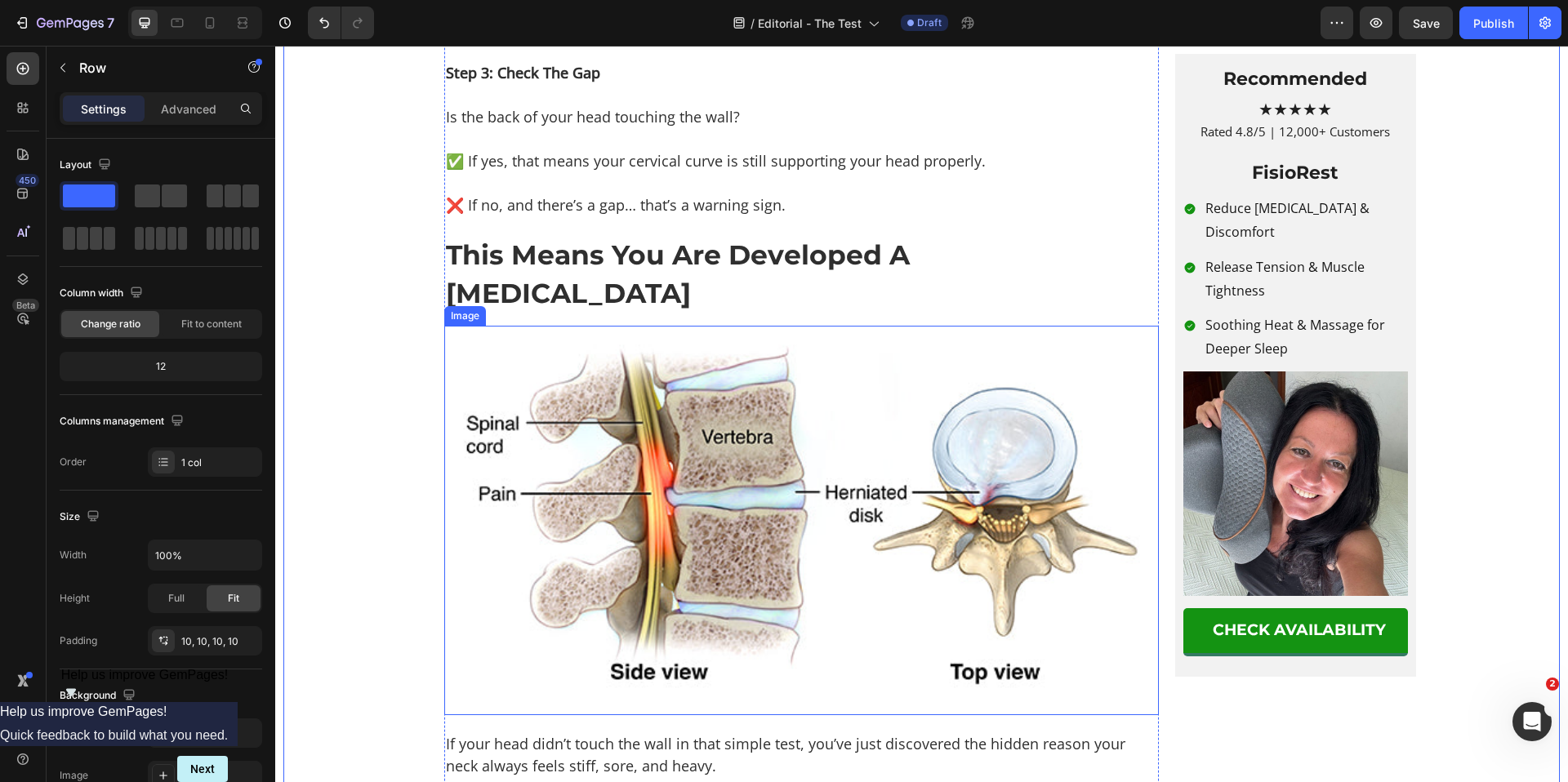
scroll to position [2395, 0]
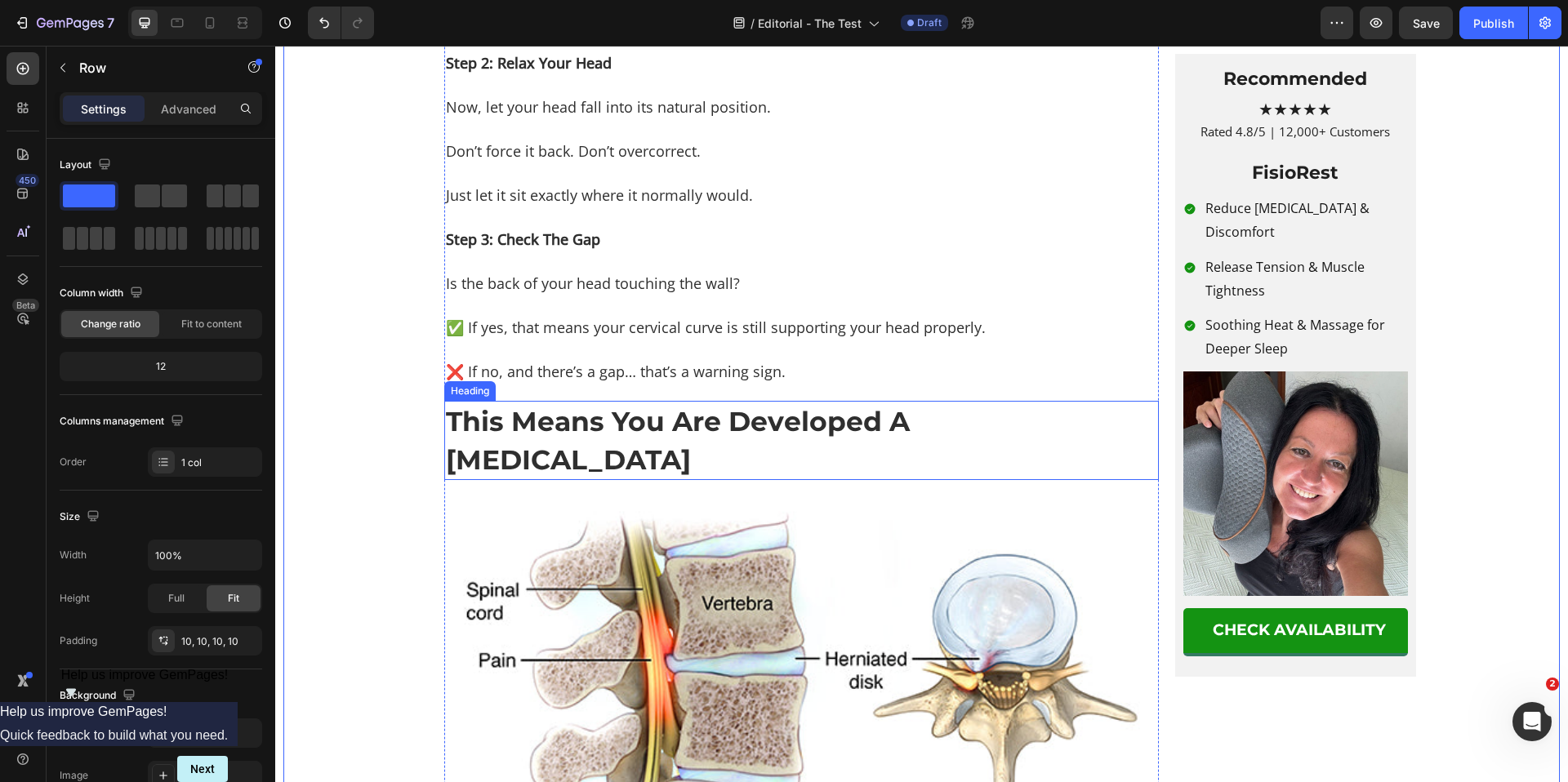
click at [658, 478] on p "This Means You Are Developed A [MEDICAL_DATA]" at bounding box center [802, 439] width 712 height 75
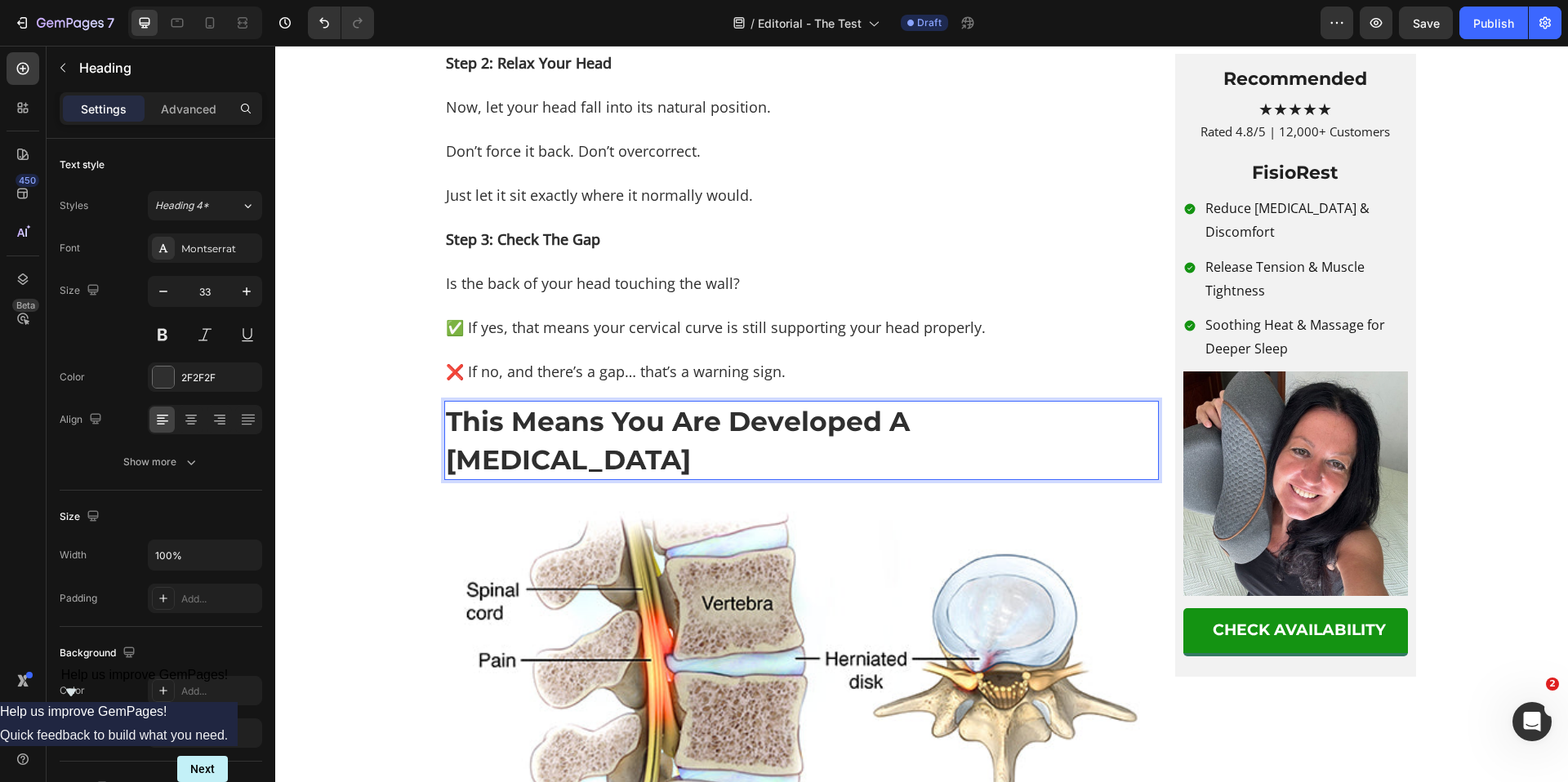
click at [617, 478] on p "This Means You Are Developed A [MEDICAL_DATA]" at bounding box center [802, 439] width 712 height 75
drag, startPoint x: 666, startPoint y: 492, endPoint x: 683, endPoint y: 523, distance: 35.4
click at [683, 478] on p "This Means You Are Developed A [MEDICAL_DATA]" at bounding box center [802, 439] width 712 height 75
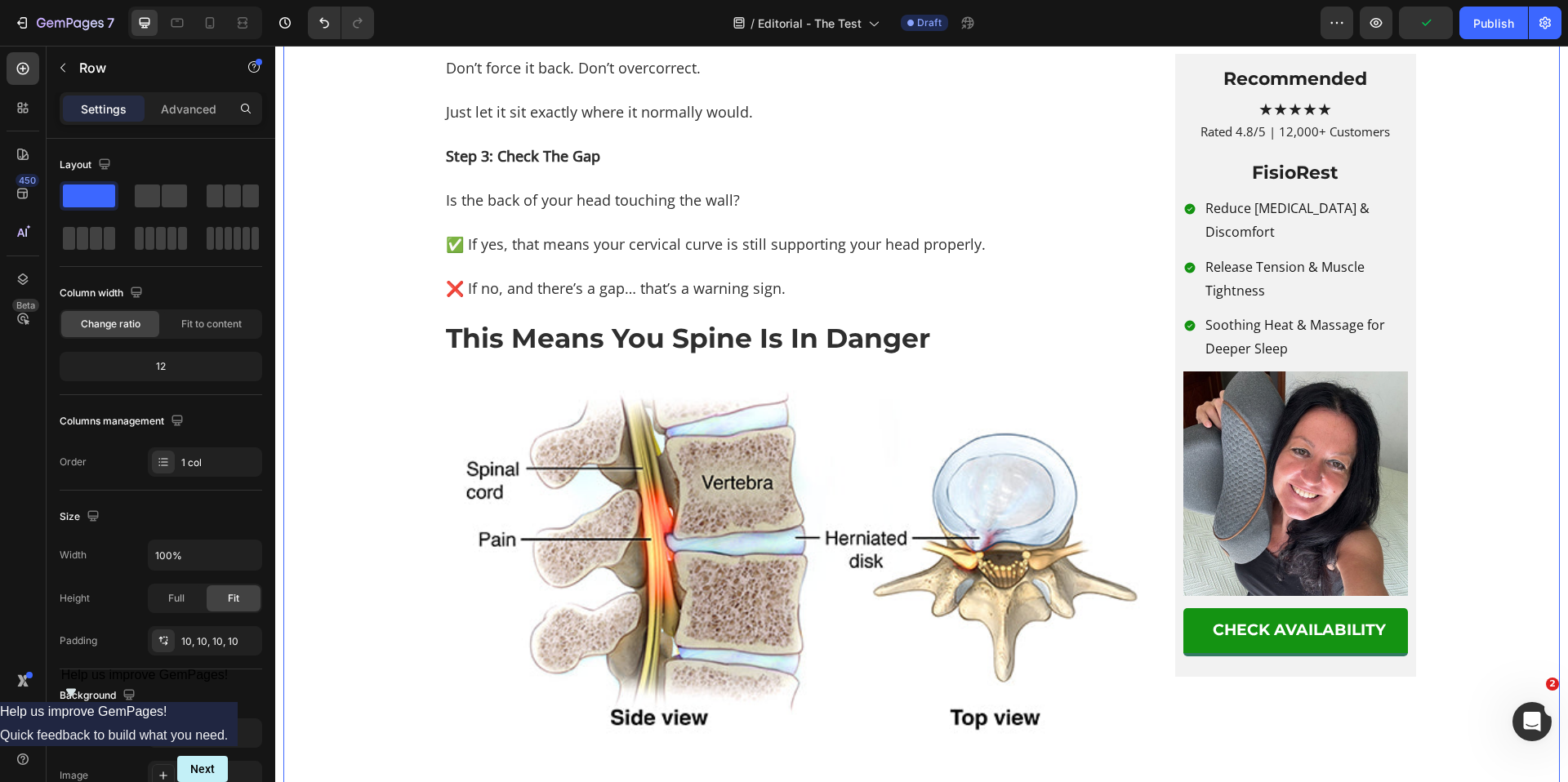
scroll to position [2480, 0]
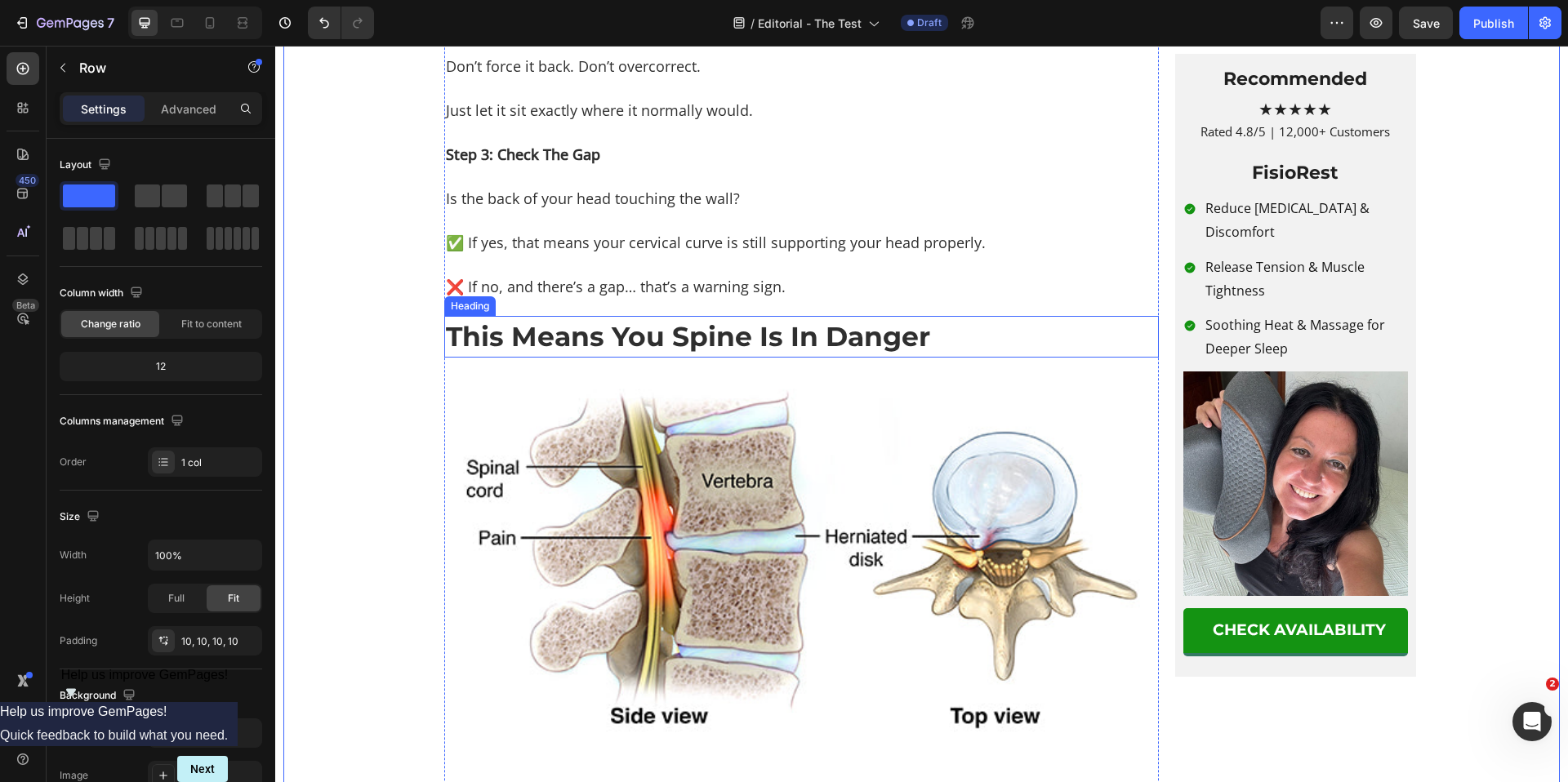
click at [811, 355] on p "This Means You Spine Is In Danger" at bounding box center [802, 337] width 712 height 37
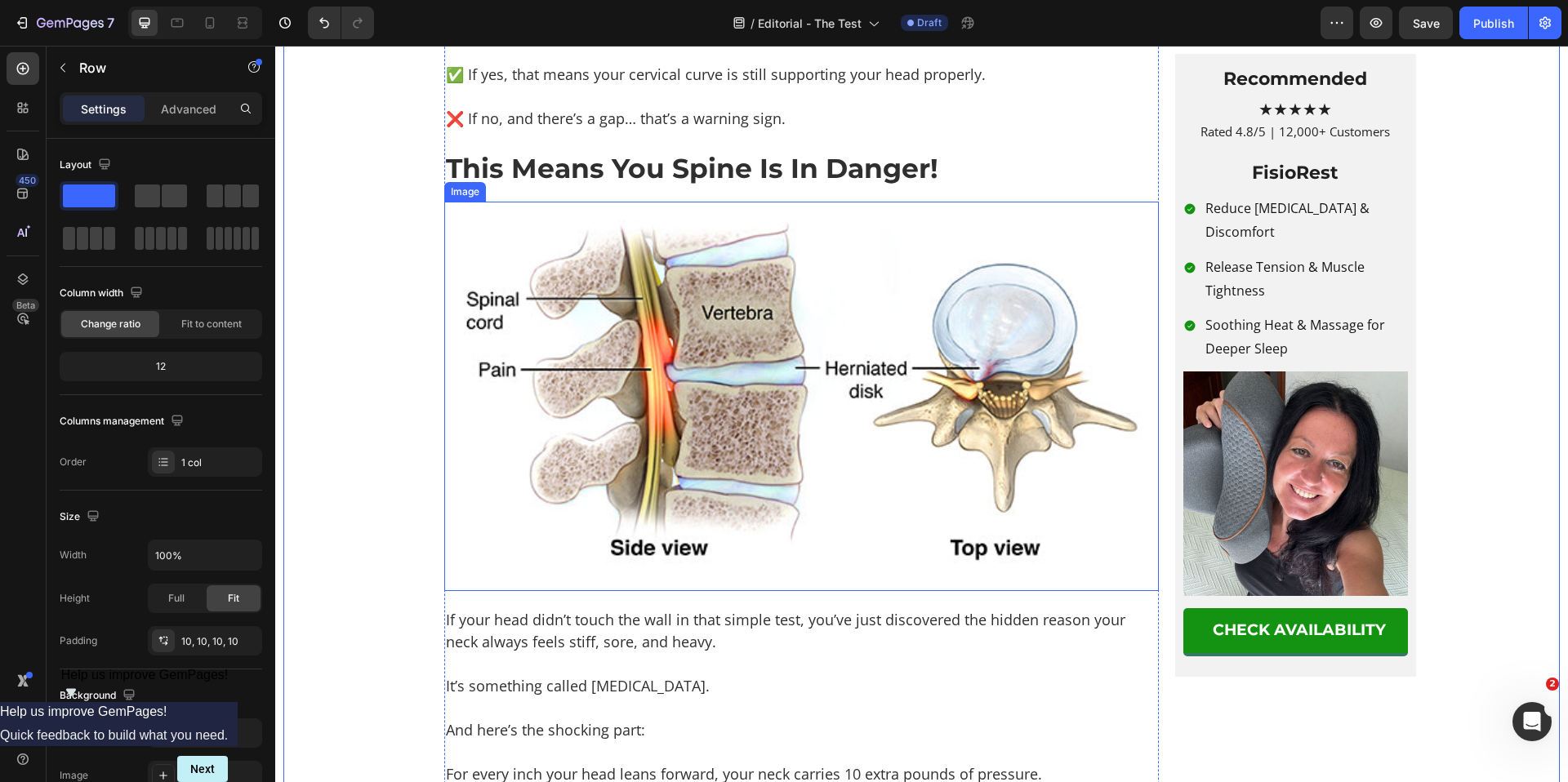
scroll to position [2892, 0]
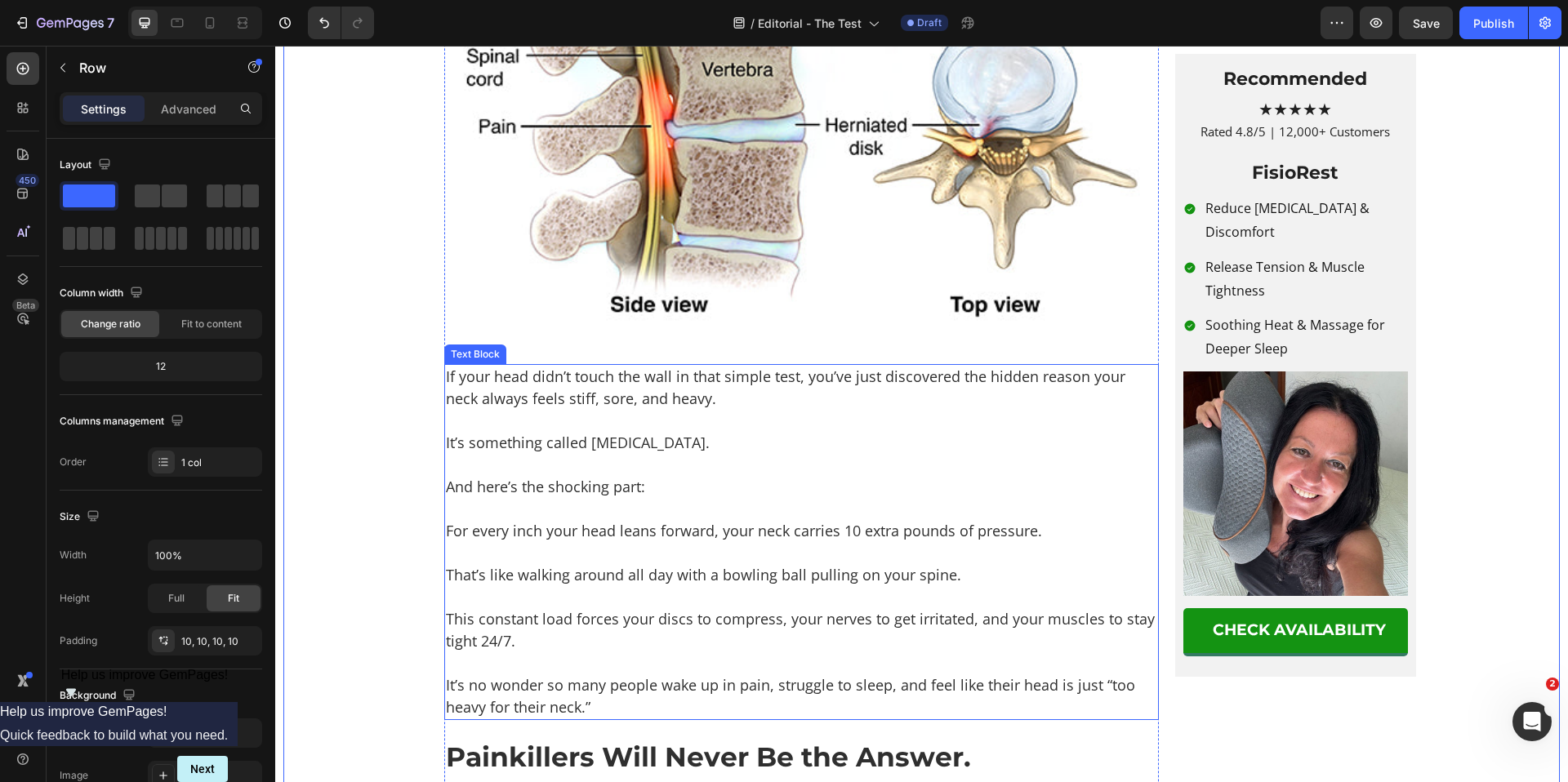
click at [639, 432] on p "Rich Text Editor. Editing area: main" at bounding box center [802, 421] width 712 height 23
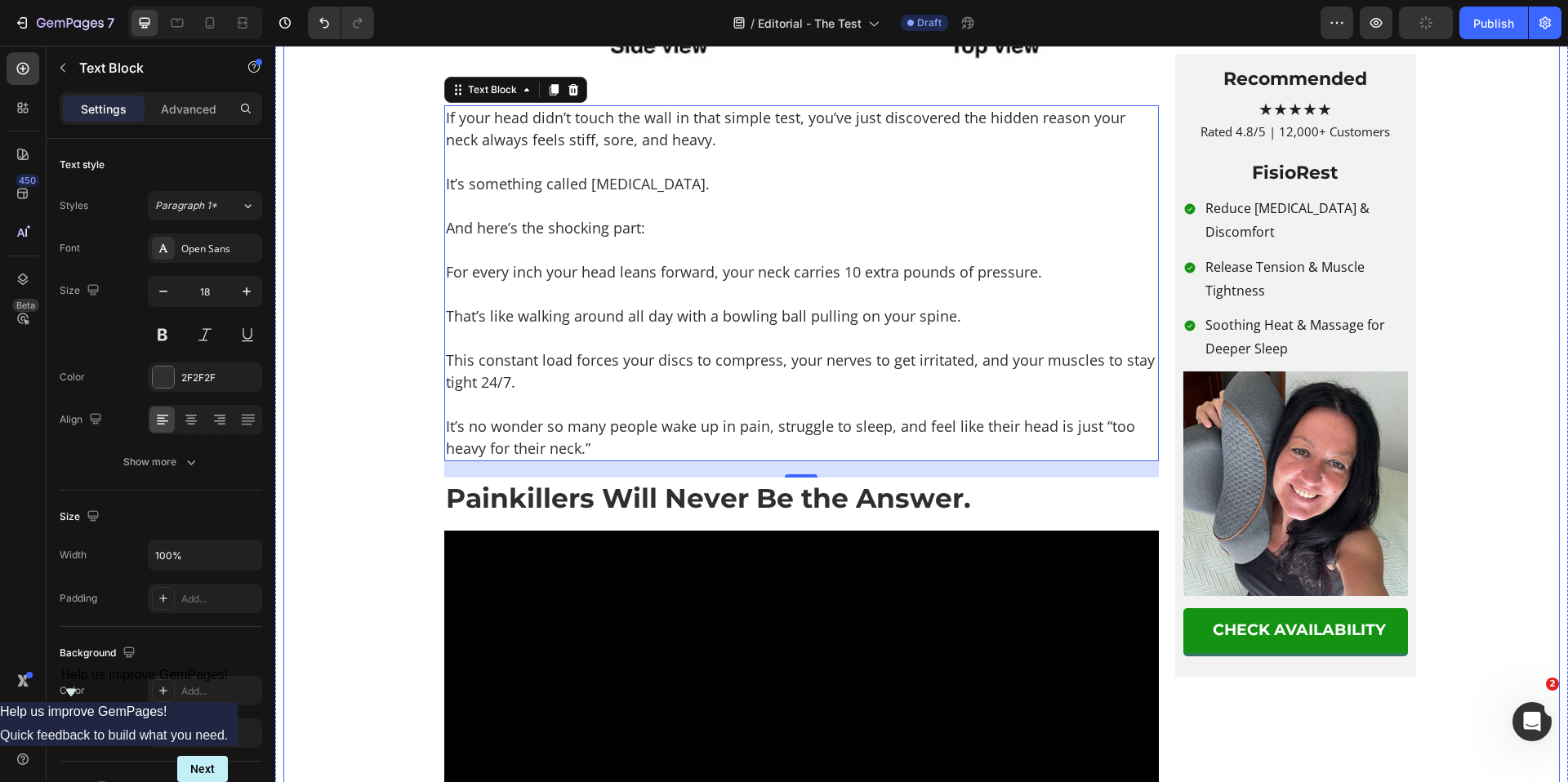
scroll to position [3291, 0]
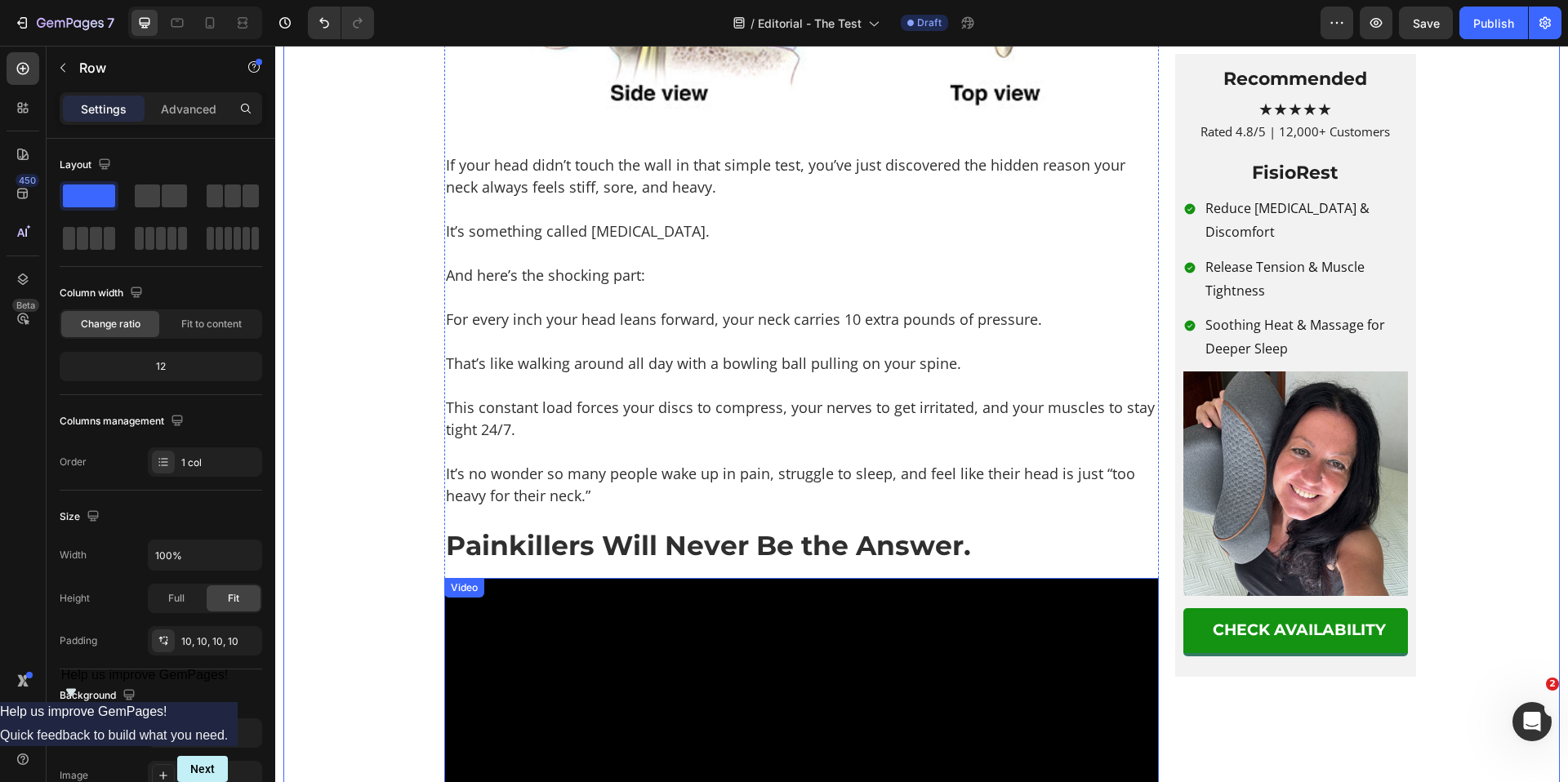
scroll to position [3090, 0]
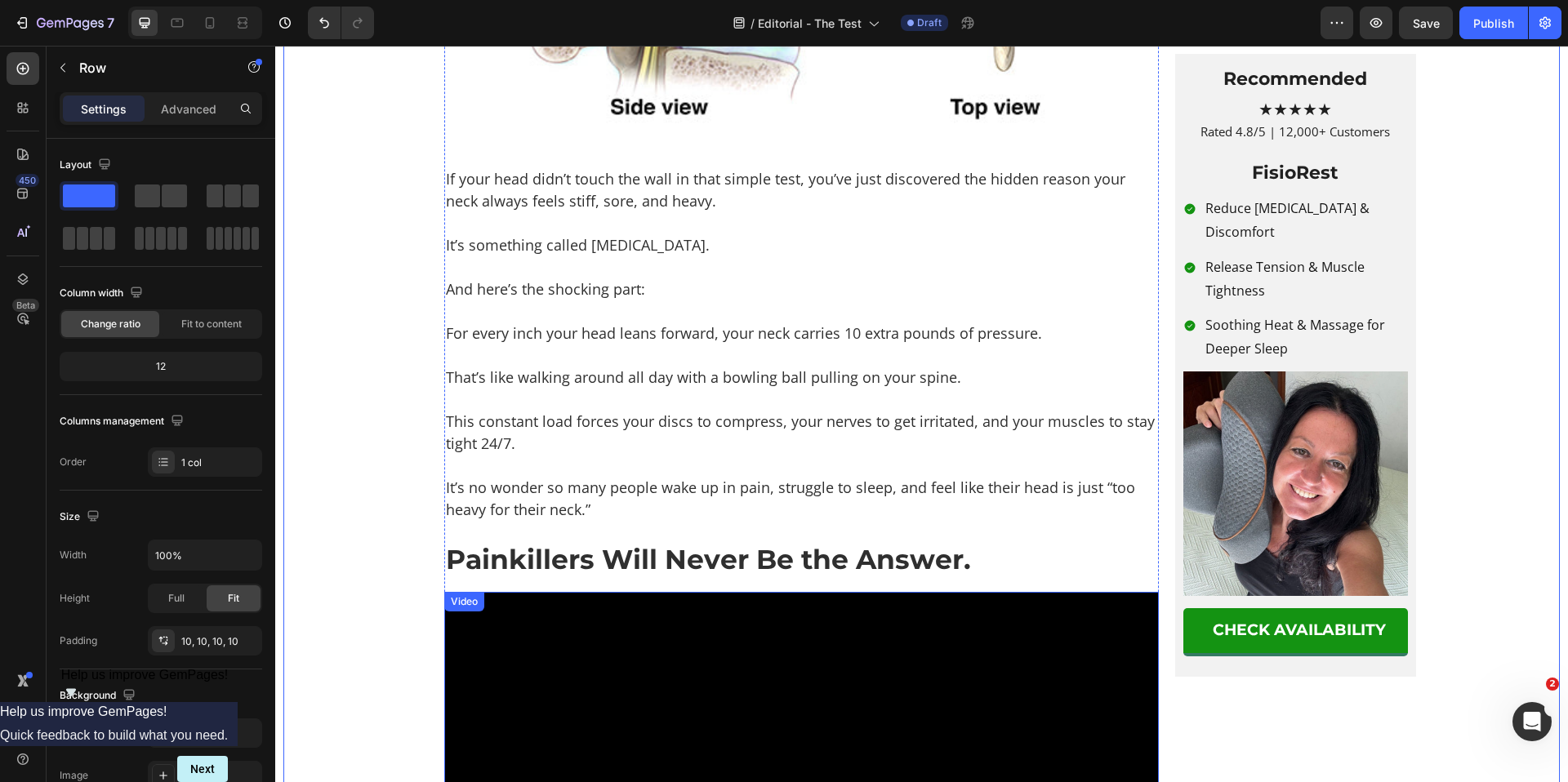
click at [646, 279] on p "Rich Text Editor. Editing area: main" at bounding box center [802, 267] width 712 height 23
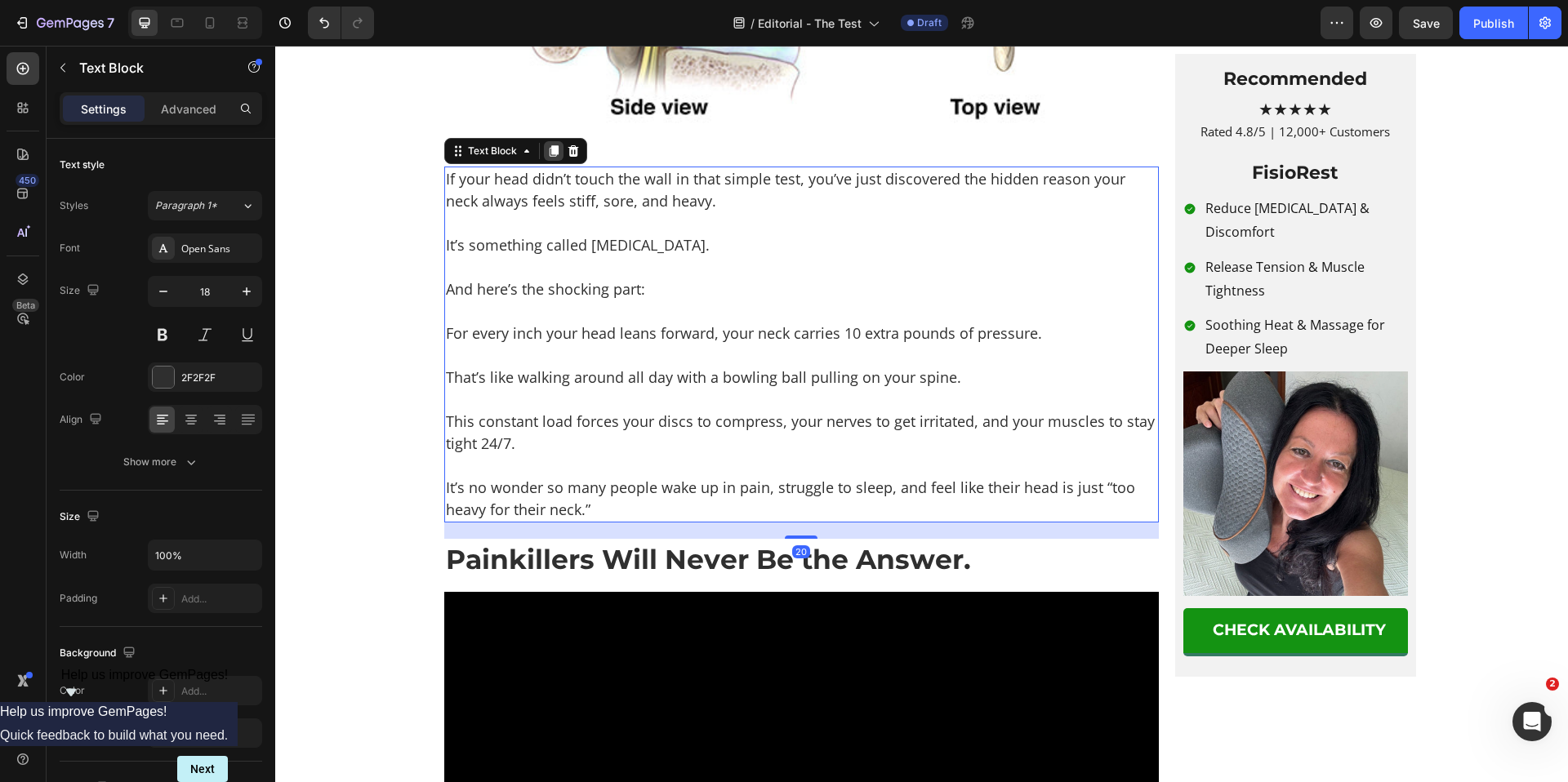
click at [549, 157] on icon at bounding box center [553, 152] width 9 height 12
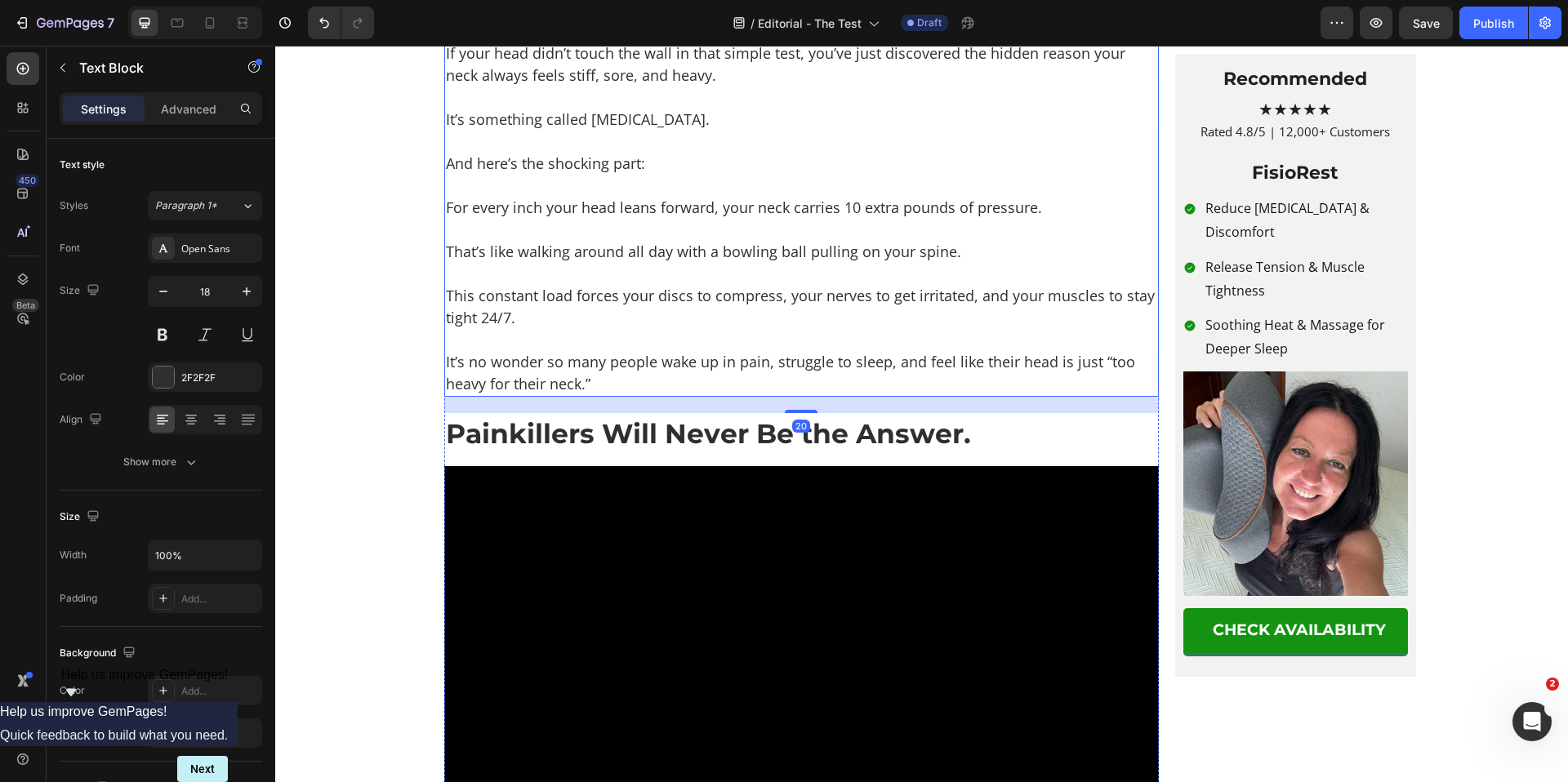
scroll to position [3592, 0]
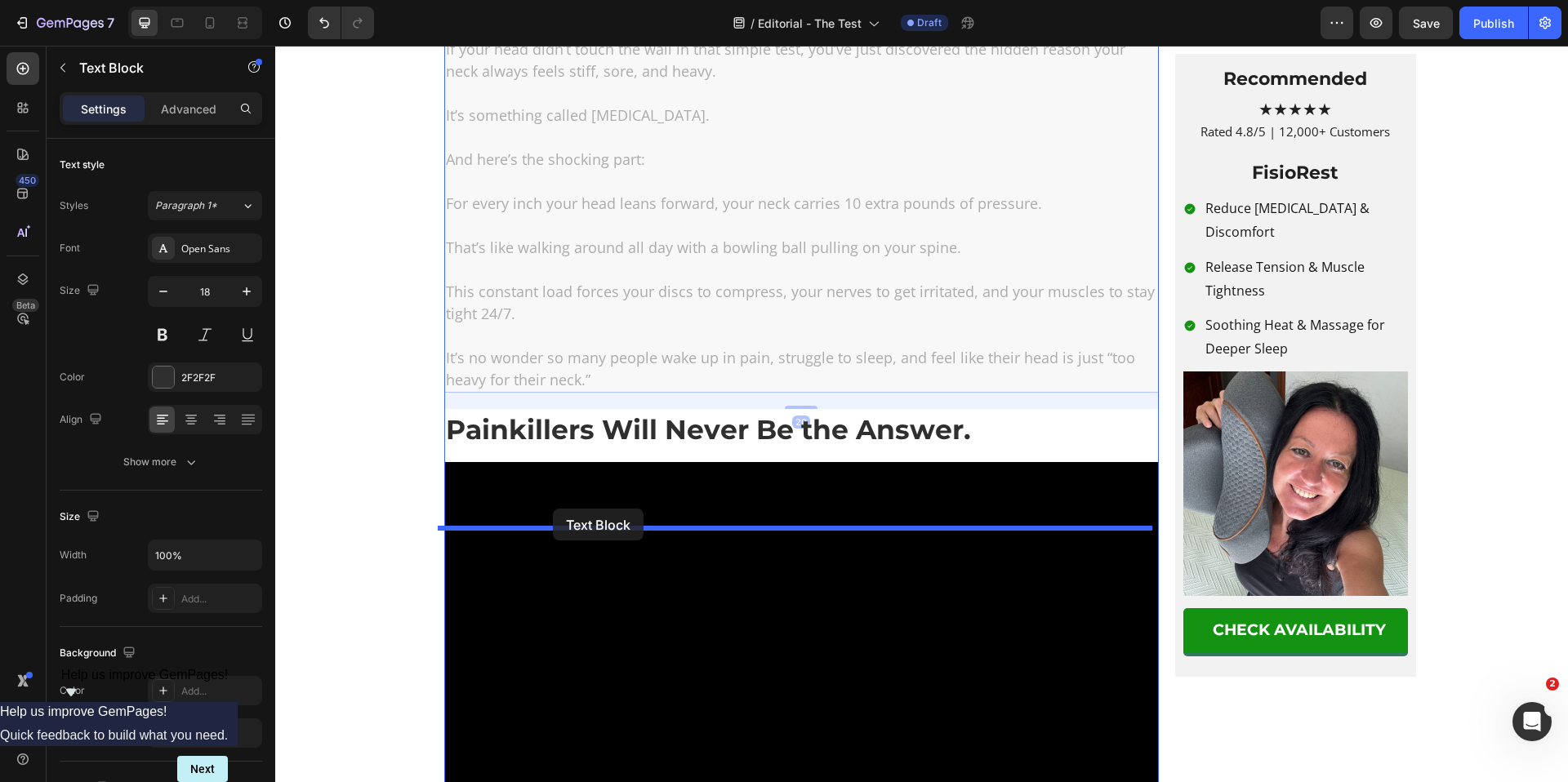
drag, startPoint x: 451, startPoint y: 89, endPoint x: 555, endPoint y: 506, distance: 429.8
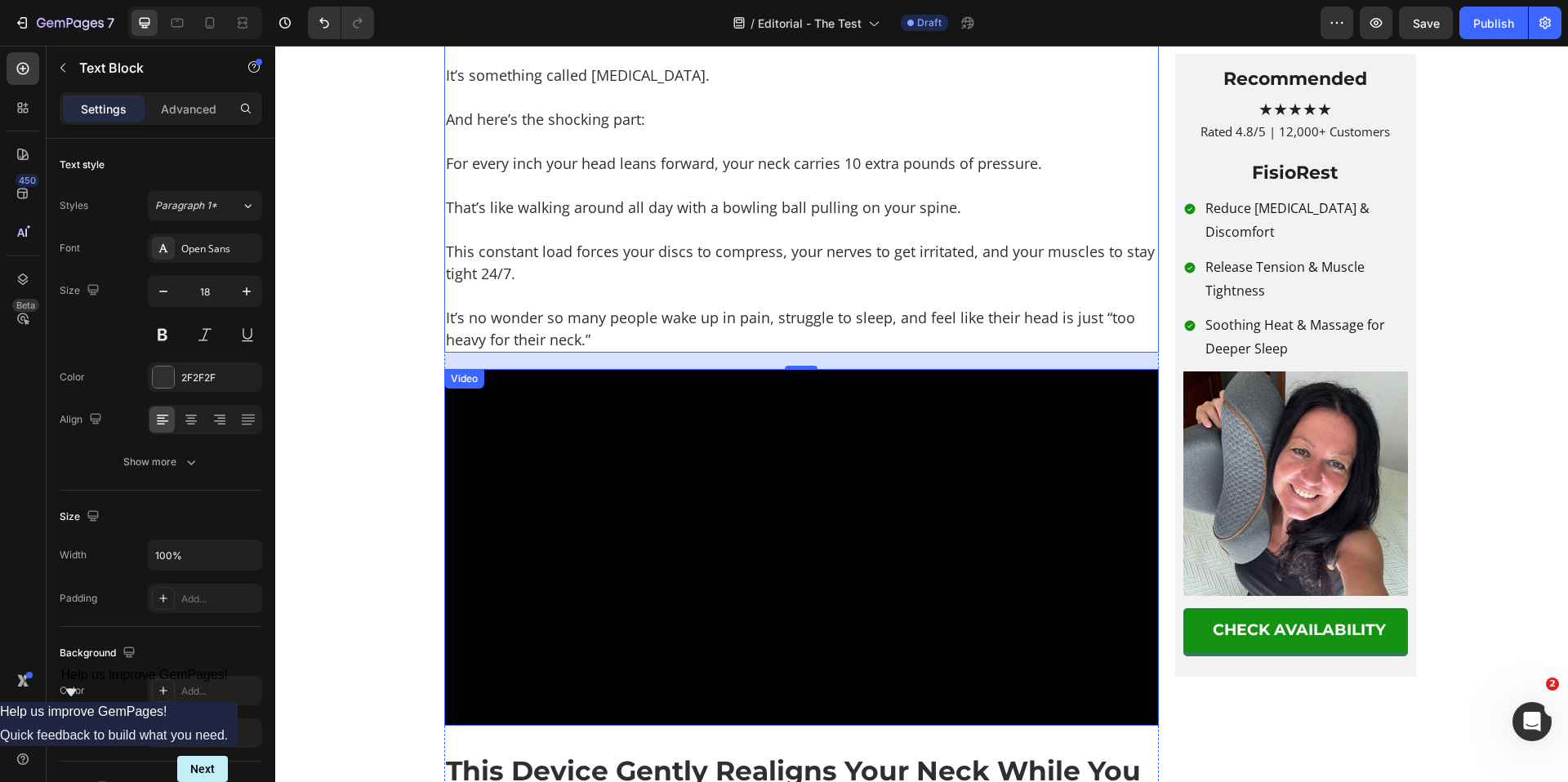
scroll to position [3687, 0]
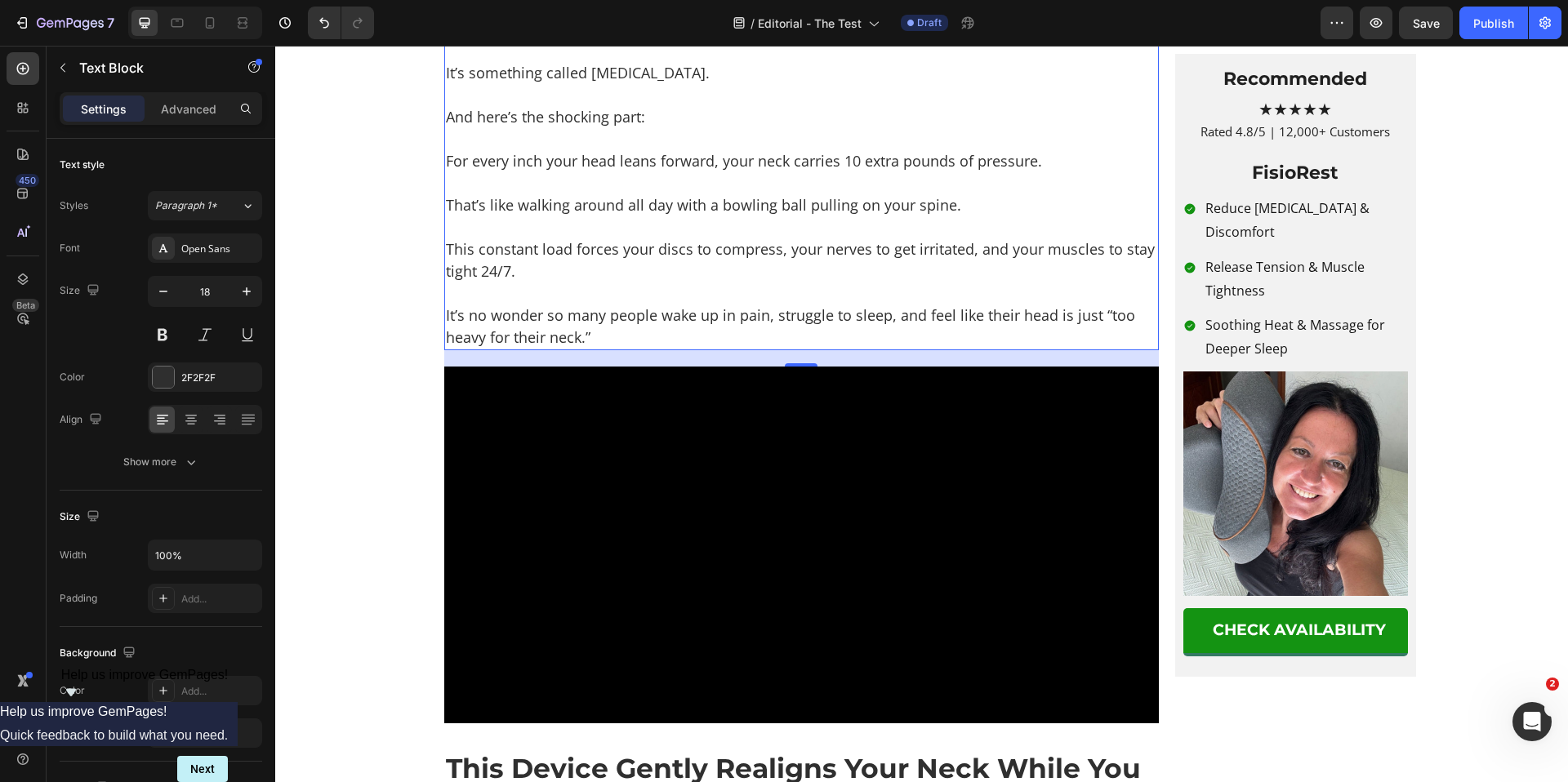
click at [629, 283] on p "This constant load forces your discs to compress, your nerves to get irritated,…" at bounding box center [802, 260] width 712 height 44
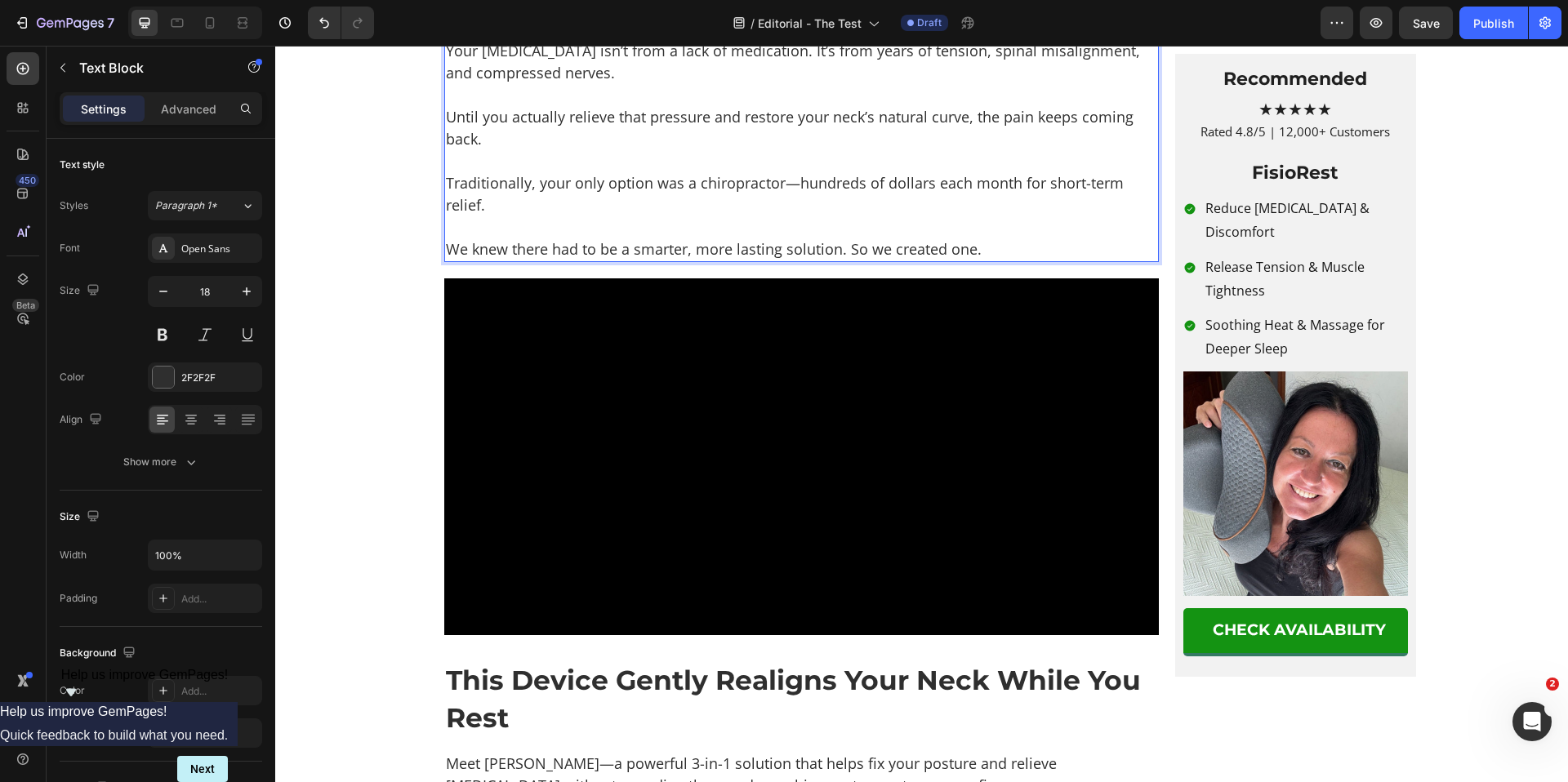
scroll to position [3346, 0]
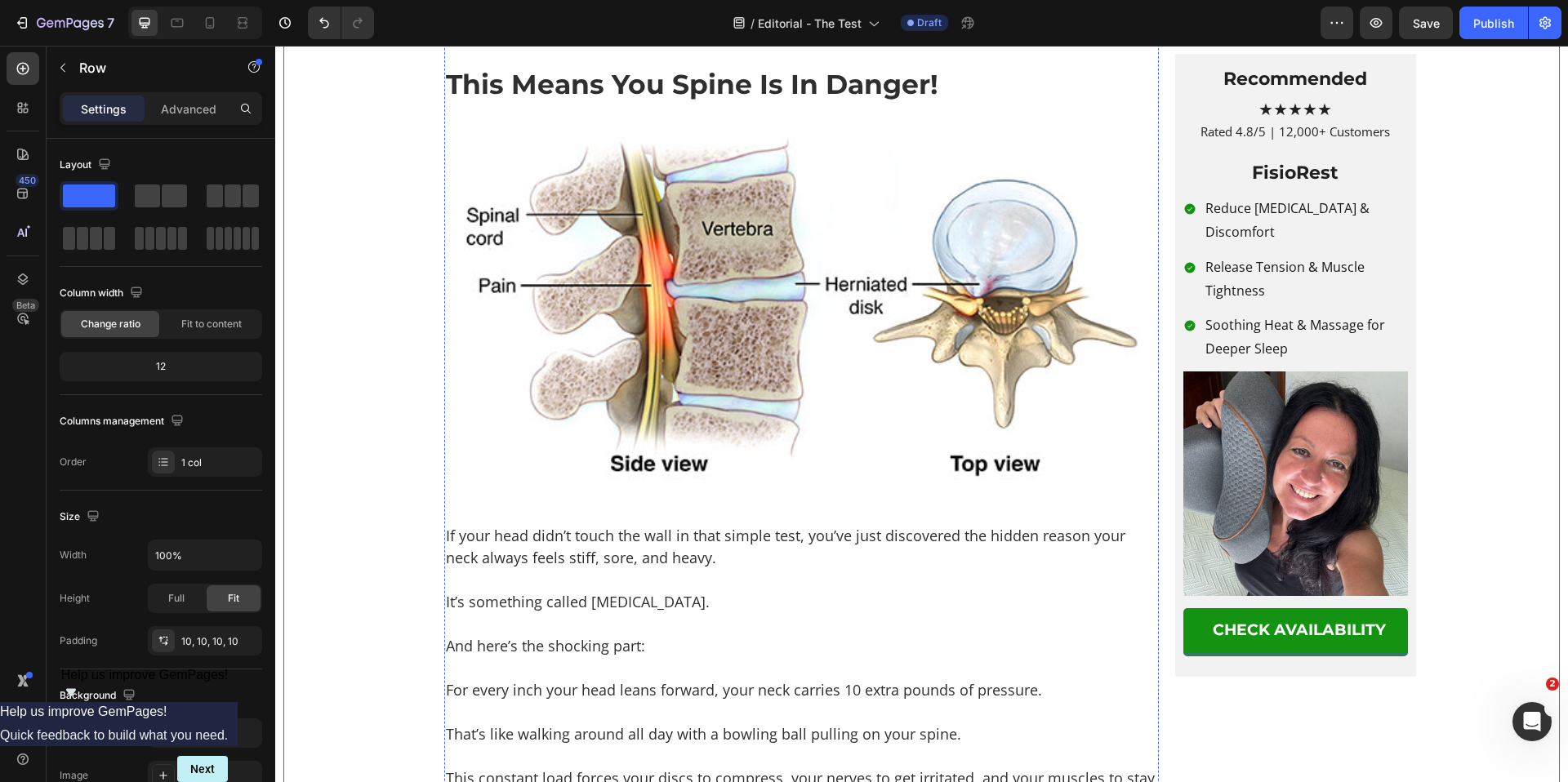
scroll to position [2507, 0]
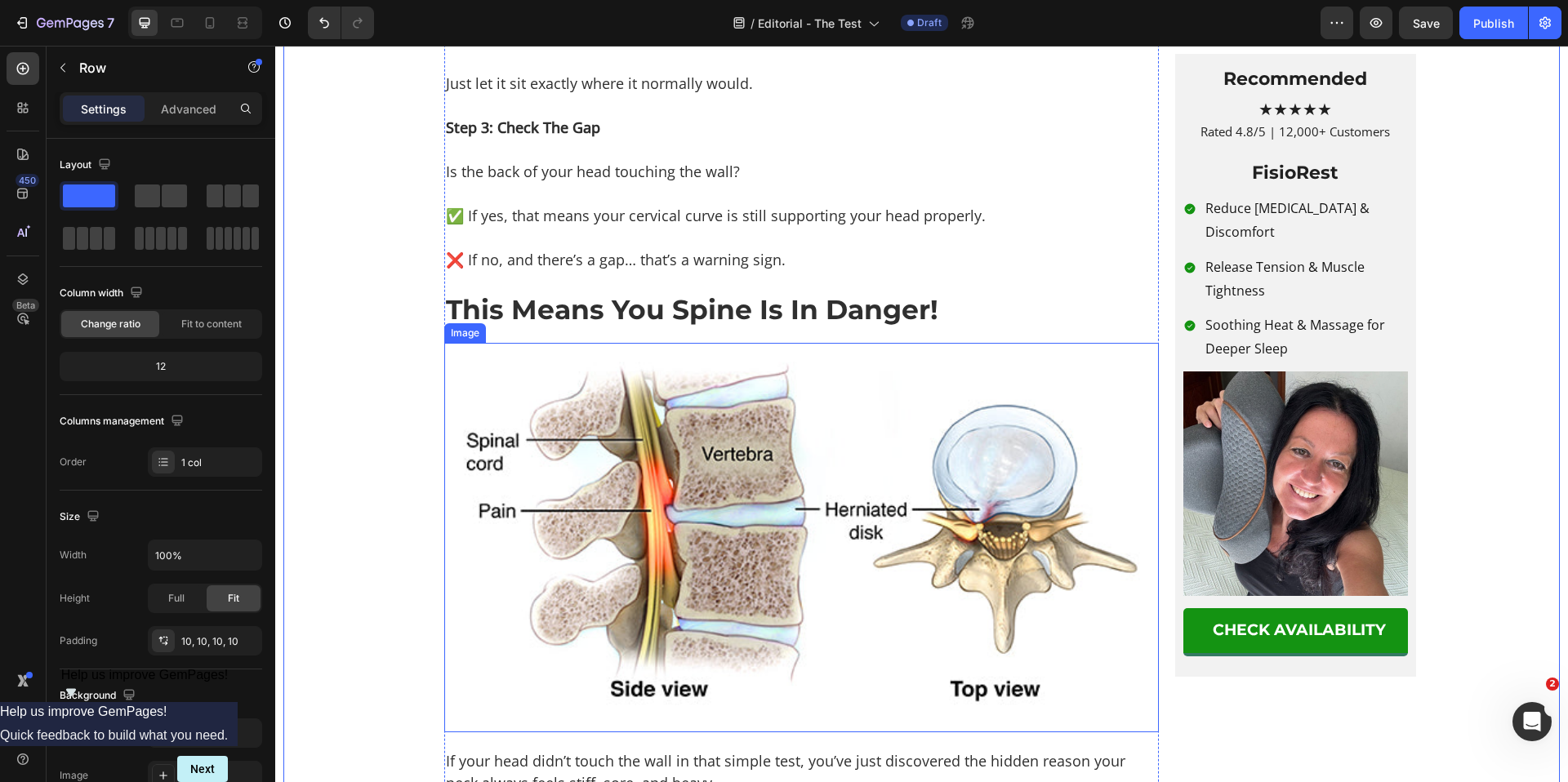
click at [679, 437] on img at bounding box center [802, 537] width 715 height 390
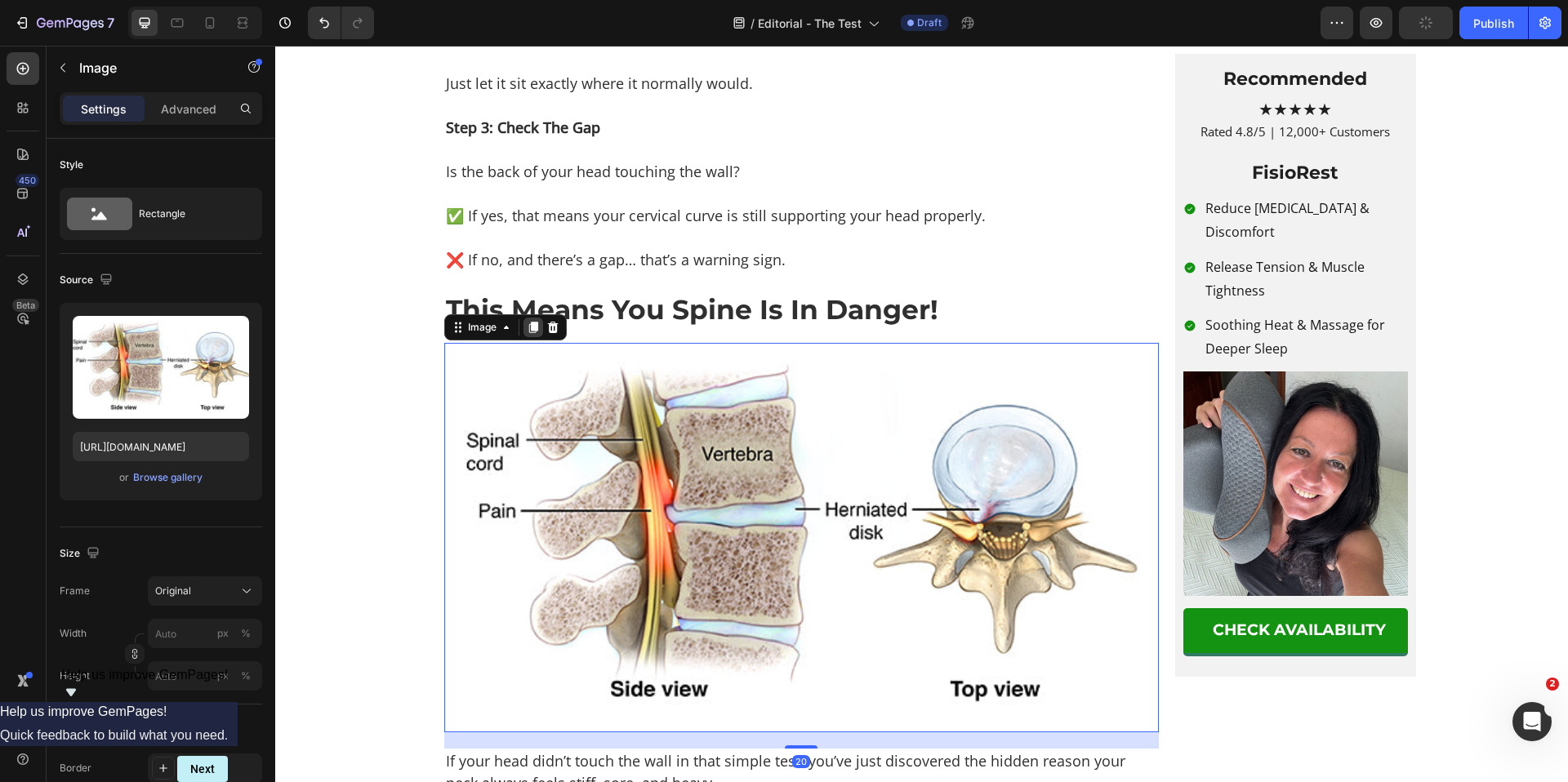
click at [531, 338] on div at bounding box center [533, 328] width 20 height 20
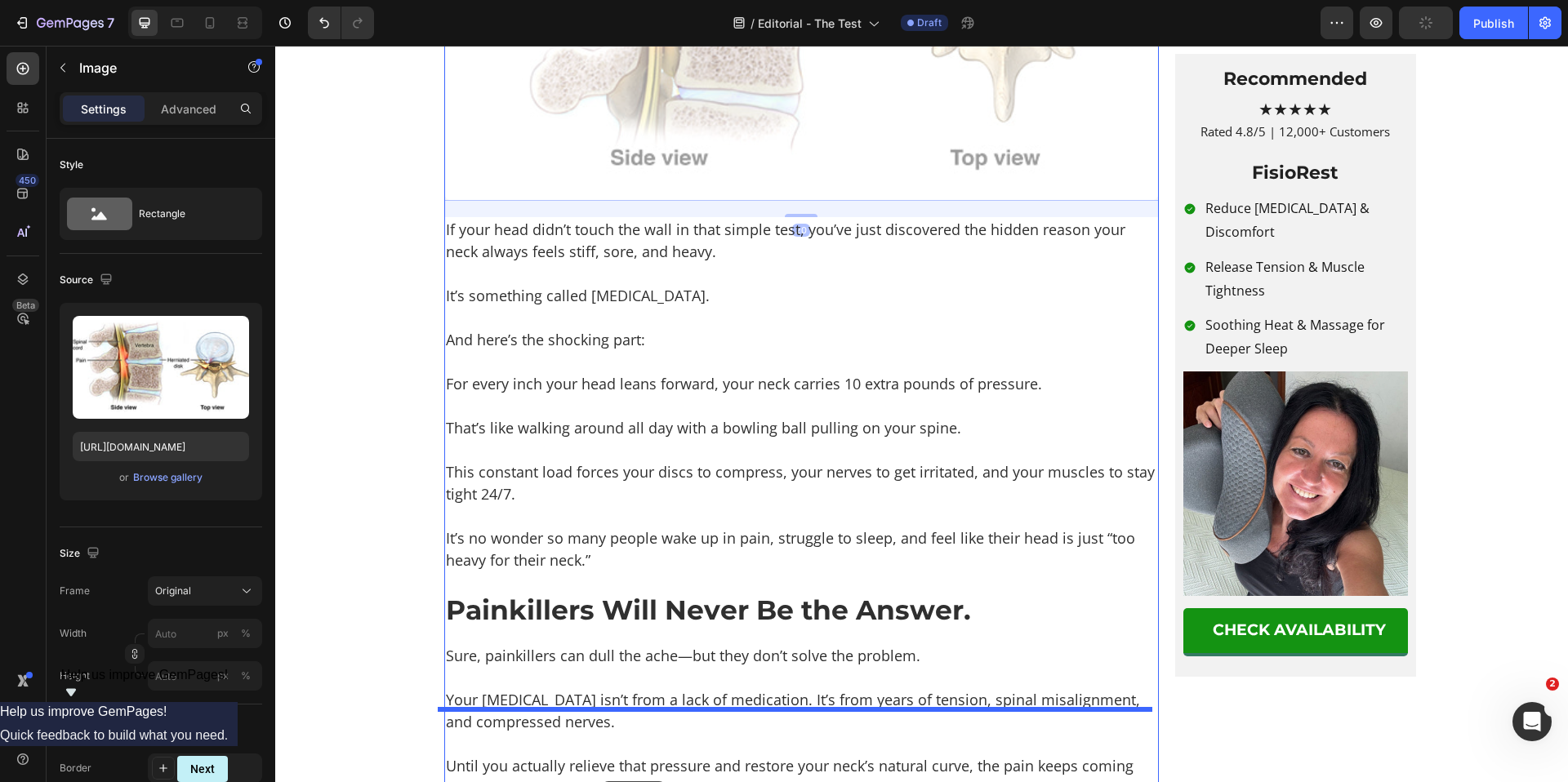
scroll to position [3529, 0]
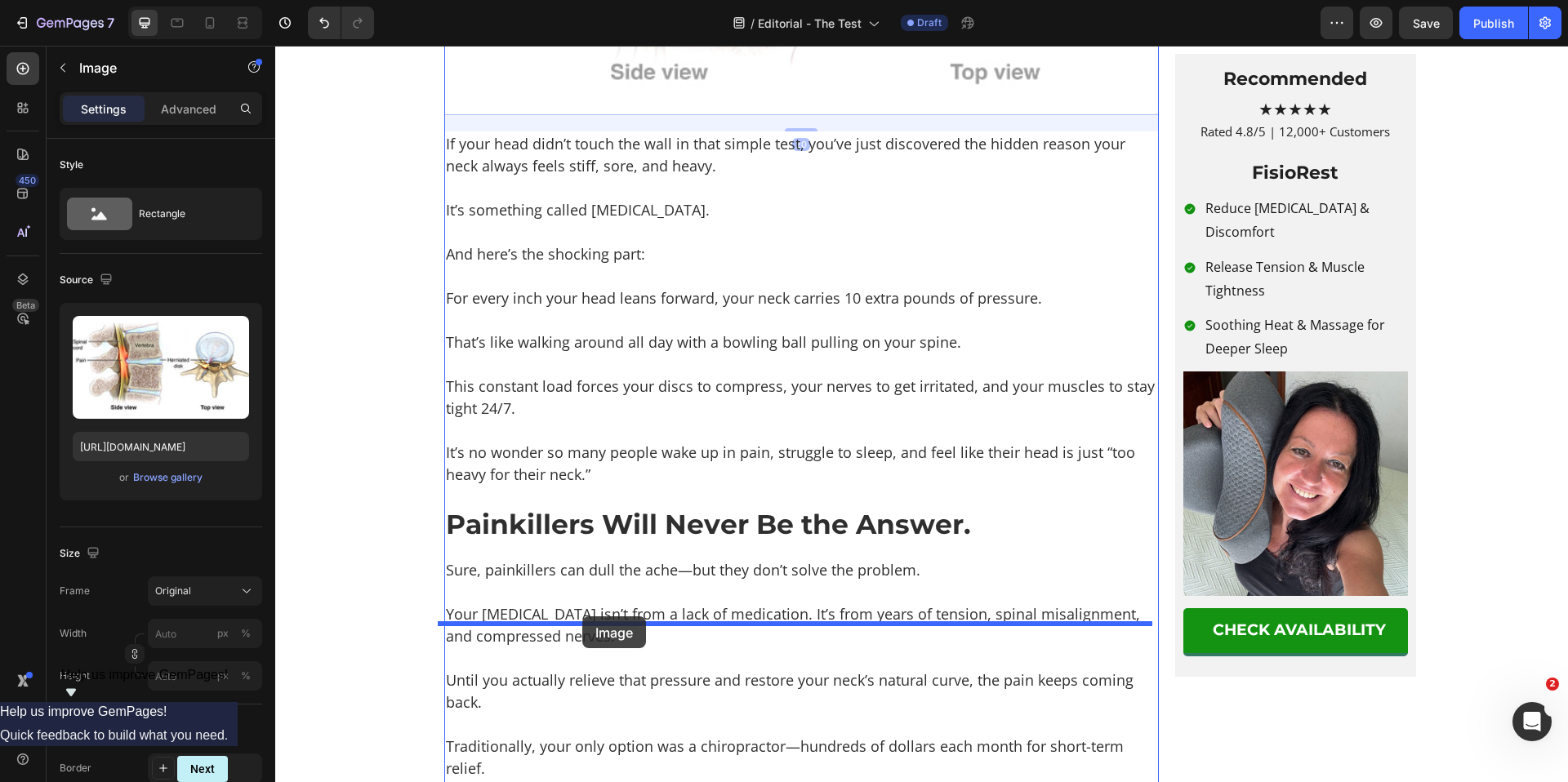
drag, startPoint x: 451, startPoint y: 86, endPoint x: 582, endPoint y: 618, distance: 547.9
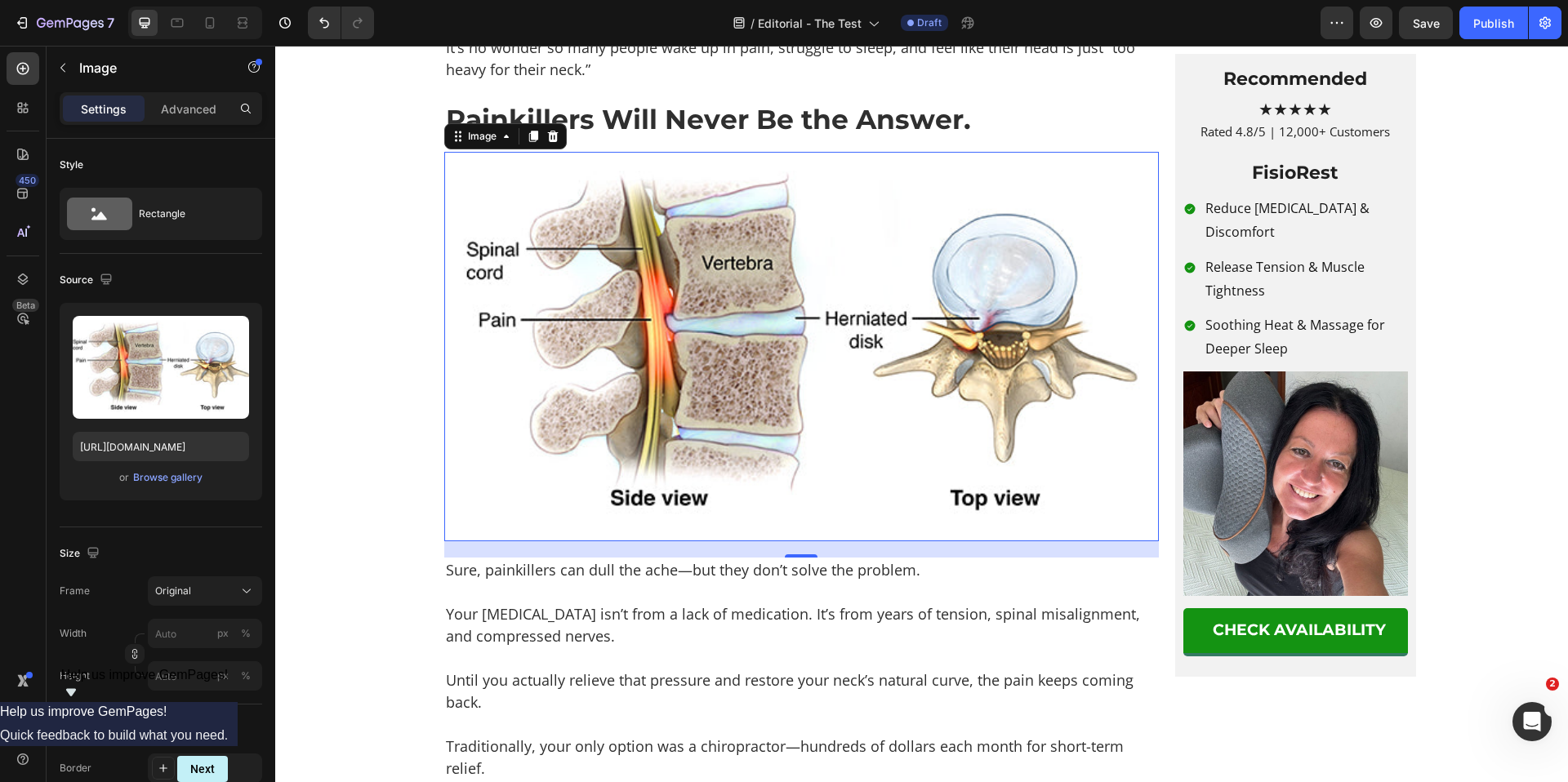
scroll to position [3124, 0]
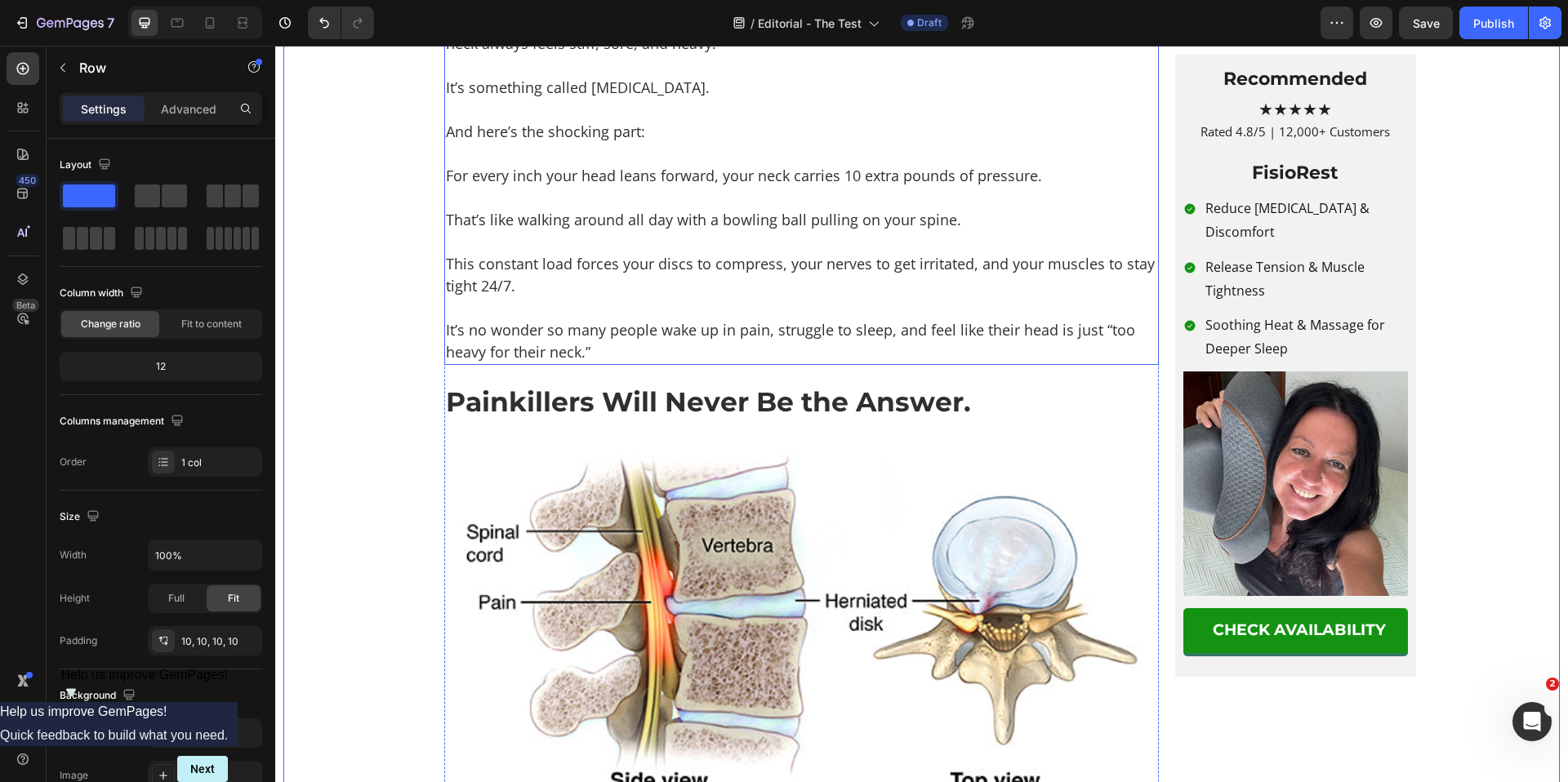
scroll to position [3303, 0]
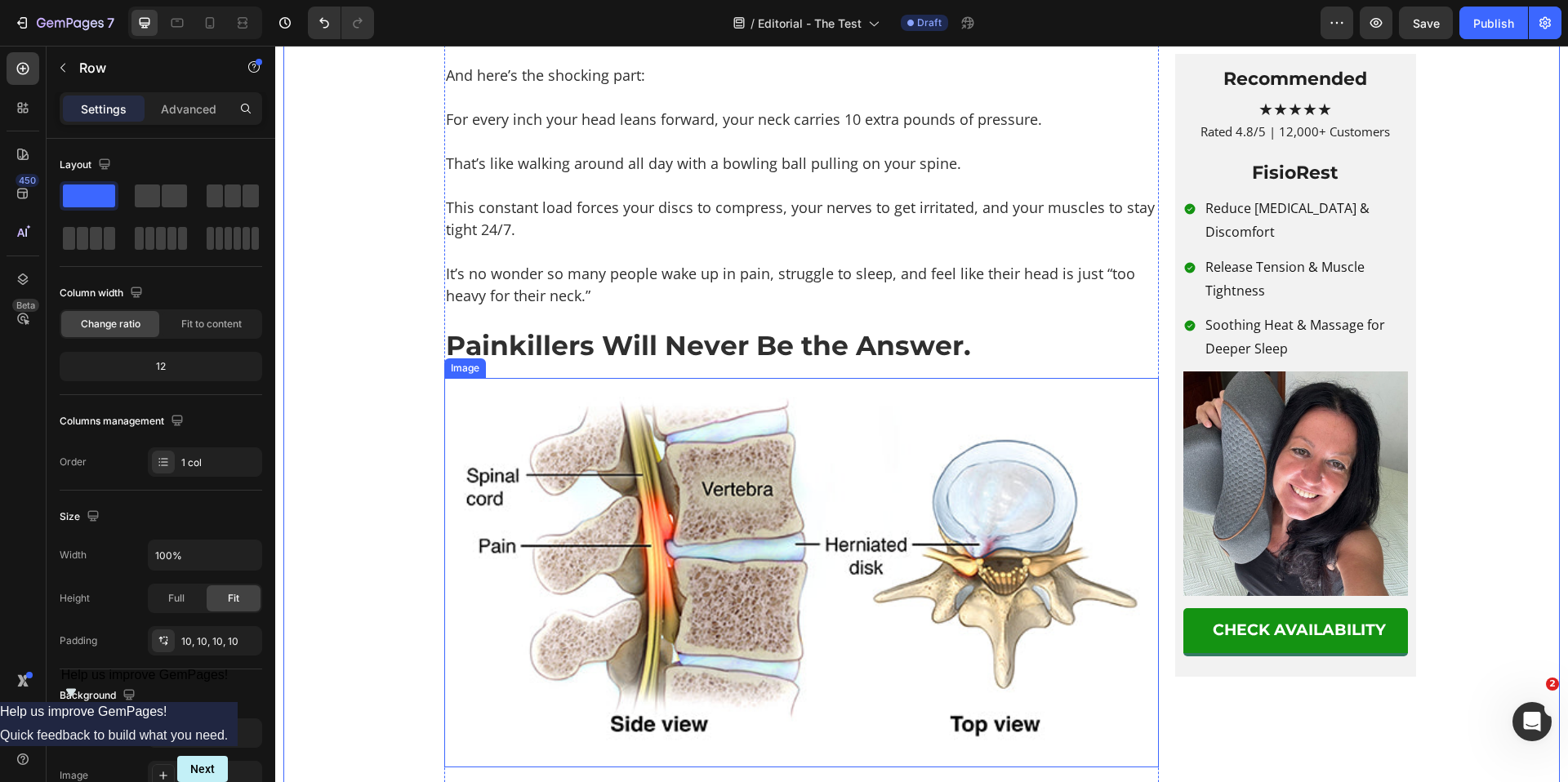
click at [693, 580] on img at bounding box center [802, 573] width 715 height 390
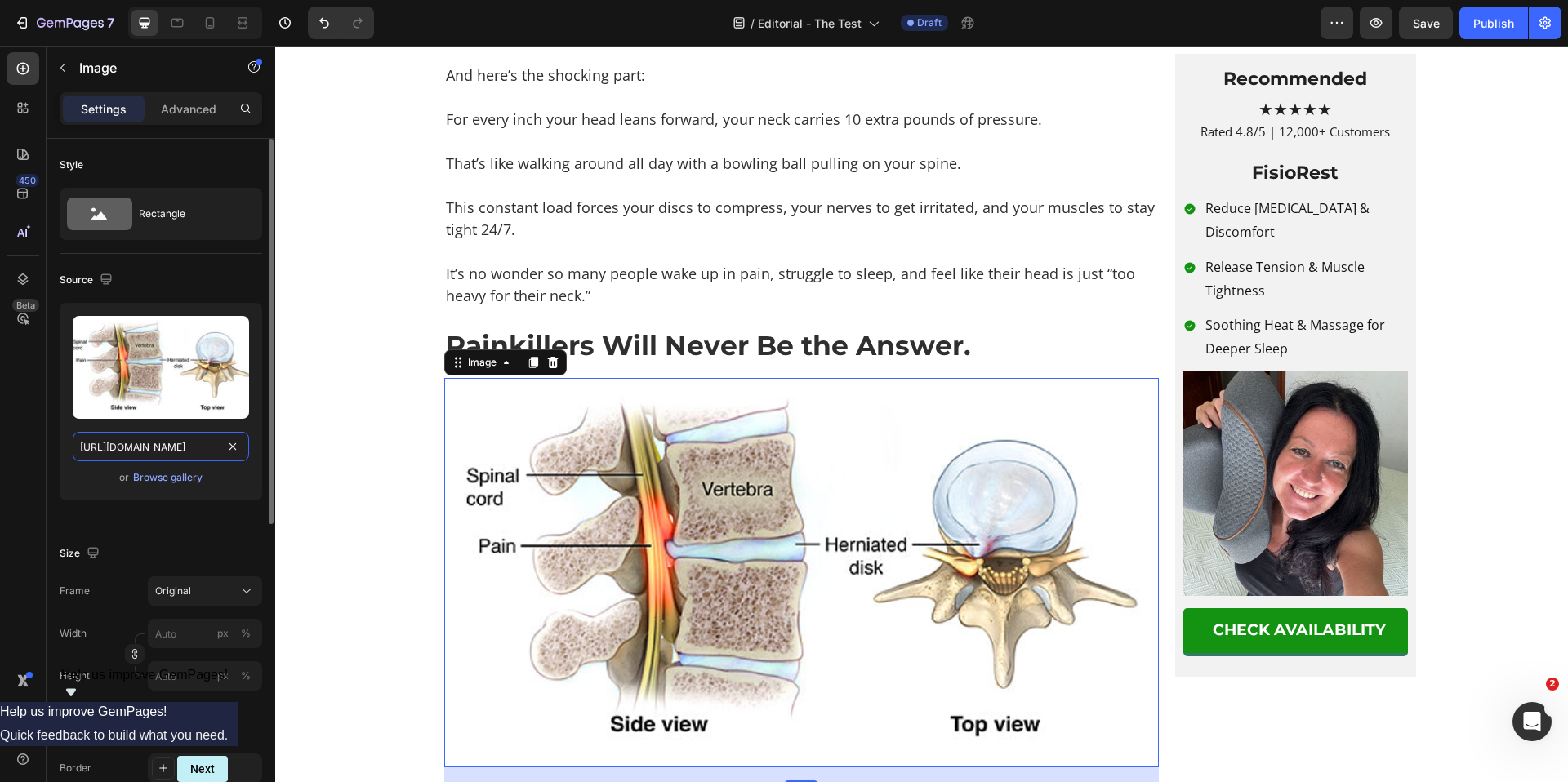
click at [168, 446] on input "[URL][DOMAIN_NAME]" at bounding box center [161, 446] width 176 height 29
paste input "[DOMAIN_NAME][URL]"
type input "[URL][DOMAIN_NAME]"
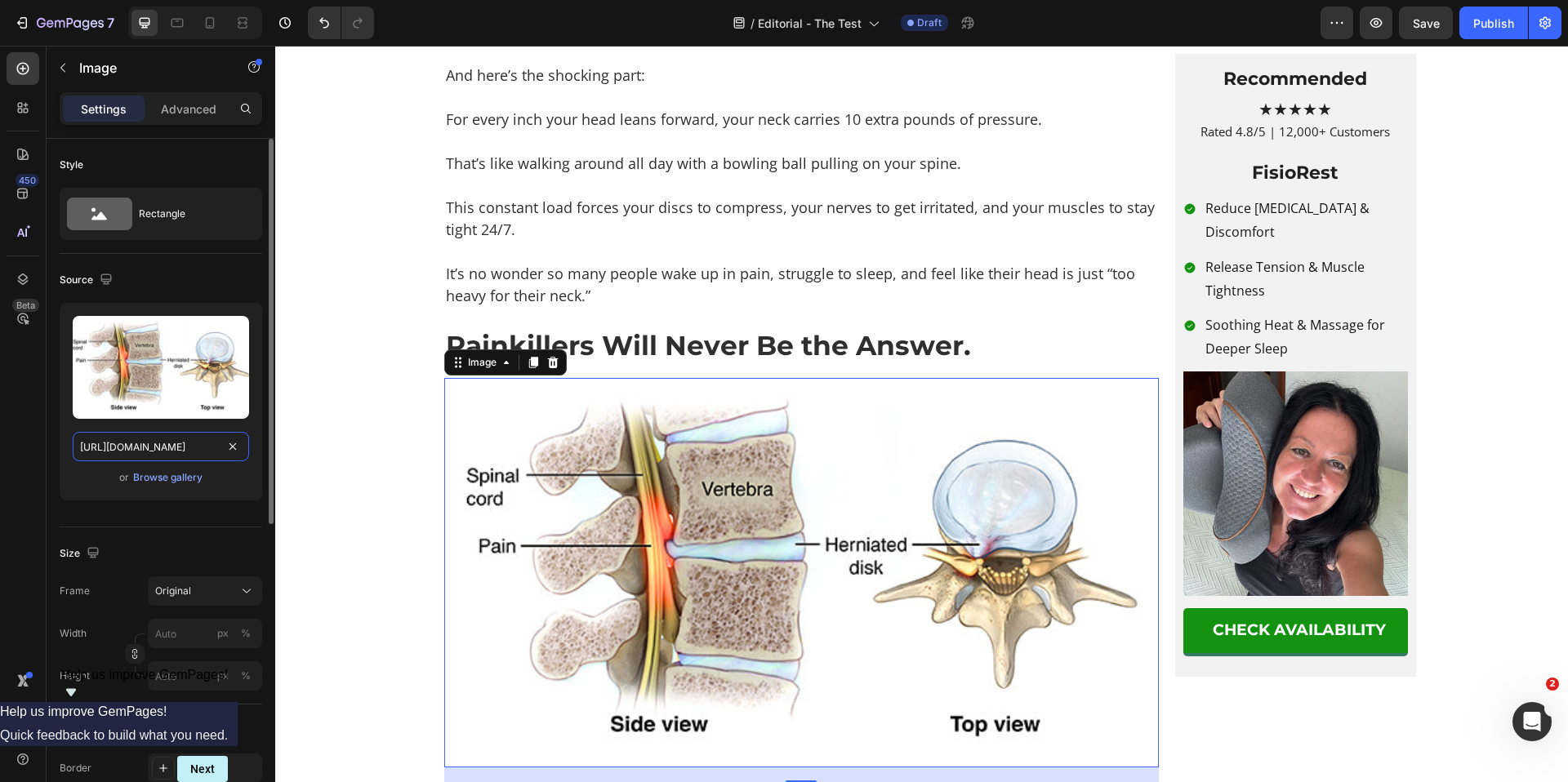
scroll to position [0, 531]
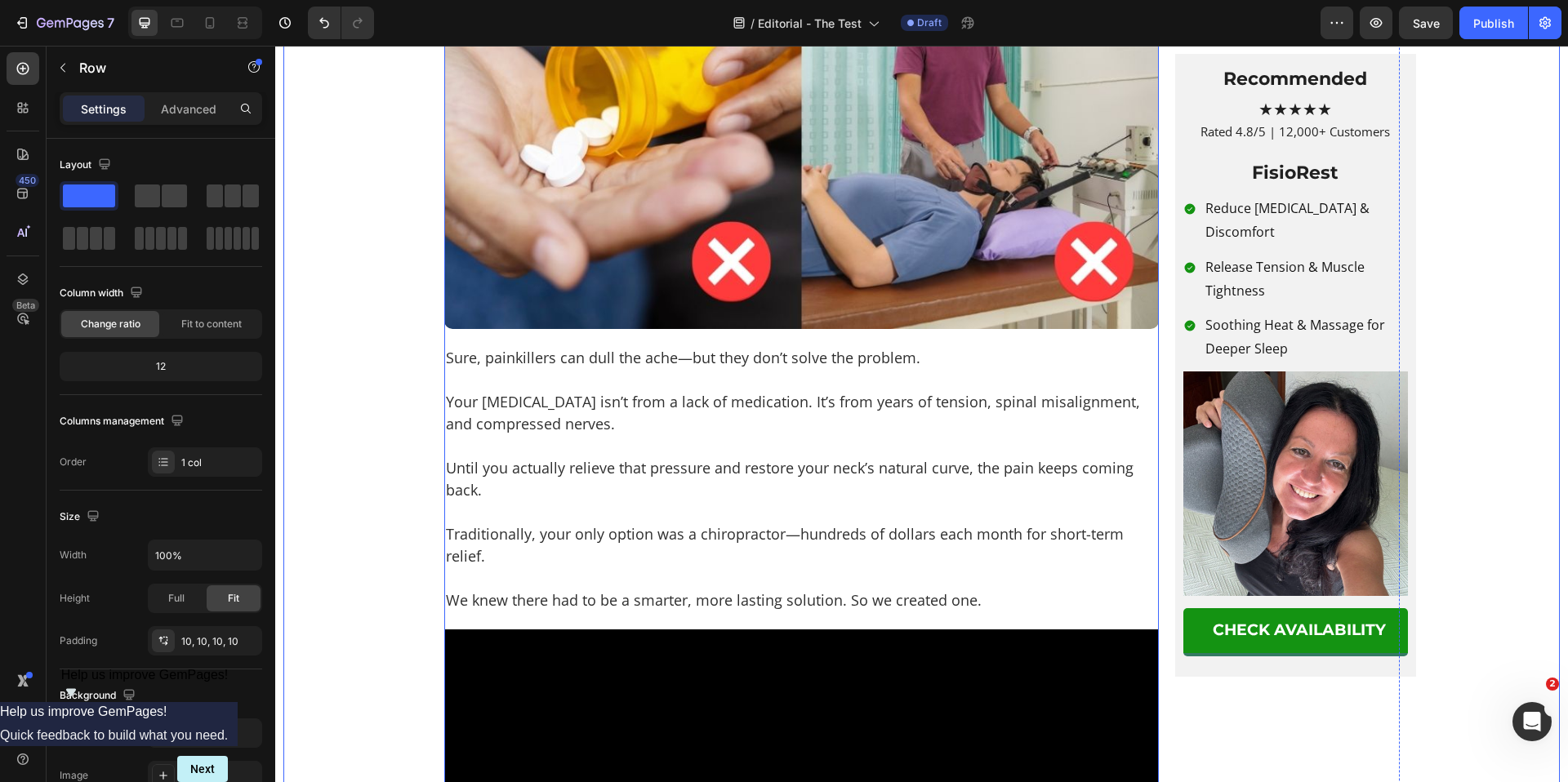
scroll to position [3751, 0]
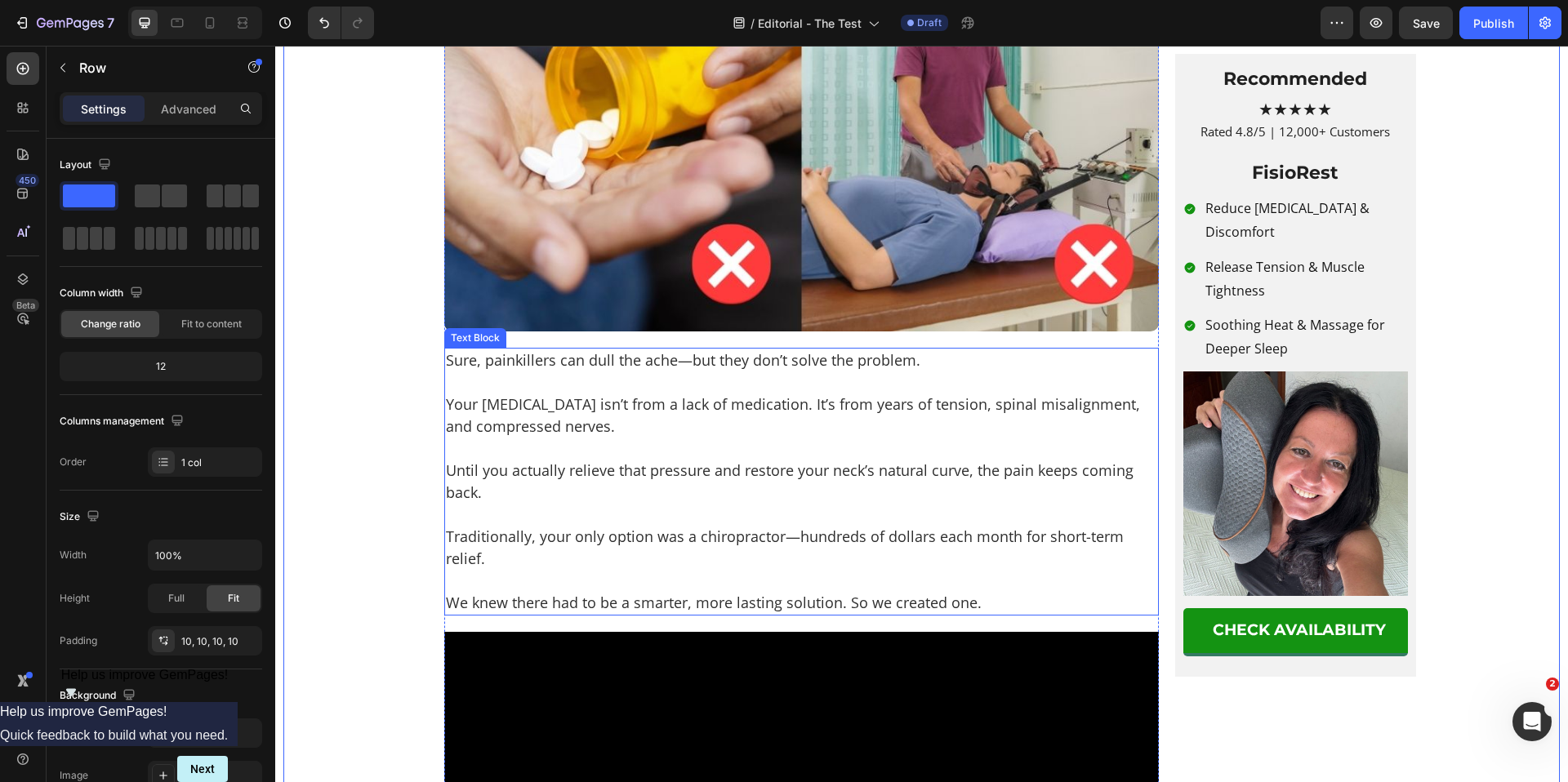
click at [543, 614] on p "We knew there had to be a smarter, more lasting solution. So we created one." at bounding box center [802, 591] width 712 height 44
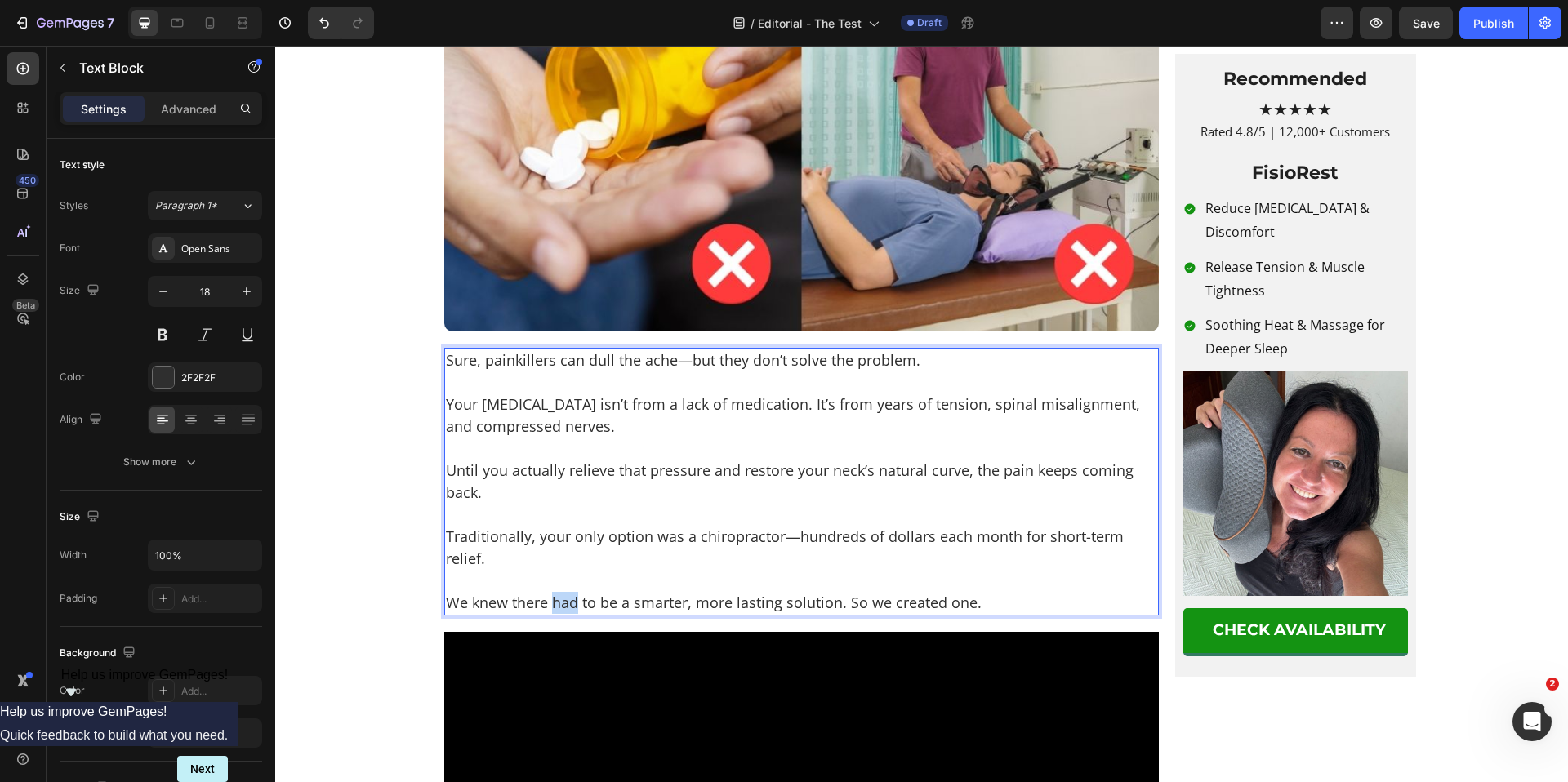
click at [562, 614] on p "We knew there had to be a smarter, more lasting solution. So we created one." at bounding box center [802, 591] width 712 height 44
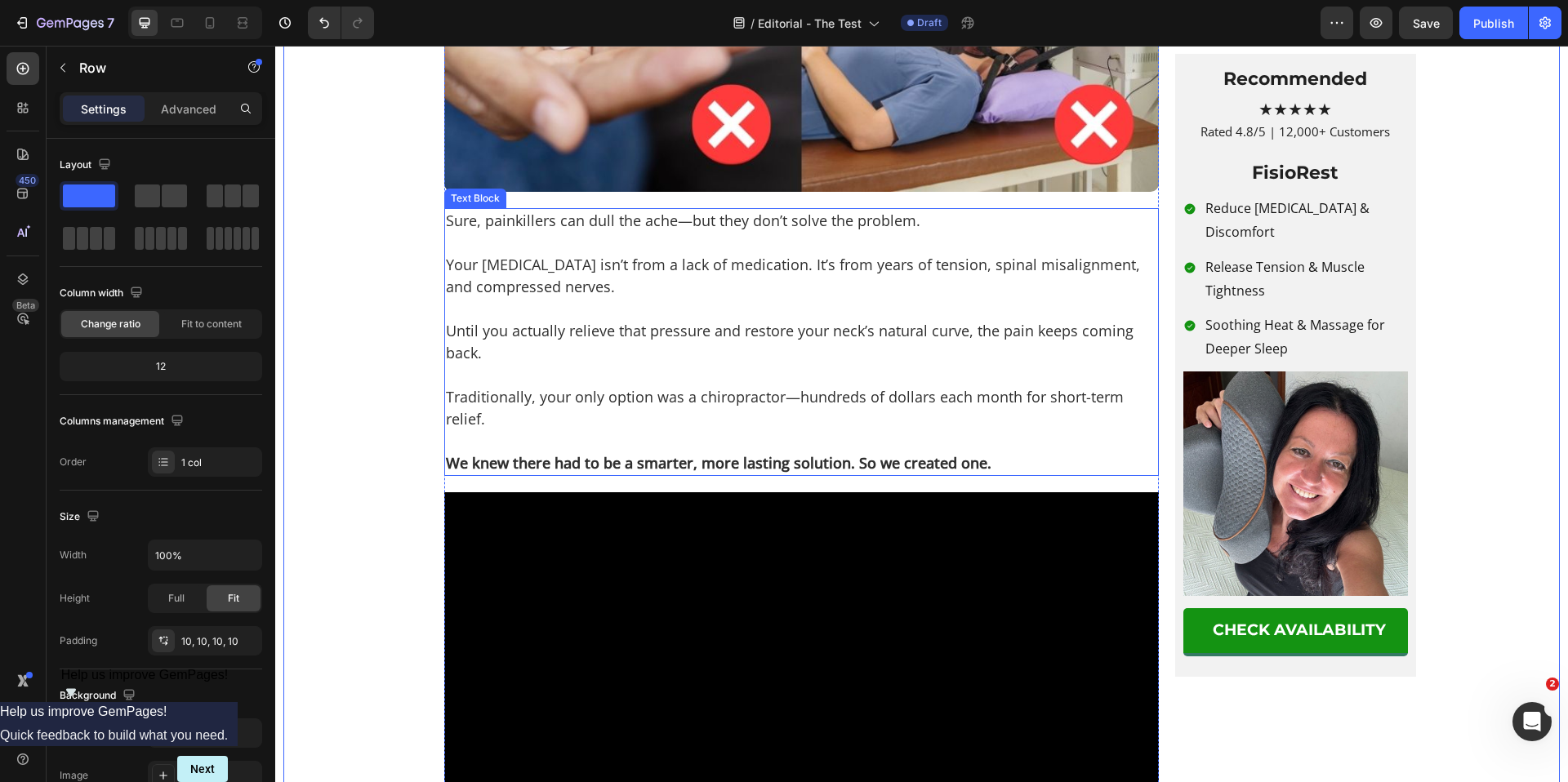
scroll to position [3892, 0]
click at [608, 474] on p "We knew there had to be a smarter, more lasting solution. So we created one." at bounding box center [802, 451] width 712 height 44
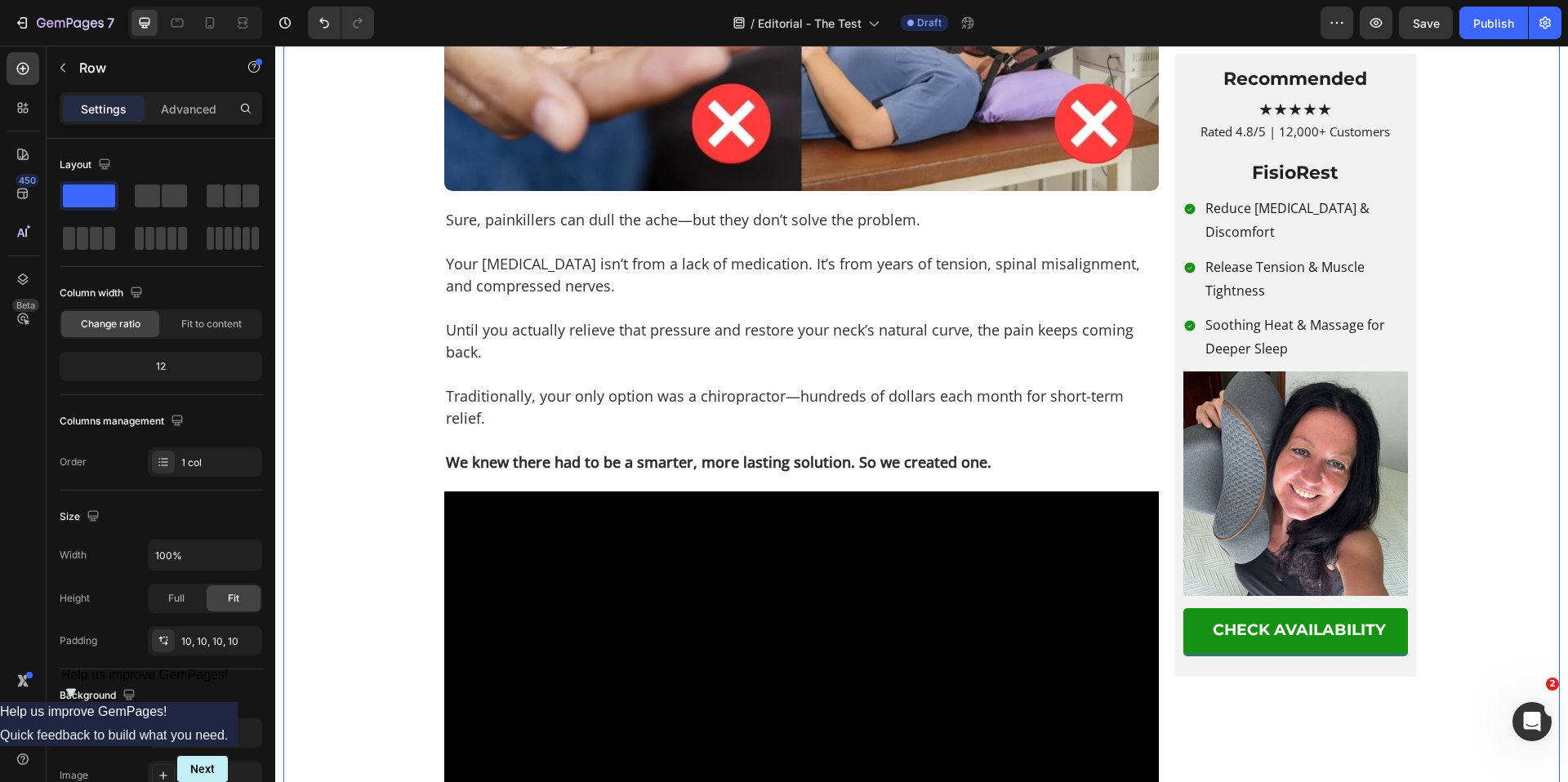
scroll to position [4366, 0]
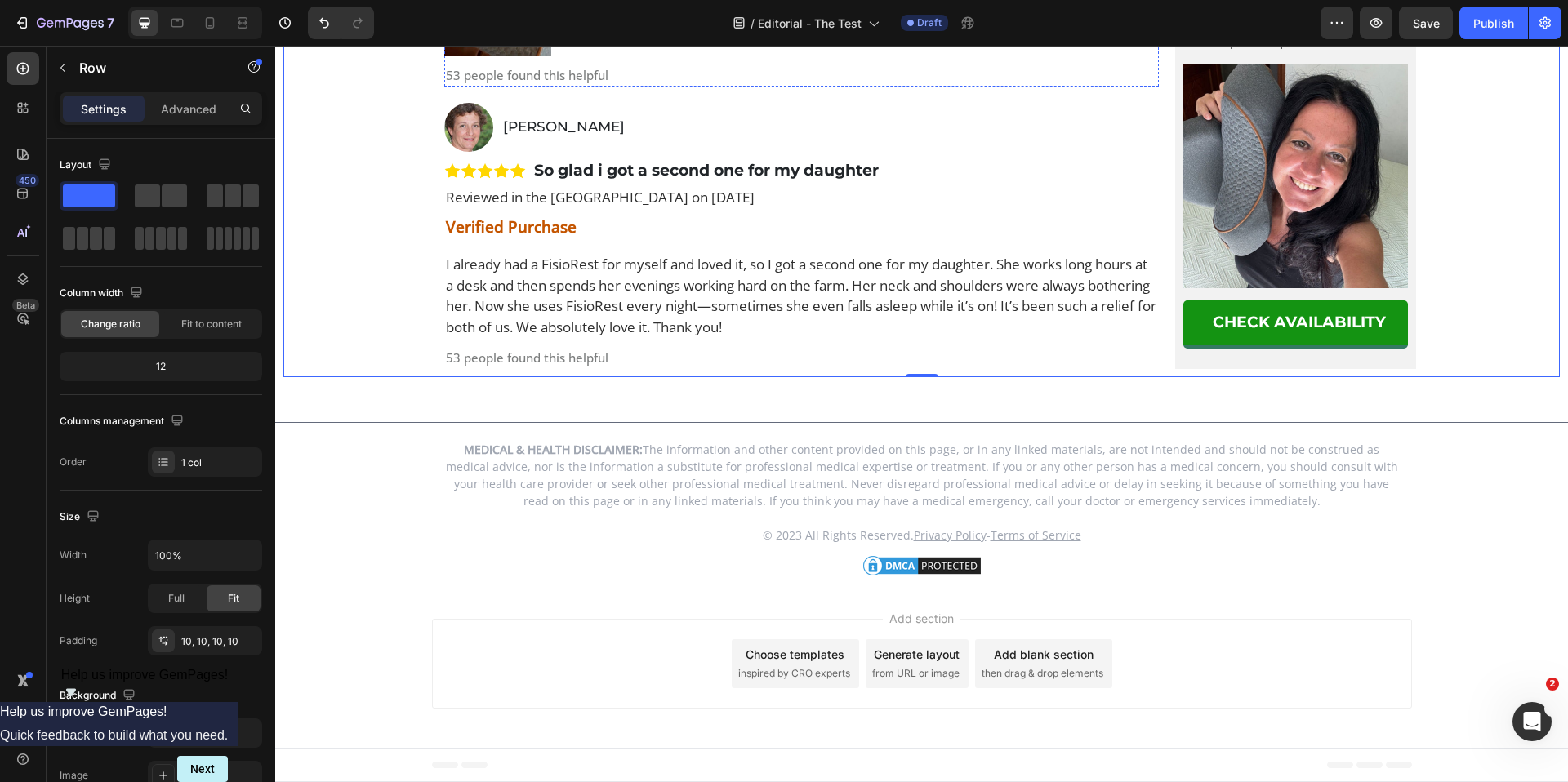
scroll to position [11944, 0]
click at [1417, 11] on button "Save" at bounding box center [1425, 23] width 54 height 32
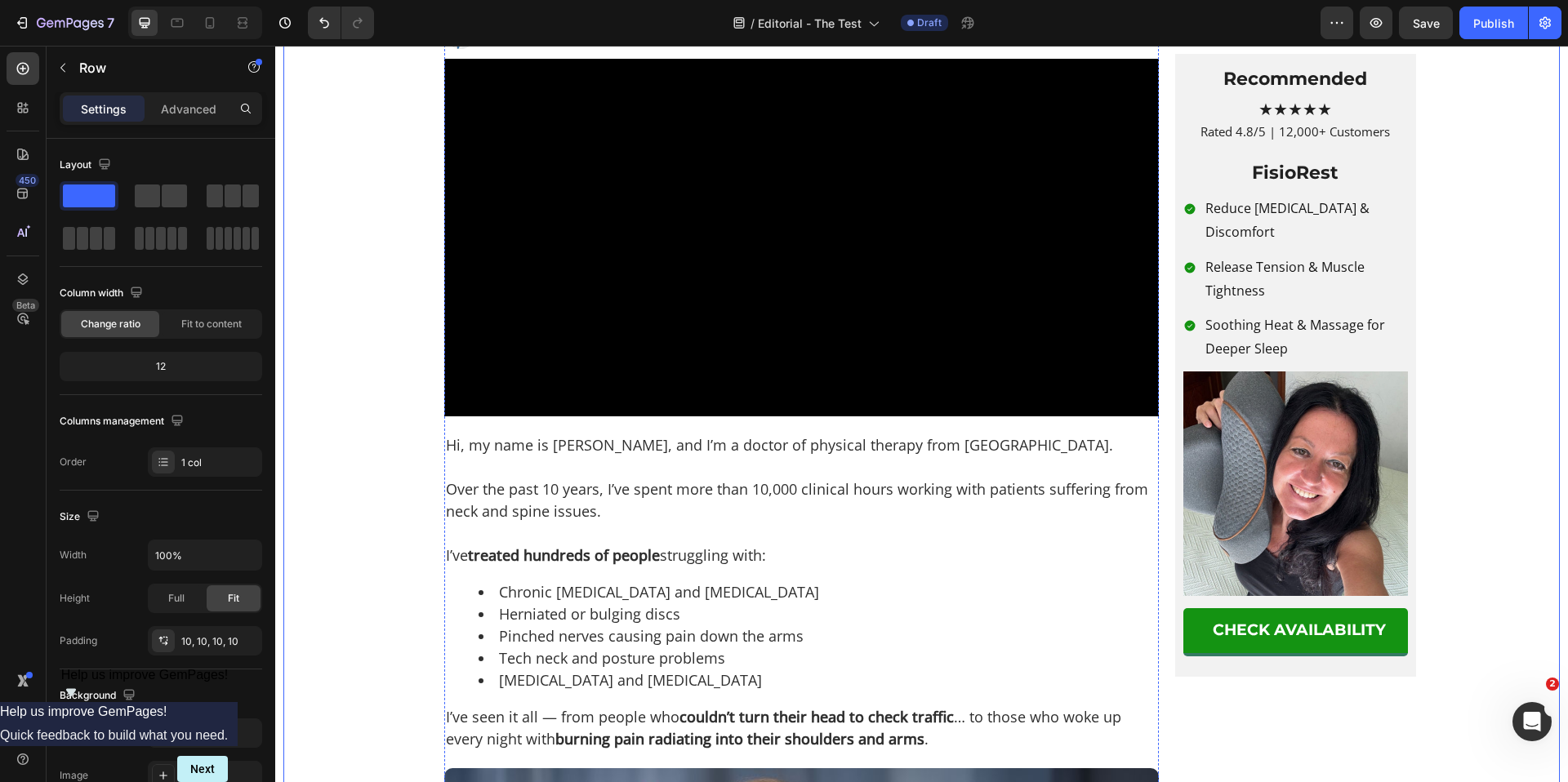
scroll to position [0, 0]
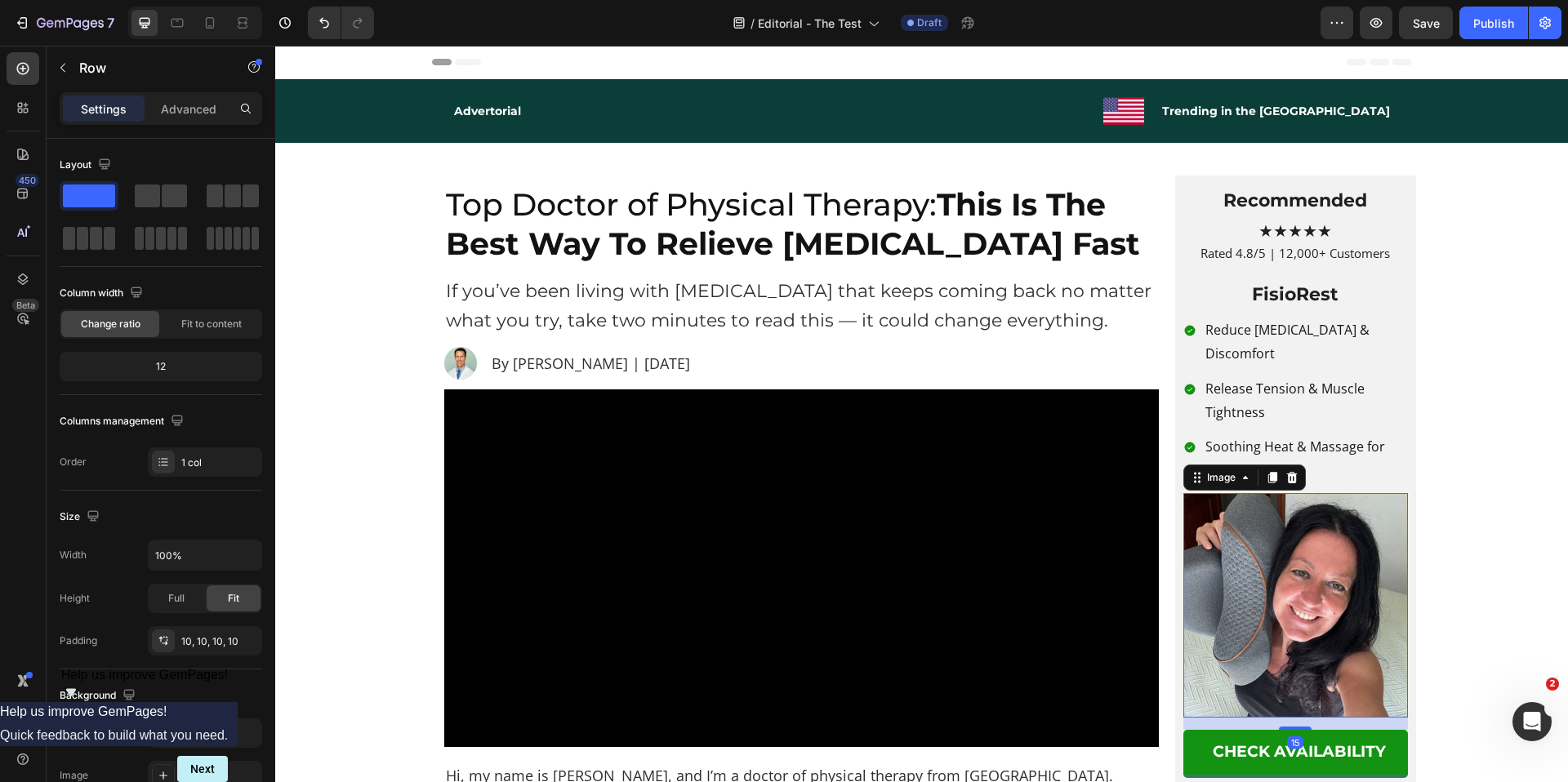
click at [1309, 605] on img at bounding box center [1295, 605] width 224 height 224
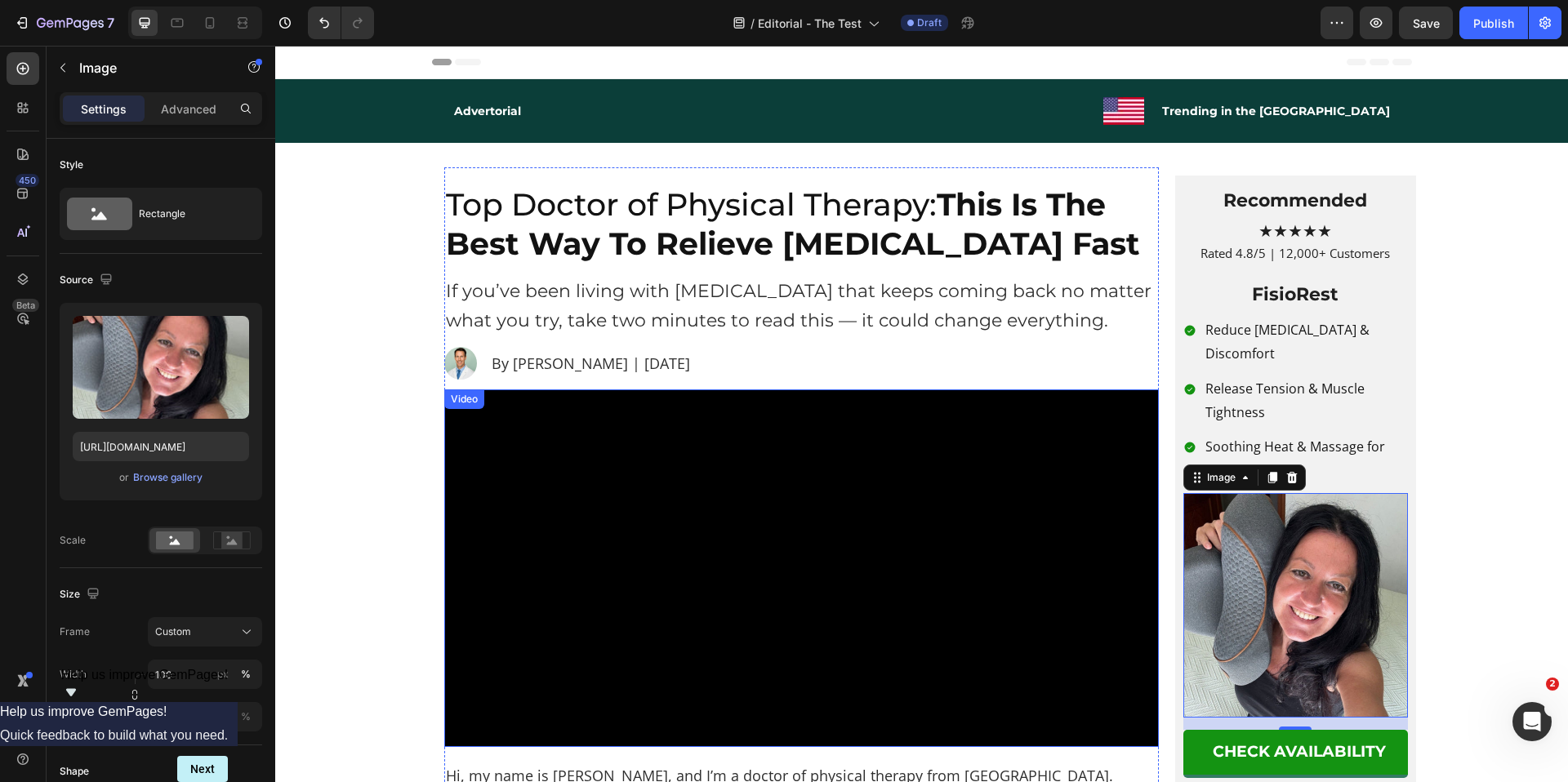
click at [1287, 377] on p "Release Tension & Muscle Tightness" at bounding box center [1306, 400] width 200 height 47
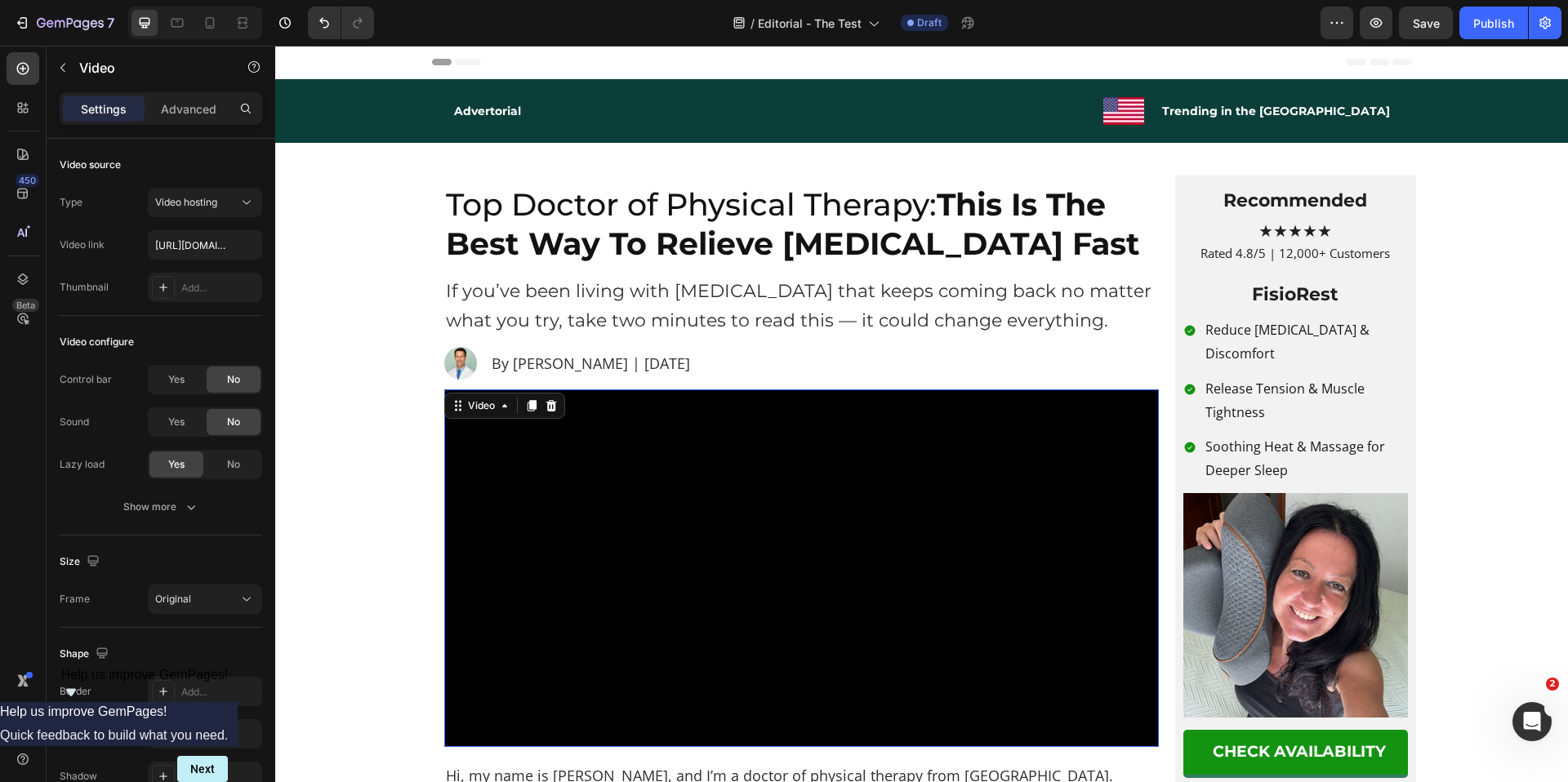
click at [901, 512] on video at bounding box center [802, 568] width 715 height 357
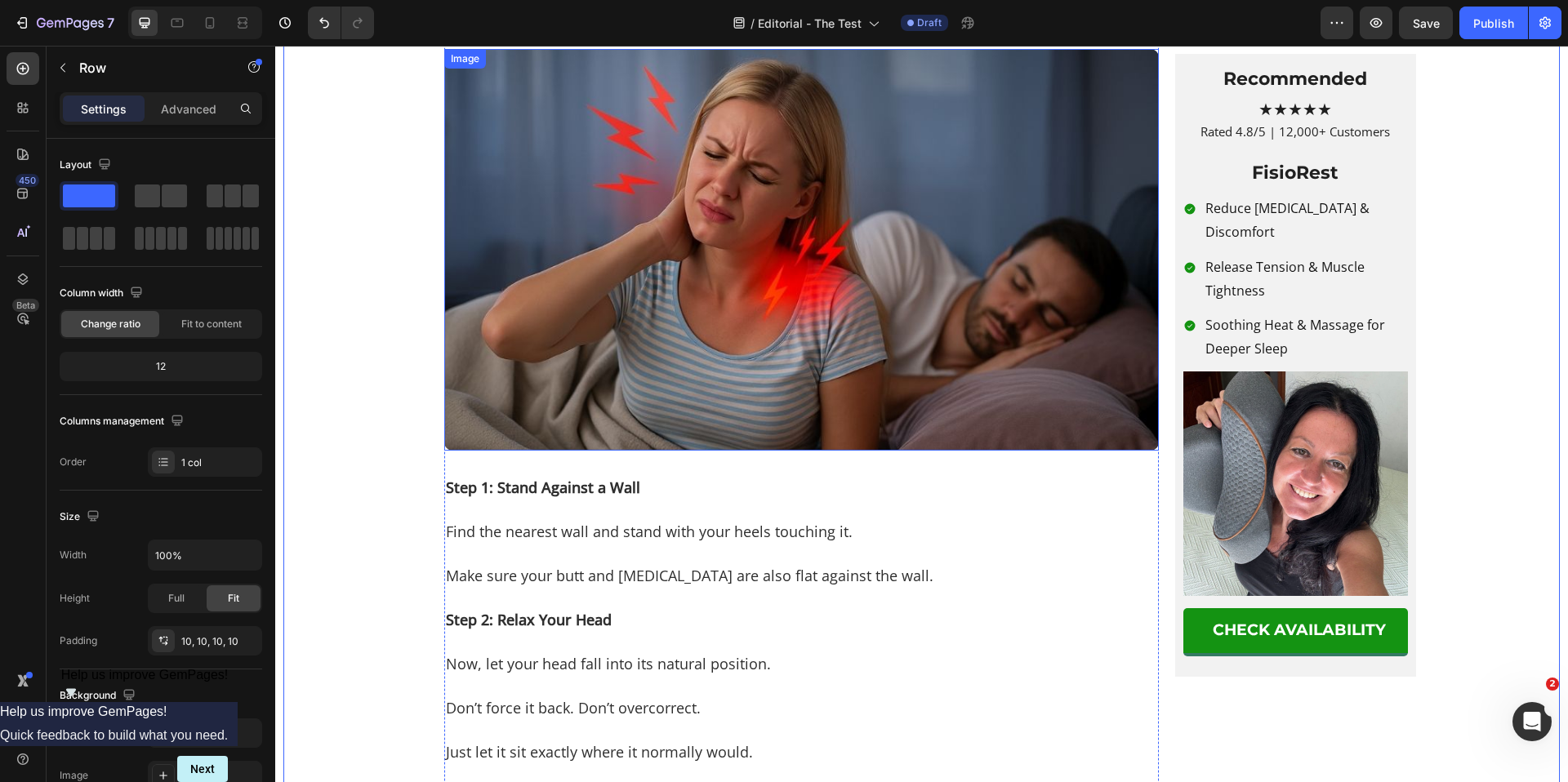
scroll to position [1611, 0]
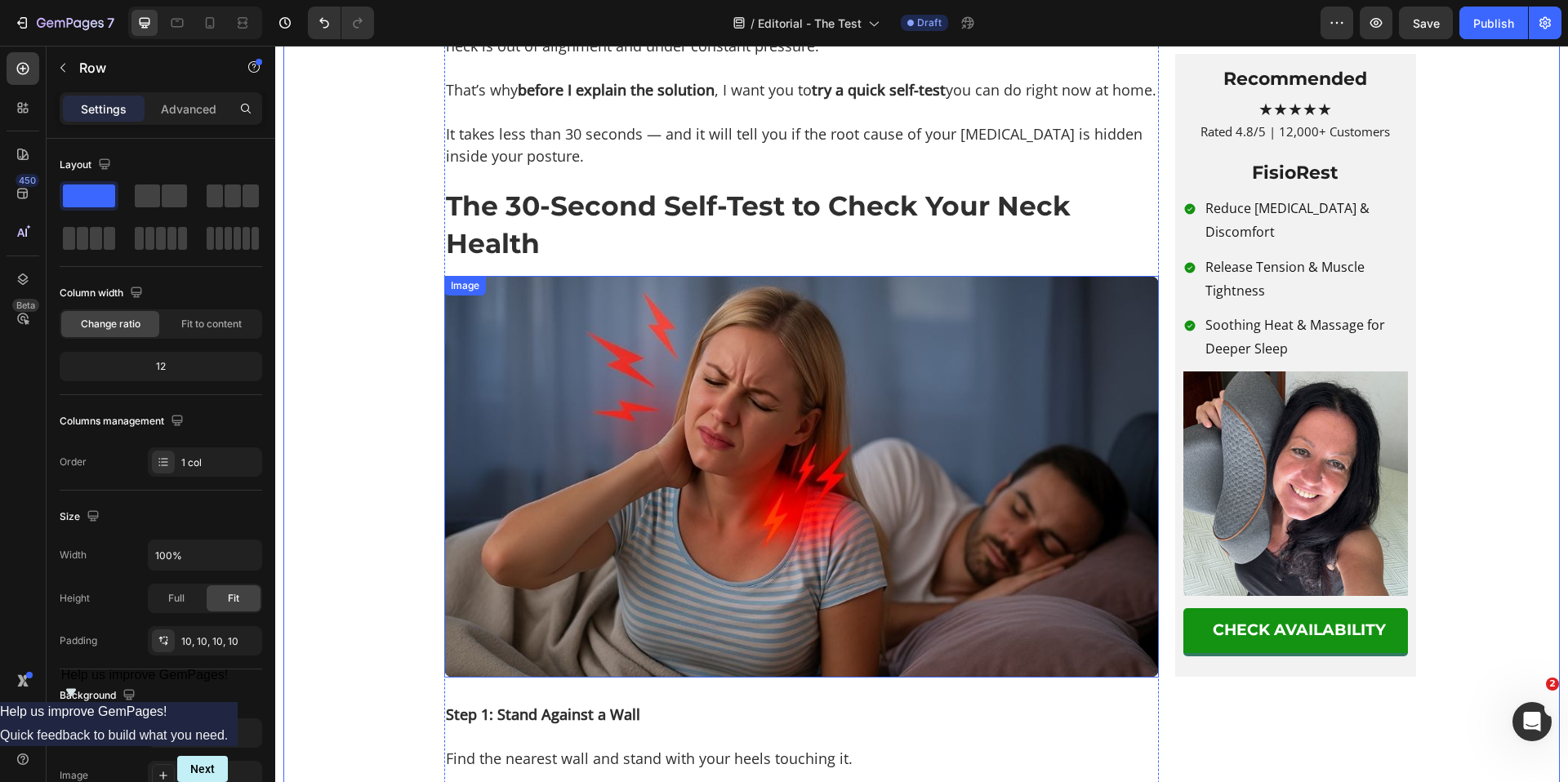
click at [698, 560] on img at bounding box center [802, 477] width 715 height 402
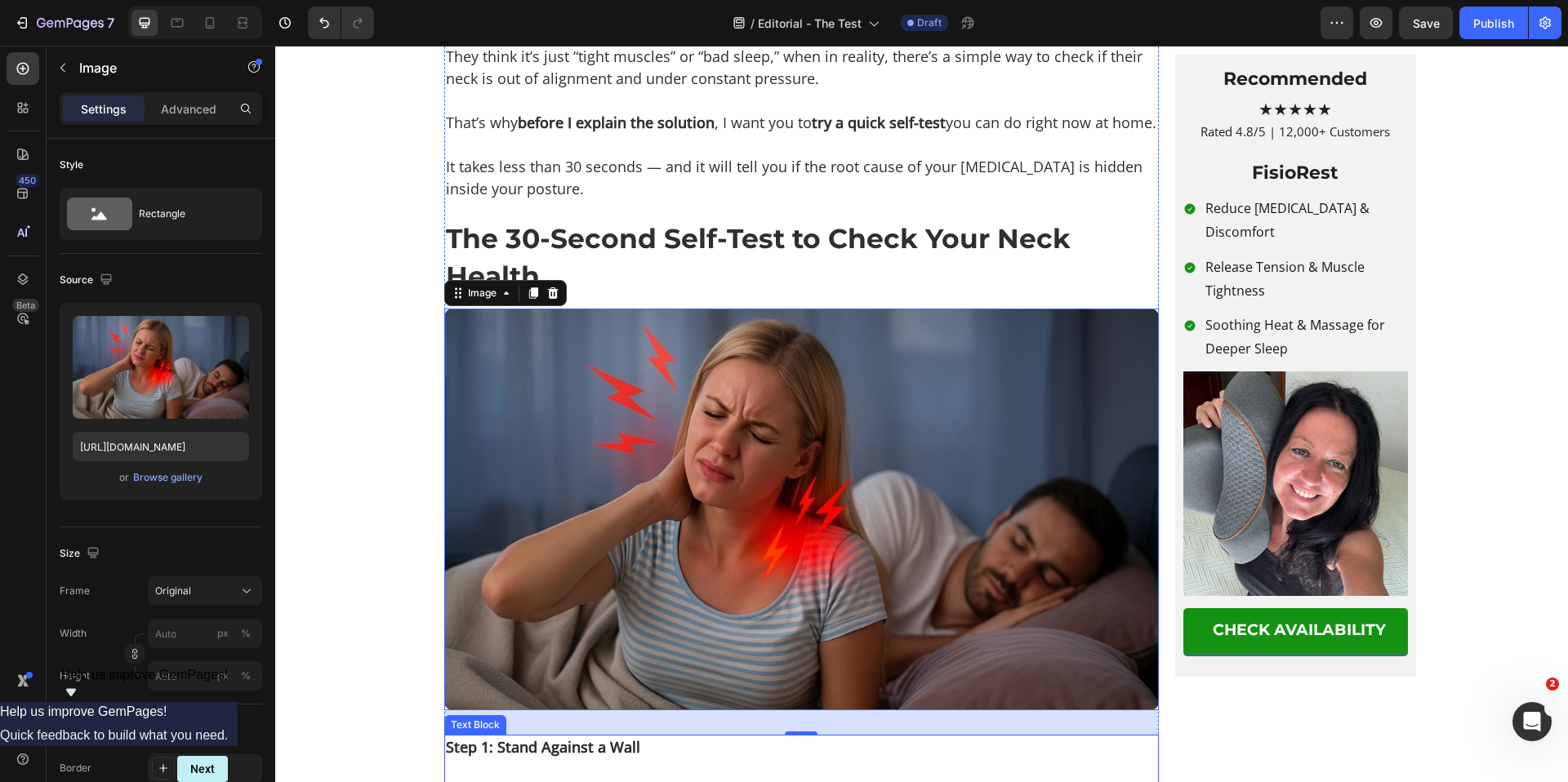
scroll to position [1578, 0]
